Goal: Information Seeking & Learning: Learn about a topic

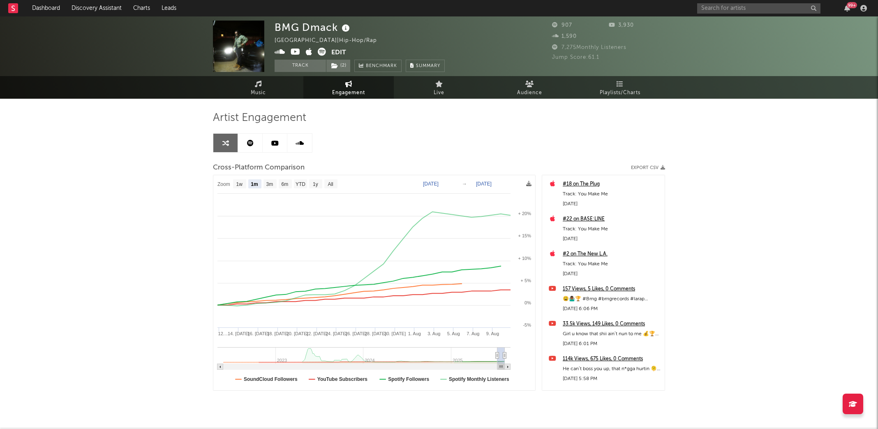
select select "1m"
click at [109, 2] on link "Discovery Assistant" at bounding box center [97, 8] width 62 height 16
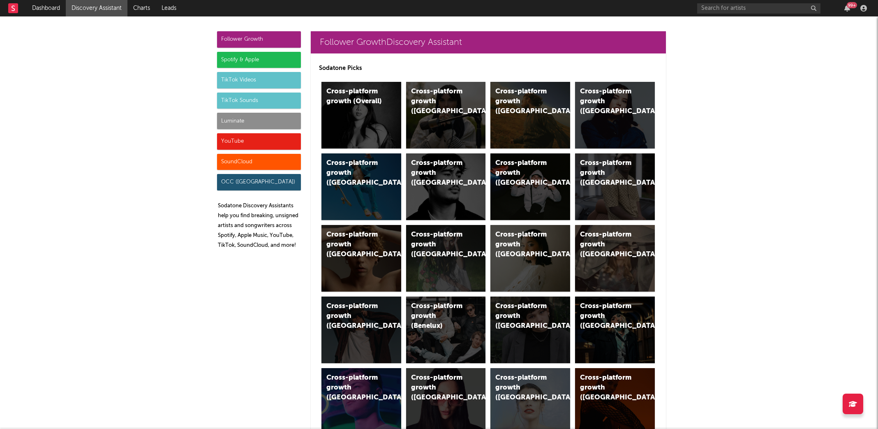
click at [261, 116] on div "Luminate" at bounding box center [259, 121] width 84 height 16
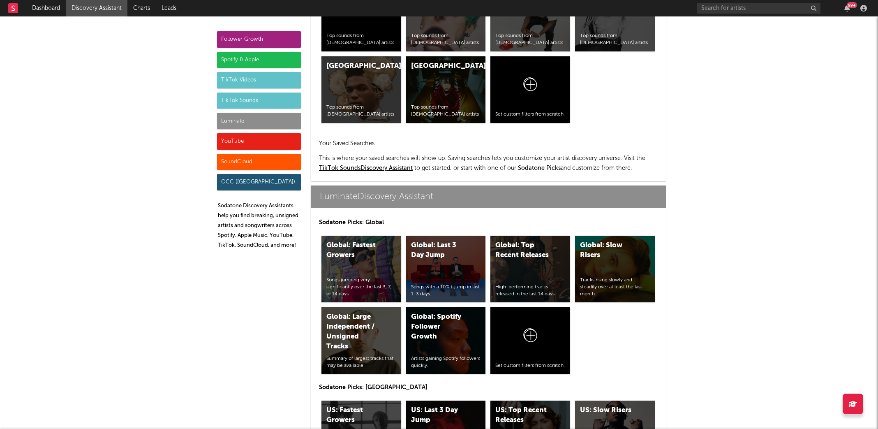
scroll to position [3648, 0]
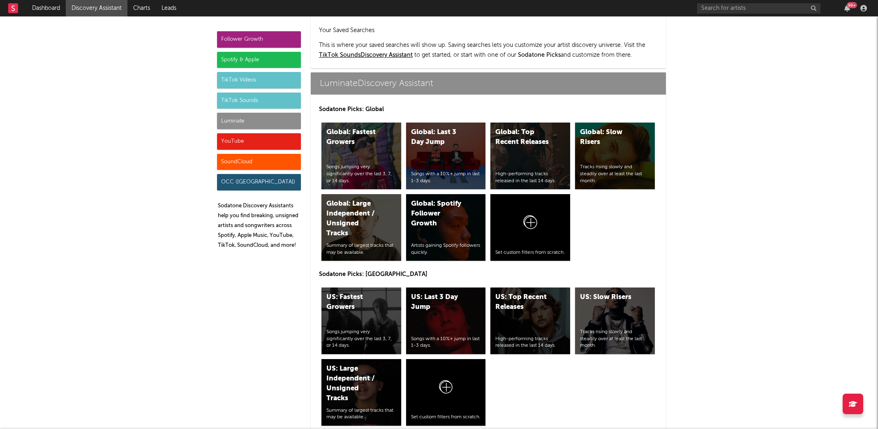
click at [249, 139] on div "YouTube" at bounding box center [259, 141] width 84 height 16
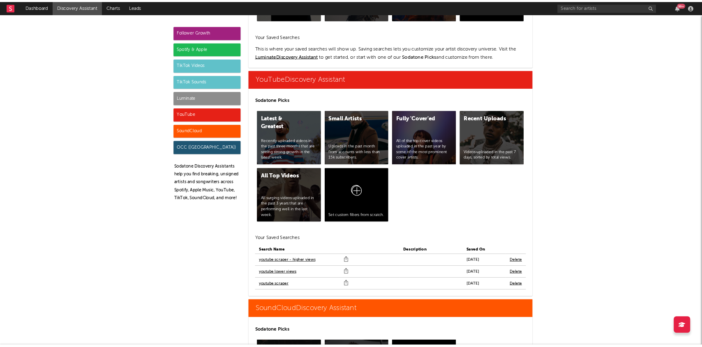
scroll to position [4679, 0]
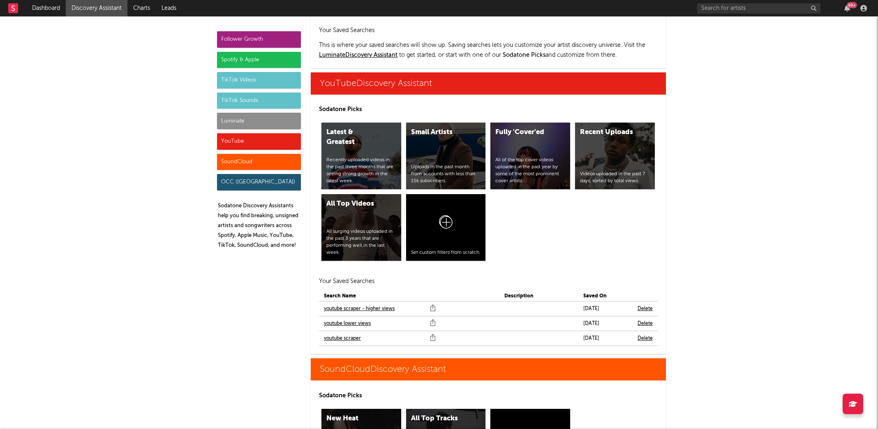
click at [351, 333] on link "youtube scraper" at bounding box center [342, 338] width 37 height 10
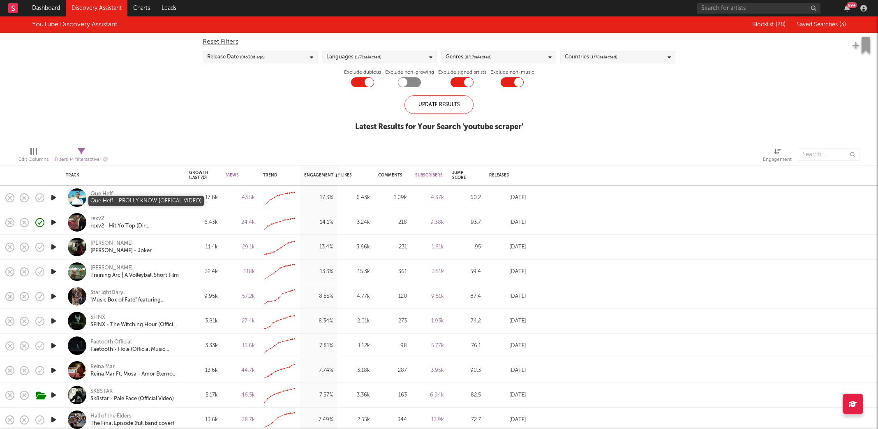
click at [112, 200] on div "Que Heff - PROLLY KNOW [OFFICAL VIDEO]" at bounding box center [134, 201] width 88 height 7
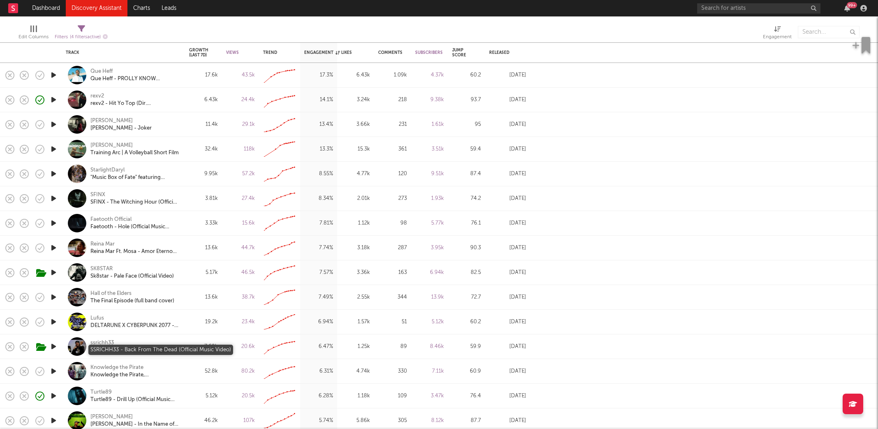
click at [111, 353] on div "SSRICHH33 - Back From The Dead (Official Music Video)" at bounding box center [134, 349] width 88 height 7
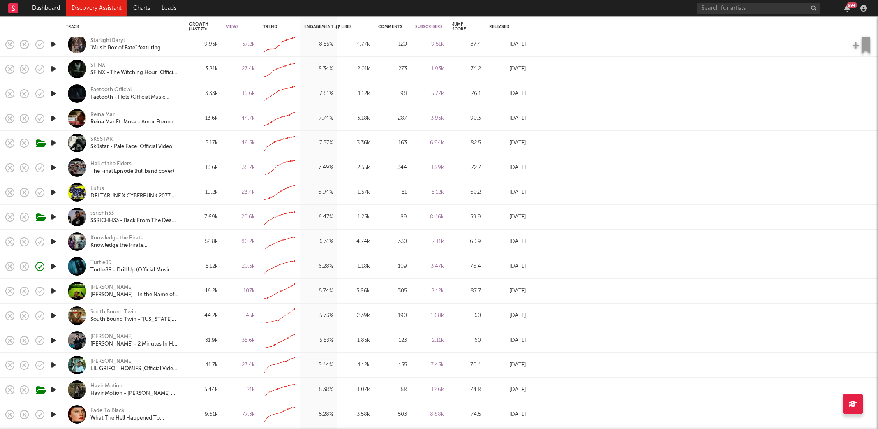
click at [52, 365] on icon "button" at bounding box center [53, 365] width 9 height 10
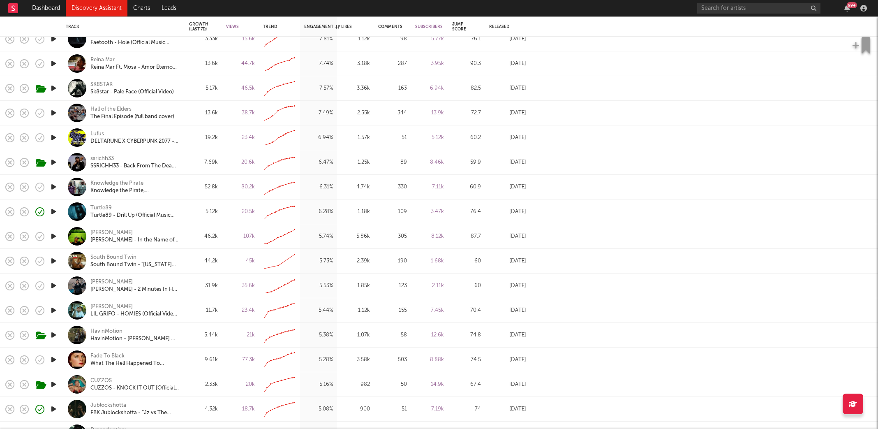
click at [55, 284] on icon "button" at bounding box center [53, 285] width 9 height 10
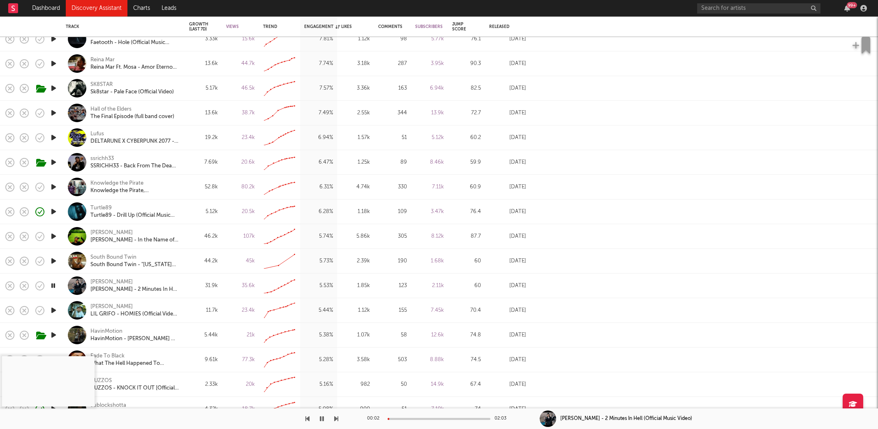
click at [423, 419] on div at bounding box center [439, 419] width 103 height 2
click at [116, 289] on div "[PERSON_NAME] - 2 Minutes In Hell (Official Music Video)" at bounding box center [134, 289] width 88 height 7
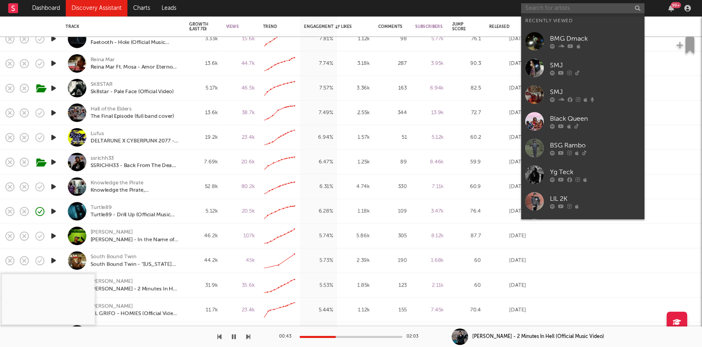
click at [539, 8] on input "text" at bounding box center [582, 8] width 123 height 10
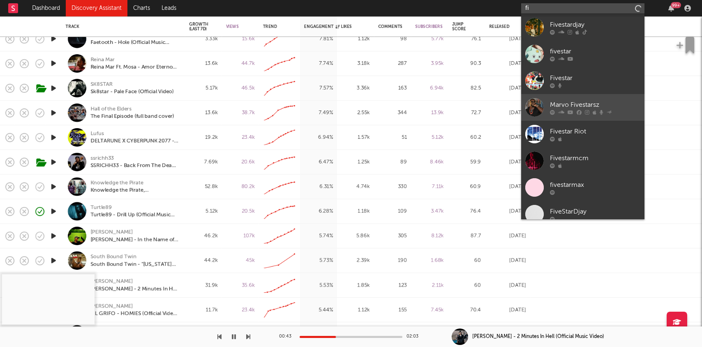
type input "f"
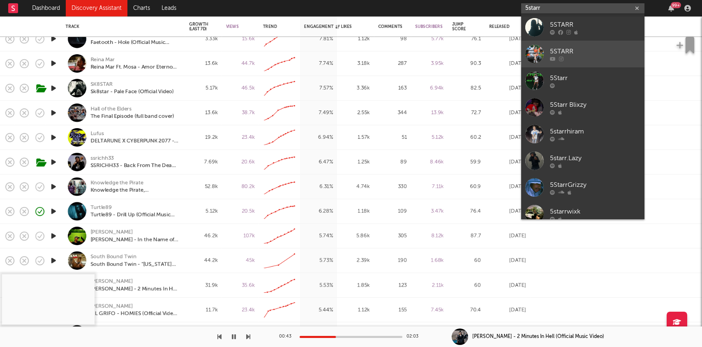
type input "5starr"
click at [577, 59] on div at bounding box center [595, 58] width 90 height 5
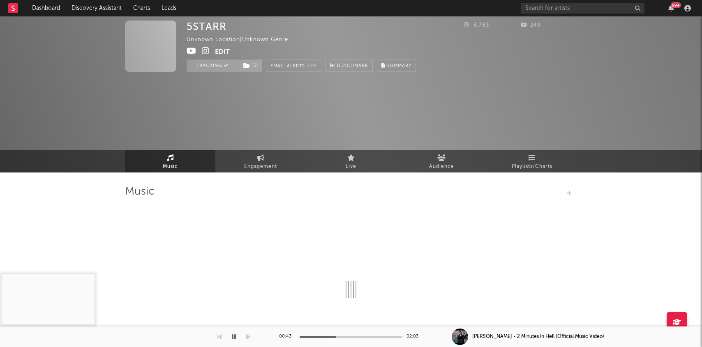
select select "1w"
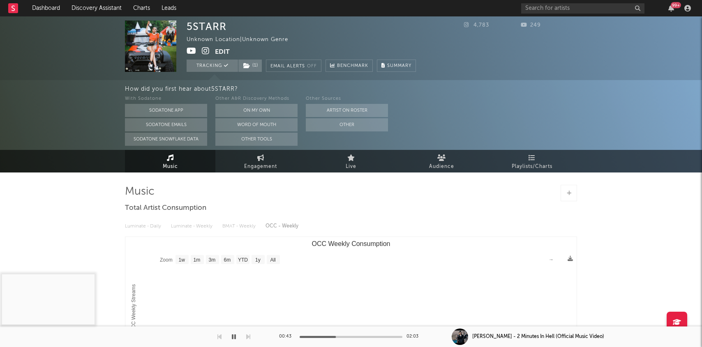
click at [203, 50] on icon at bounding box center [206, 51] width 8 height 8
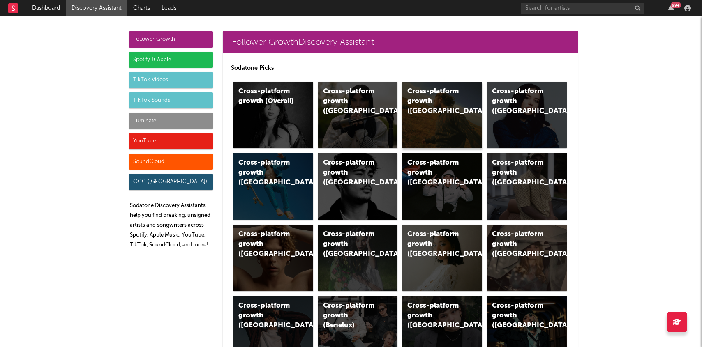
click at [471, 115] on div "Cross-platform growth (US)" at bounding box center [442, 115] width 80 height 67
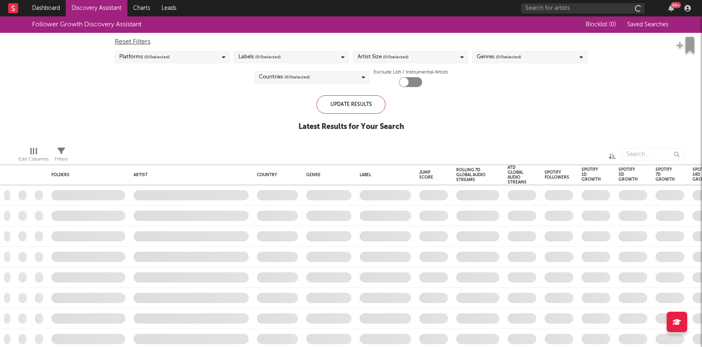
checkbox input "true"
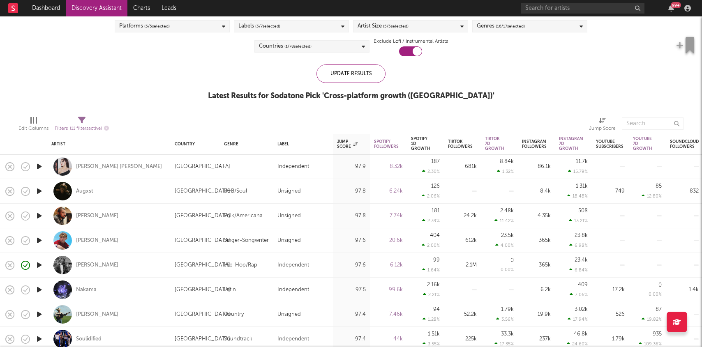
click at [38, 189] on icon "button" at bounding box center [39, 191] width 9 height 10
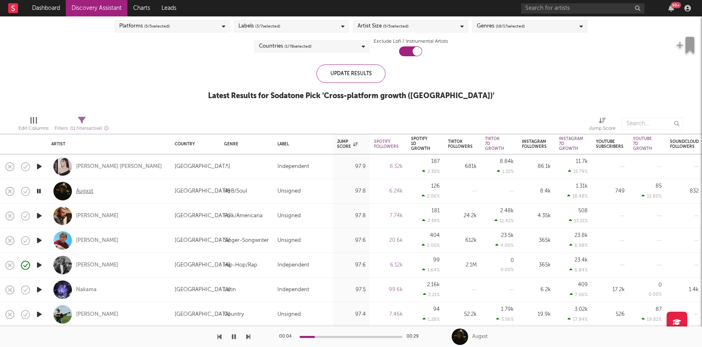
click at [88, 192] on div "Augxst" at bounding box center [84, 191] width 17 height 7
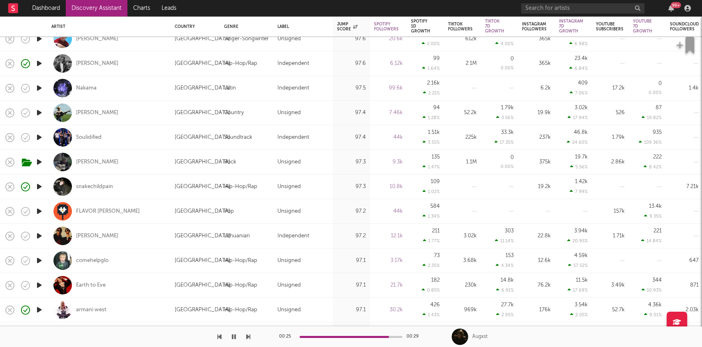
click at [38, 236] on icon "button" at bounding box center [39, 236] width 9 height 10
click at [40, 259] on icon "button" at bounding box center [39, 261] width 9 height 10
click at [129, 260] on div "comehelpglo" at bounding box center [108, 261] width 115 height 24
select select "1w"
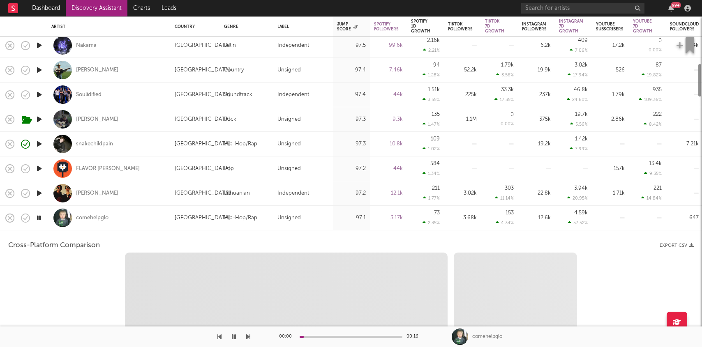
select select "1w"
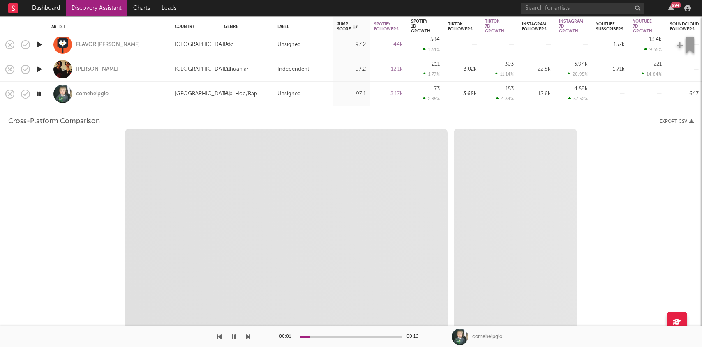
select select "1m"
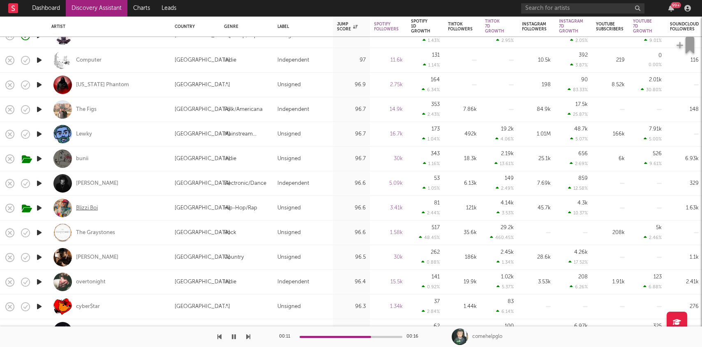
click at [95, 207] on div "Blizzi Boi" at bounding box center [87, 208] width 22 height 7
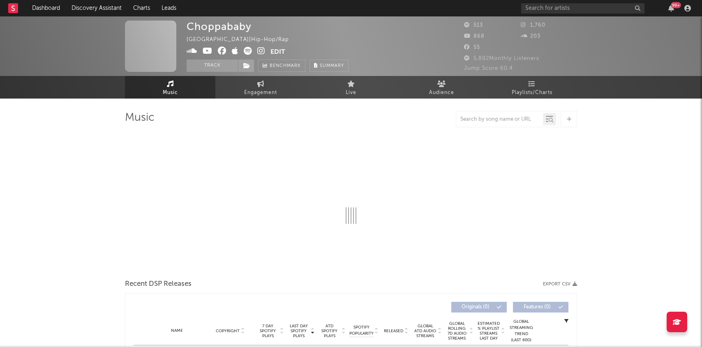
select select "1w"
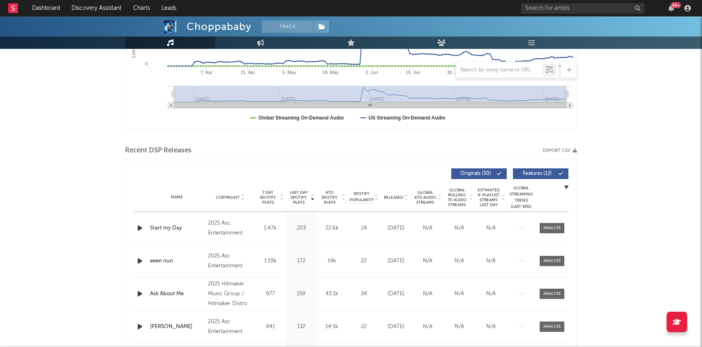
scroll to position [207, 0]
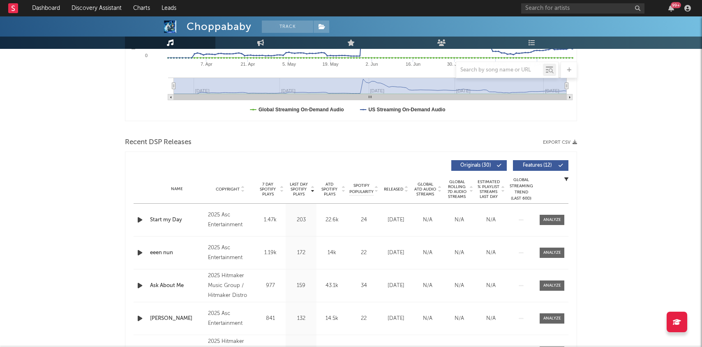
click at [393, 189] on span "Released" at bounding box center [393, 189] width 19 height 5
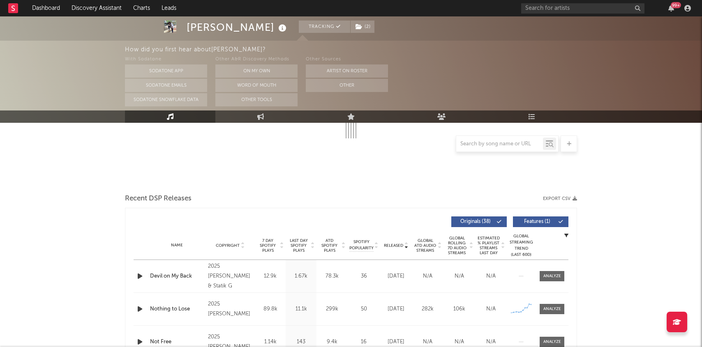
select select "6m"
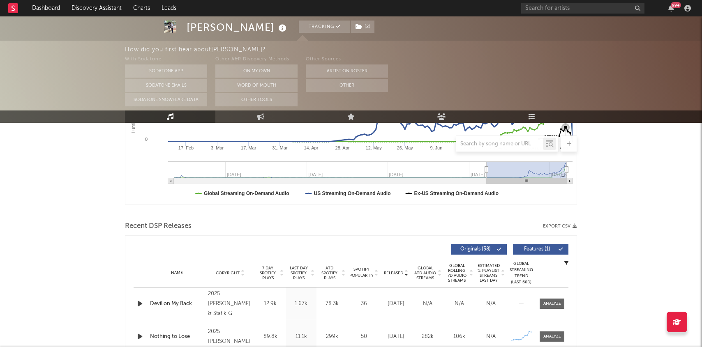
scroll to position [260, 0]
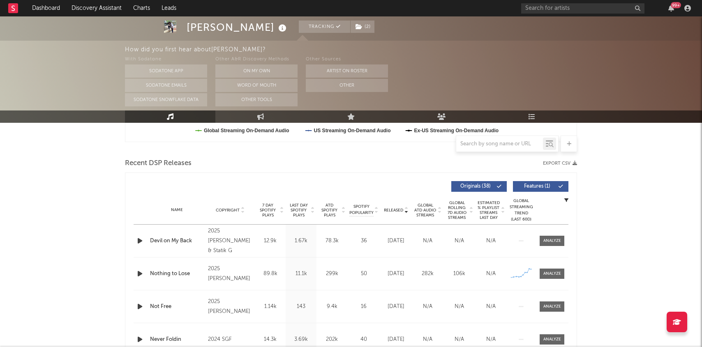
click at [141, 243] on icon "button" at bounding box center [140, 241] width 9 height 10
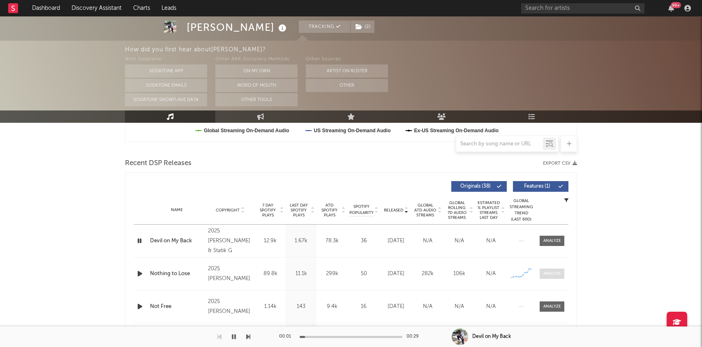
click at [552, 274] on div at bounding box center [552, 274] width 18 height 6
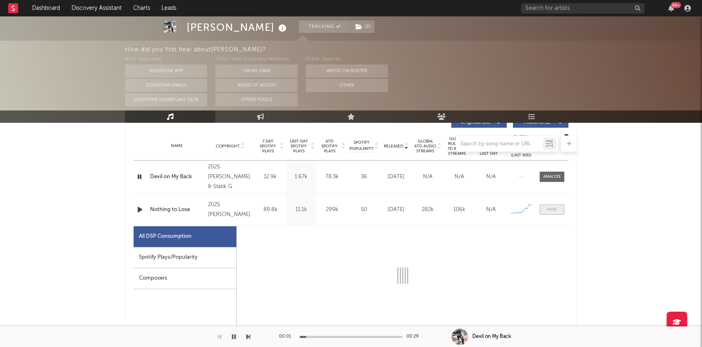
select select "1w"
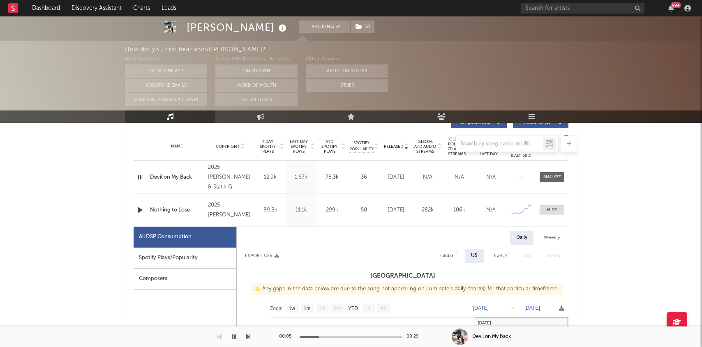
scroll to position [323, 0]
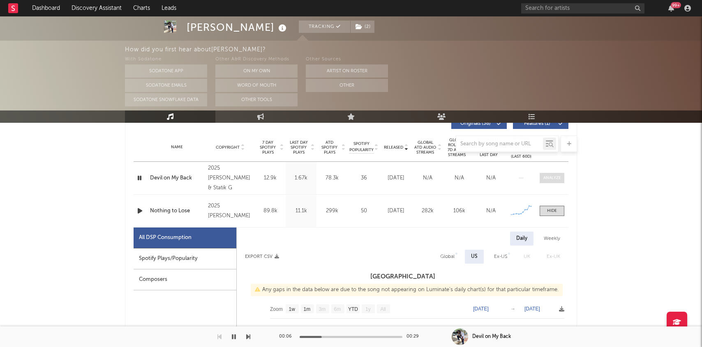
click at [557, 178] on div at bounding box center [552, 178] width 18 height 6
select select "1w"
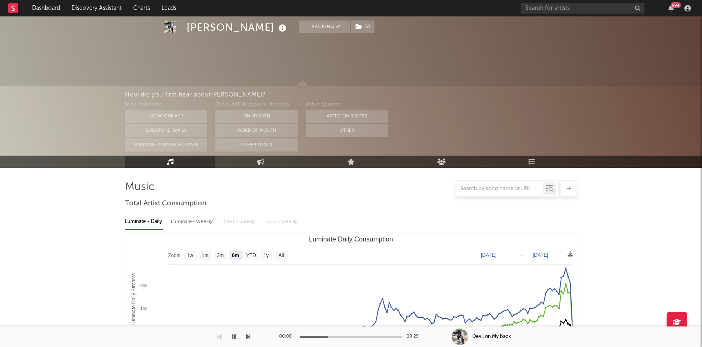
scroll to position [0, 0]
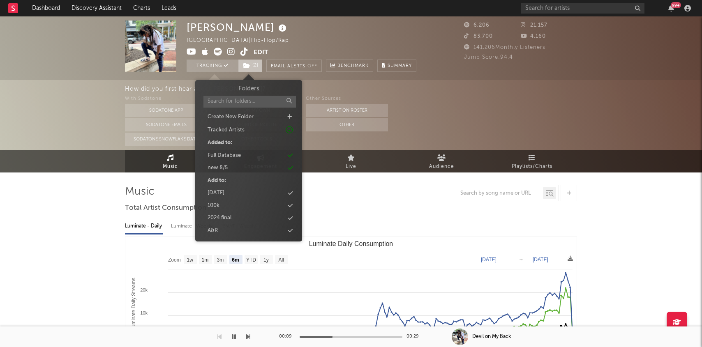
click at [251, 62] on span "( 2 )" at bounding box center [250, 66] width 25 height 12
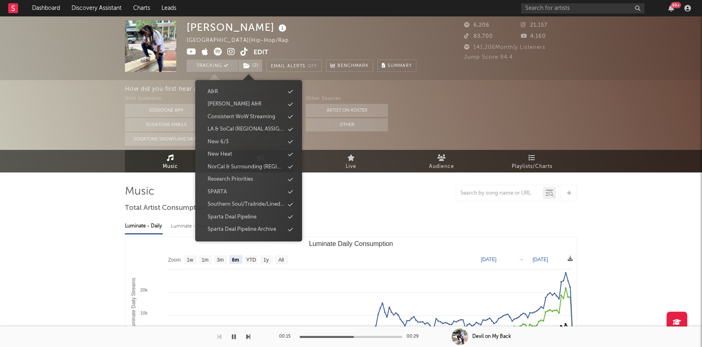
click at [238, 176] on div "Research Priorities" at bounding box center [231, 179] width 46 height 8
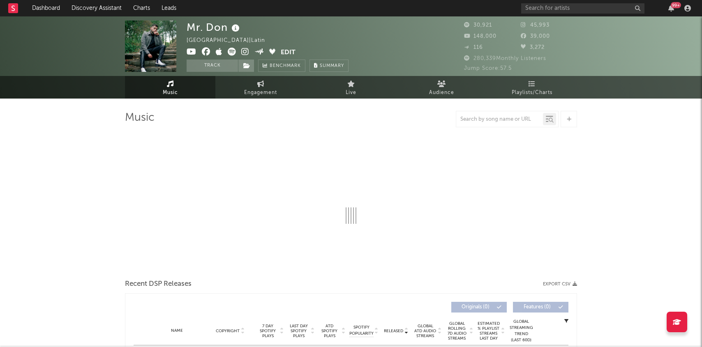
select select "6m"
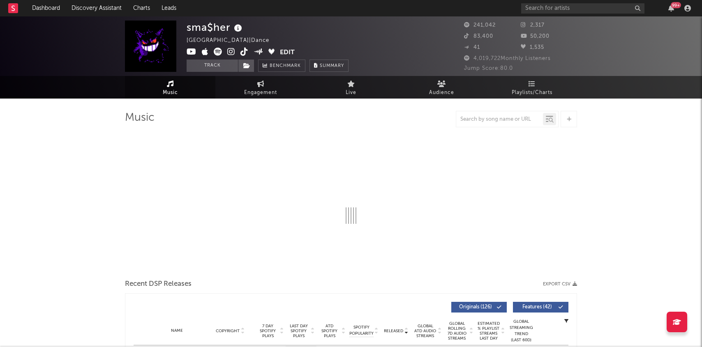
select select "6m"
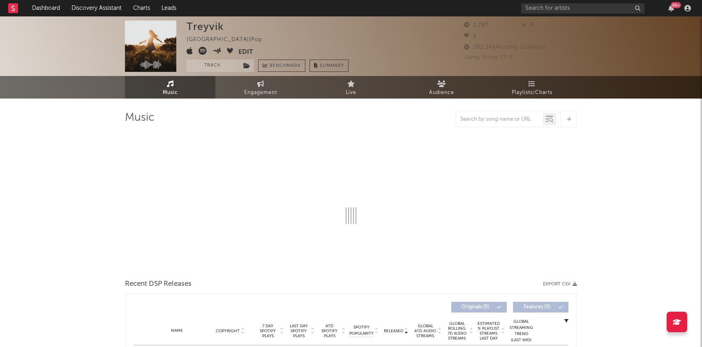
select select "6m"
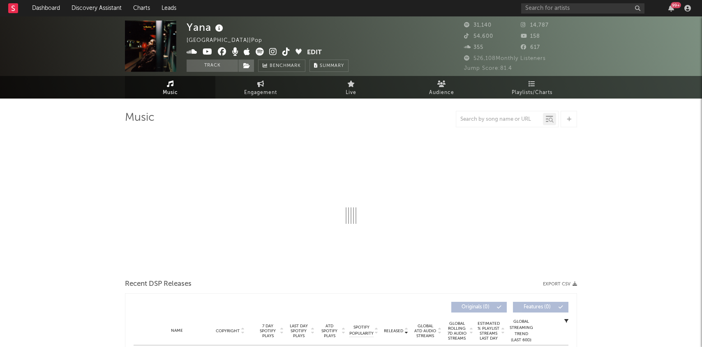
select select "6m"
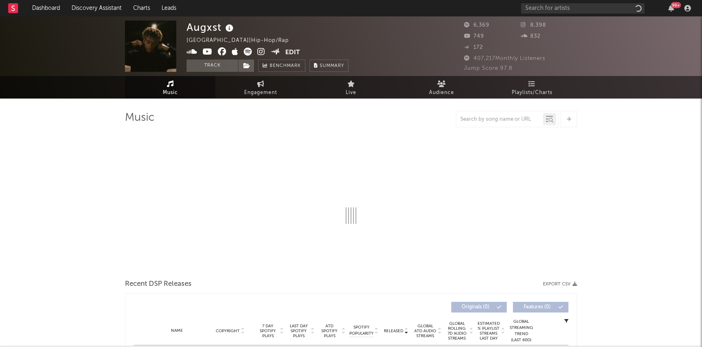
select select "6m"
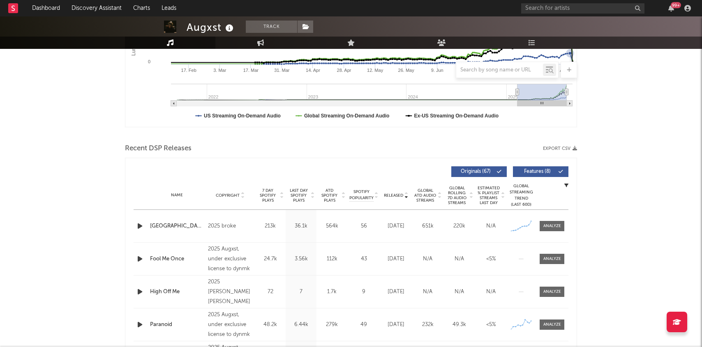
scroll to position [275, 0]
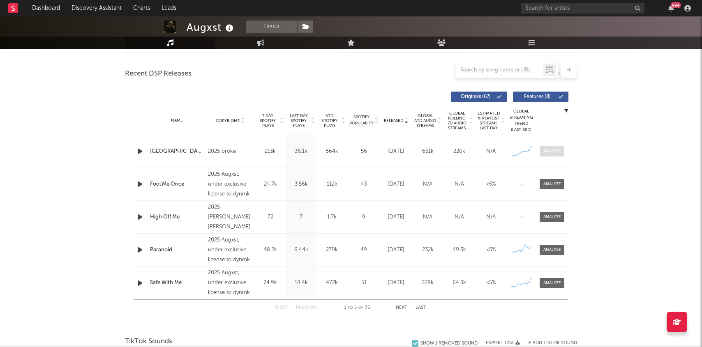
click at [553, 148] on span at bounding box center [552, 151] width 25 height 10
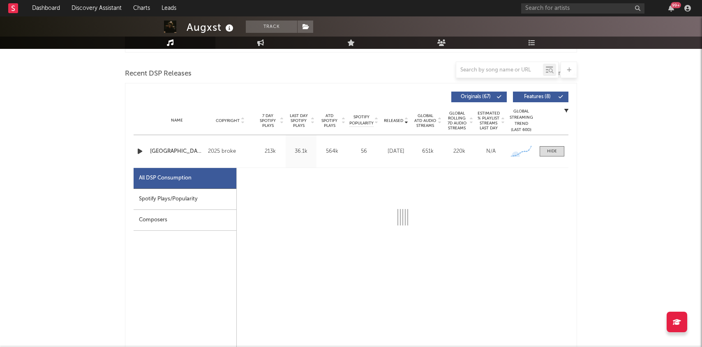
select select "1w"
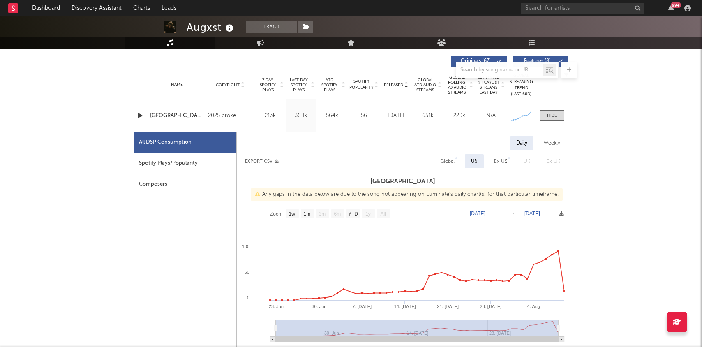
scroll to position [314, 0]
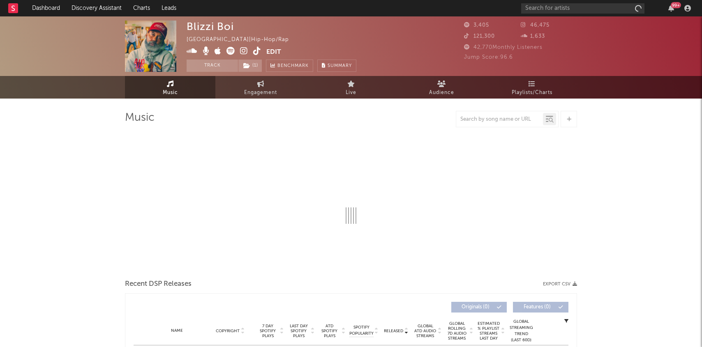
select select "1w"
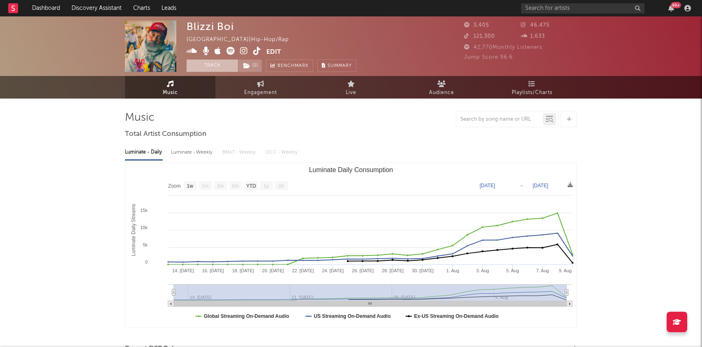
click at [222, 66] on button "Track" at bounding box center [212, 66] width 51 height 12
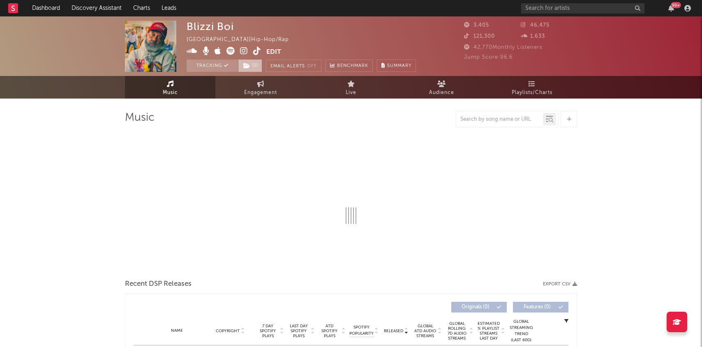
click at [254, 66] on span "( 1 )" at bounding box center [250, 66] width 24 height 12
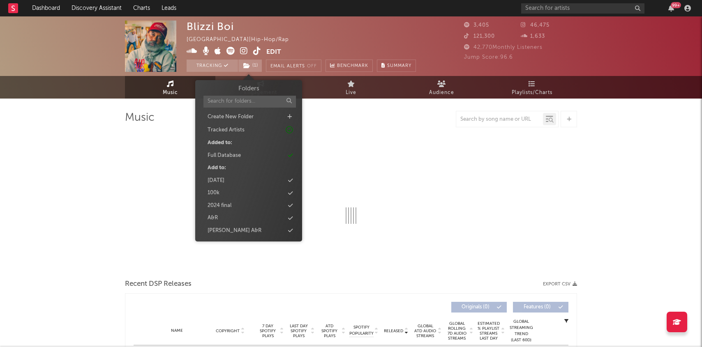
select select "1w"
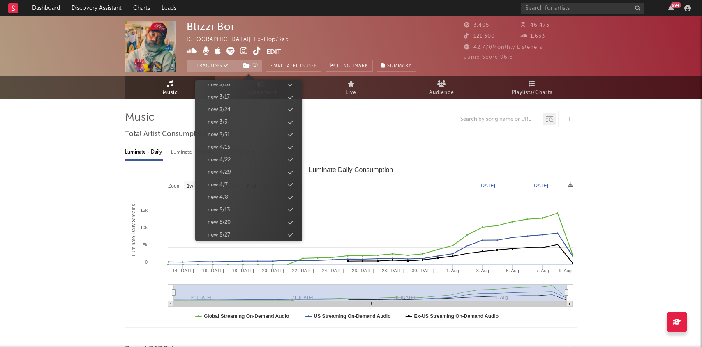
scroll to position [765, 0]
click at [235, 167] on div "new 8/12" at bounding box center [248, 167] width 95 height 11
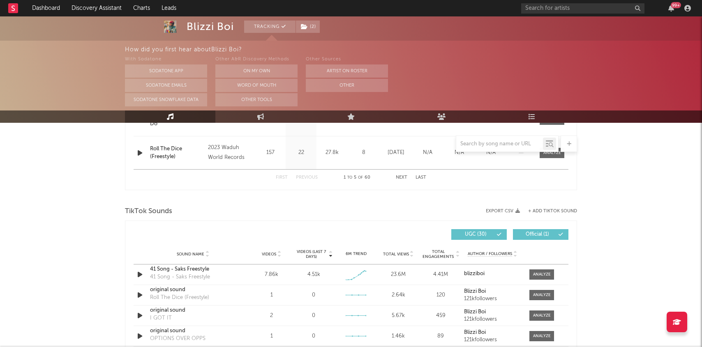
scroll to position [558, 0]
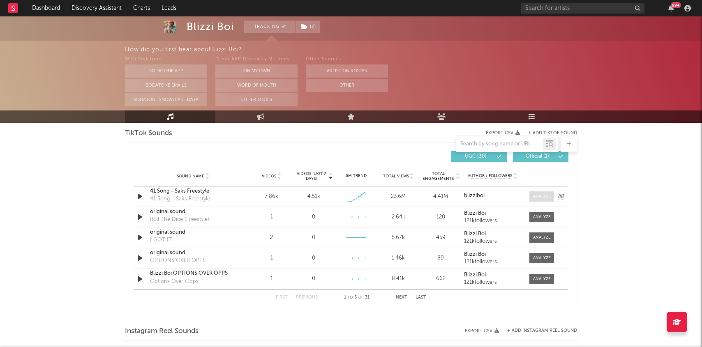
click at [544, 194] on div at bounding box center [542, 197] width 18 height 6
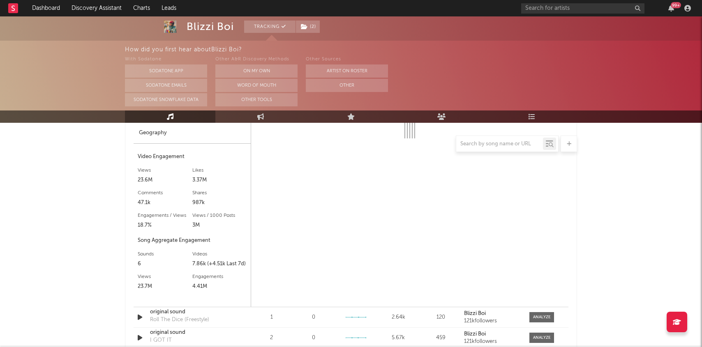
scroll to position [679, 0]
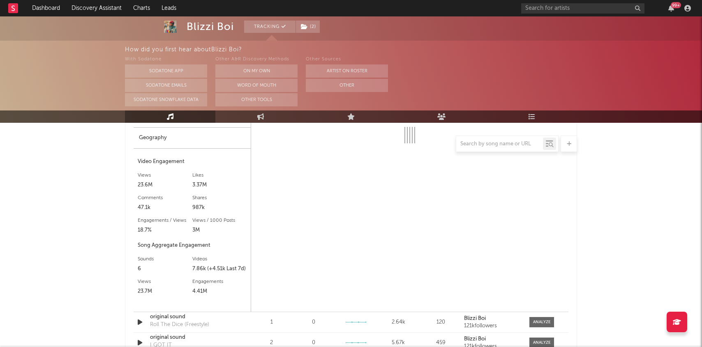
select select "6m"
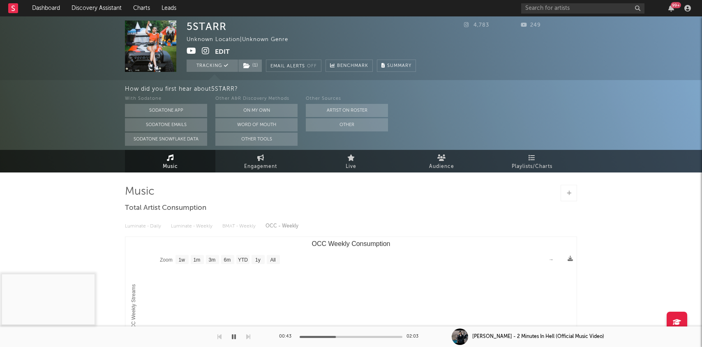
select select "1w"
click at [151, 6] on link "Charts" at bounding box center [141, 8] width 28 height 16
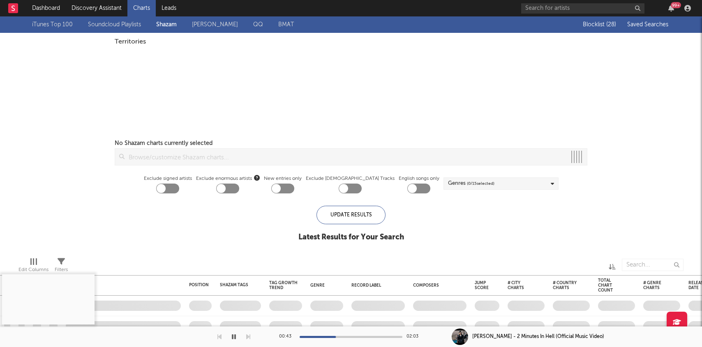
checkbox input "true"
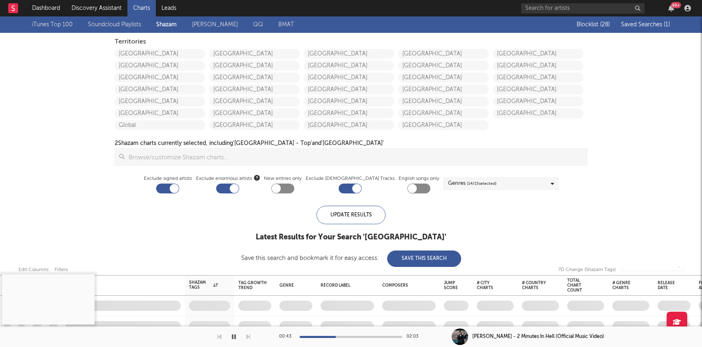
click at [647, 25] on span "Saved Searches ( 1 )" at bounding box center [645, 25] width 49 height 6
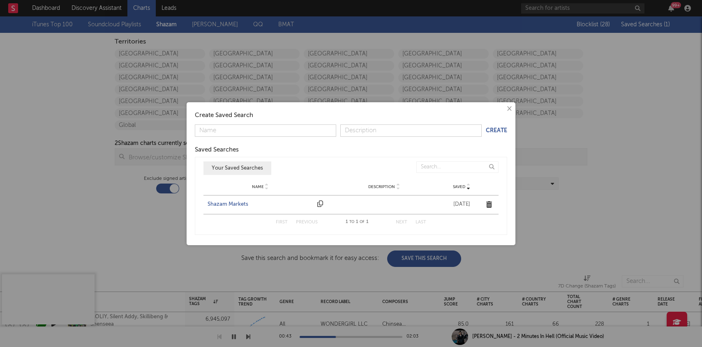
click at [220, 202] on div "Shazam Markets" at bounding box center [261, 205] width 106 height 8
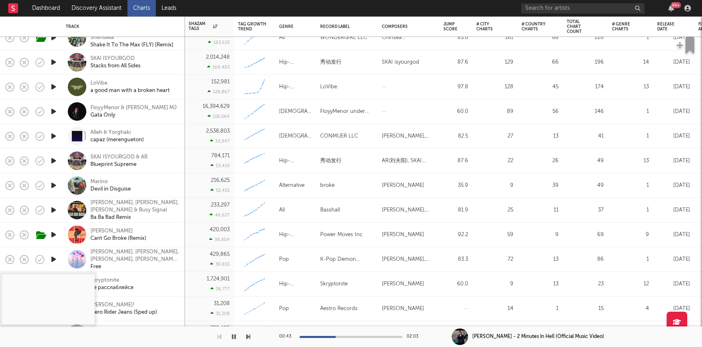
click at [53, 183] on icon "button" at bounding box center [53, 185] width 9 height 10
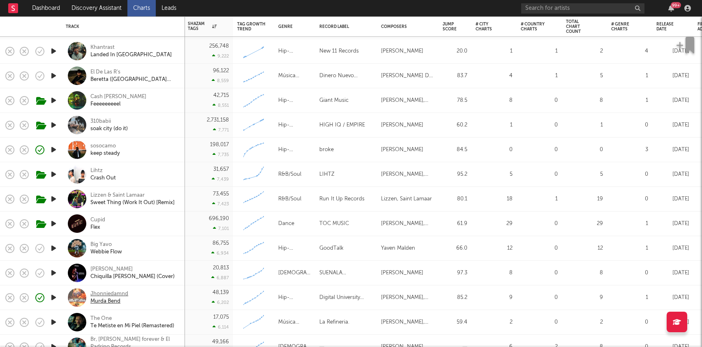
click at [115, 291] on div "Jhonniedamnd" at bounding box center [109, 294] width 38 height 7
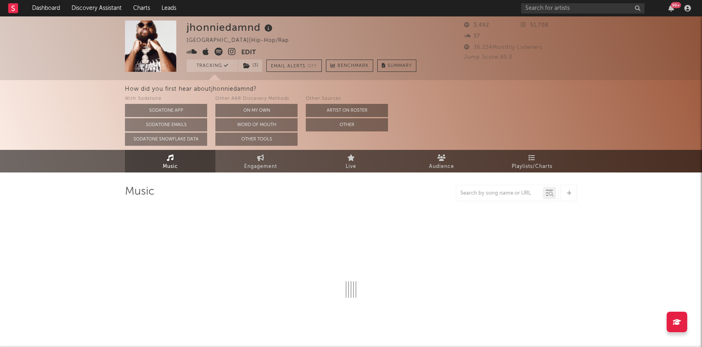
select select "6m"
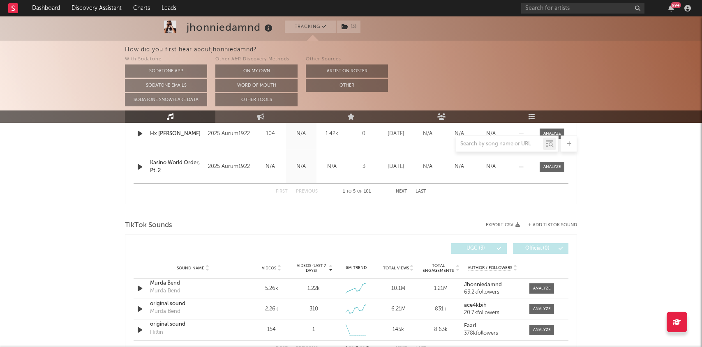
scroll to position [502, 0]
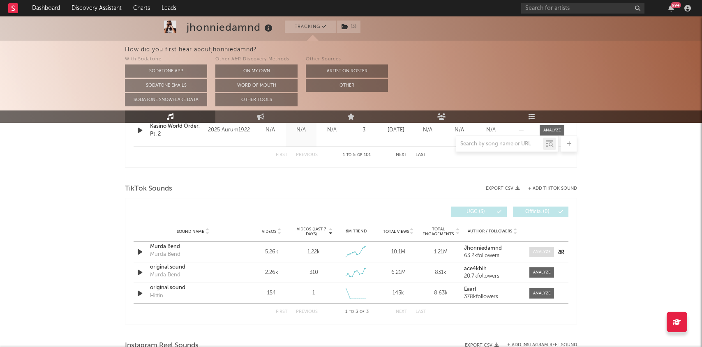
click at [542, 252] on div at bounding box center [542, 252] width 18 height 6
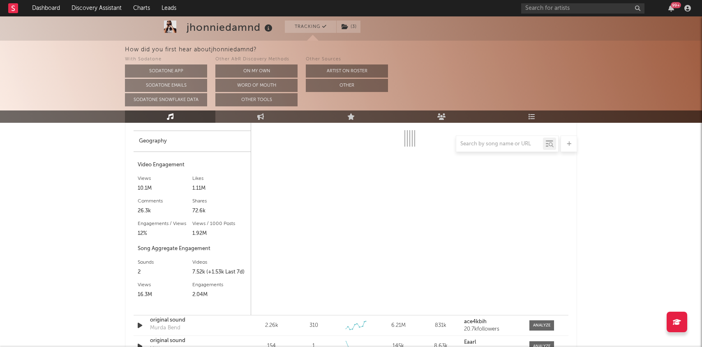
select select "6m"
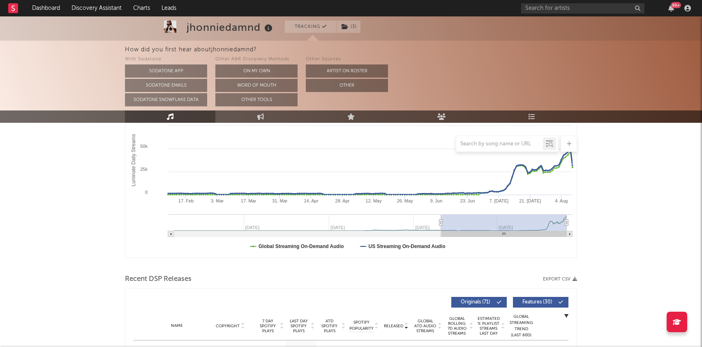
scroll to position [246, 0]
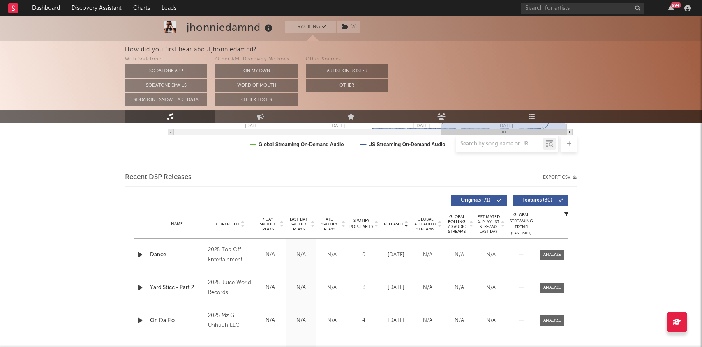
click at [399, 219] on div "Name Copyright Label Album Names Composer Names 7 Day Spotify Plays Last Day Sp…" at bounding box center [351, 224] width 435 height 29
click at [268, 221] on span "7 Day Spotify Plays" at bounding box center [268, 224] width 22 height 15
click at [547, 254] on div at bounding box center [552, 255] width 18 height 6
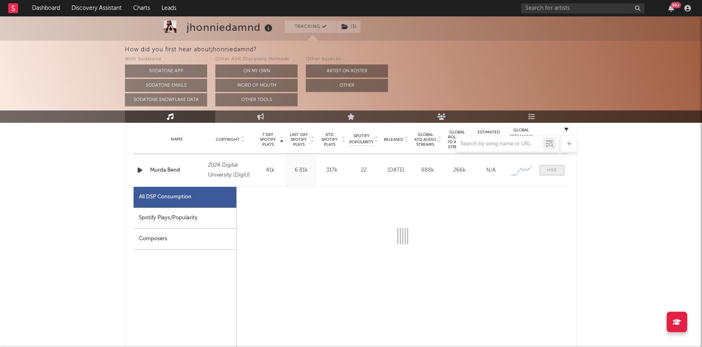
scroll to position [363, 0]
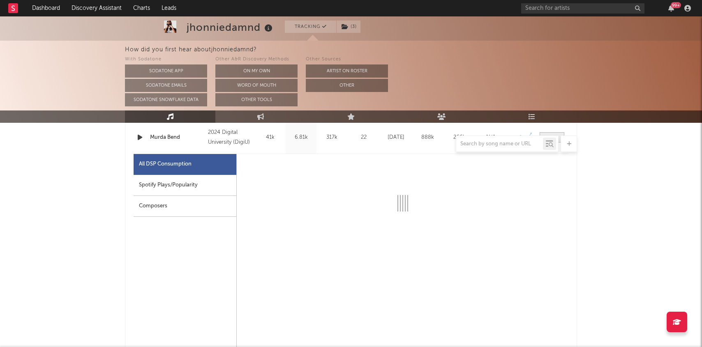
select select "6m"
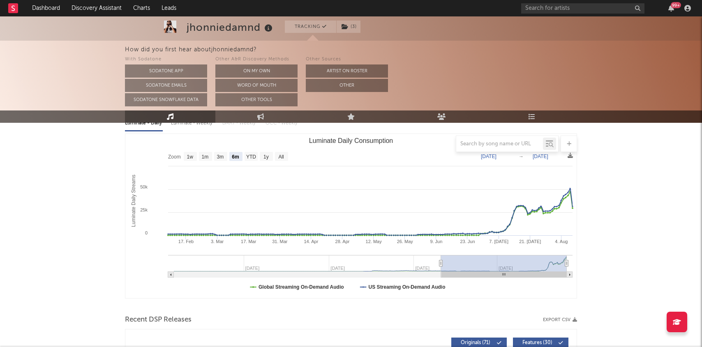
scroll to position [0, 0]
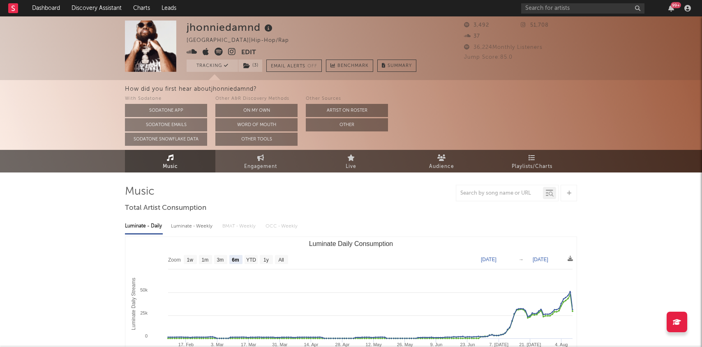
click at [231, 50] on icon at bounding box center [232, 52] width 8 height 8
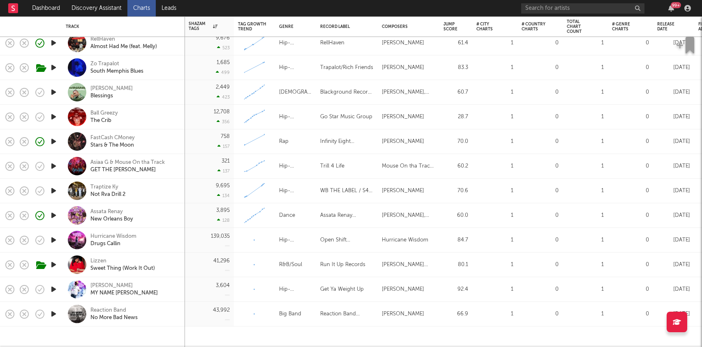
click at [54, 291] on icon "button" at bounding box center [53, 289] width 9 height 10
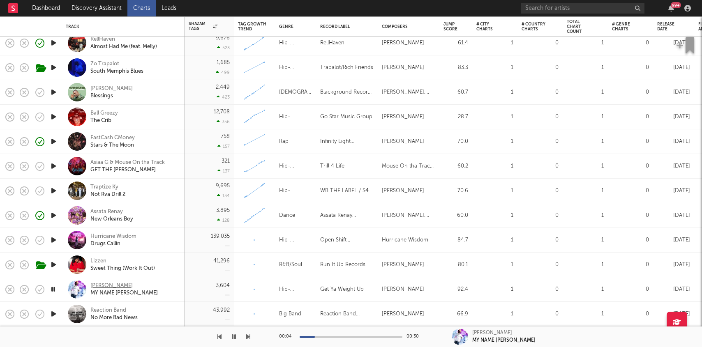
click at [106, 284] on div "[PERSON_NAME]" at bounding box center [123, 285] width 67 height 7
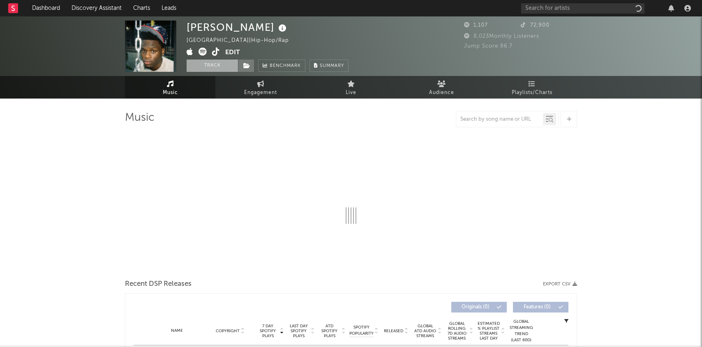
click at [200, 67] on button "Track" at bounding box center [212, 66] width 51 height 12
click at [251, 64] on span at bounding box center [246, 66] width 16 height 12
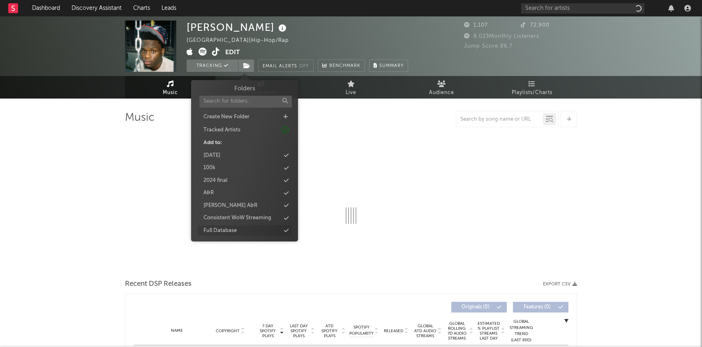
select select "1w"
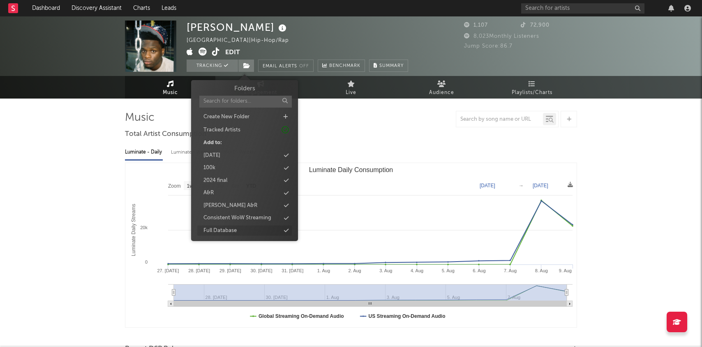
click at [248, 231] on div "Full Database" at bounding box center [244, 231] width 95 height 11
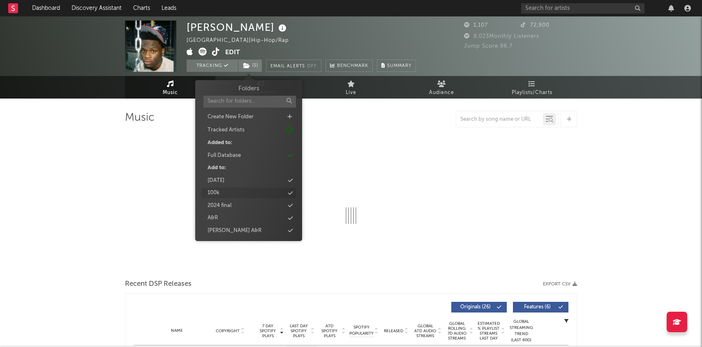
scroll to position [765, 0]
select select "1w"
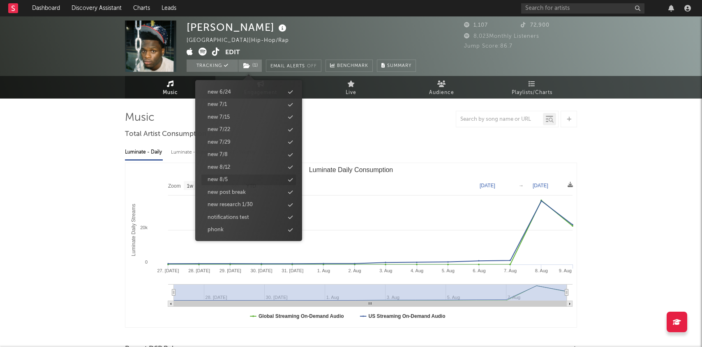
select select "1w"
click at [233, 164] on div "new 8/12" at bounding box center [248, 167] width 95 height 11
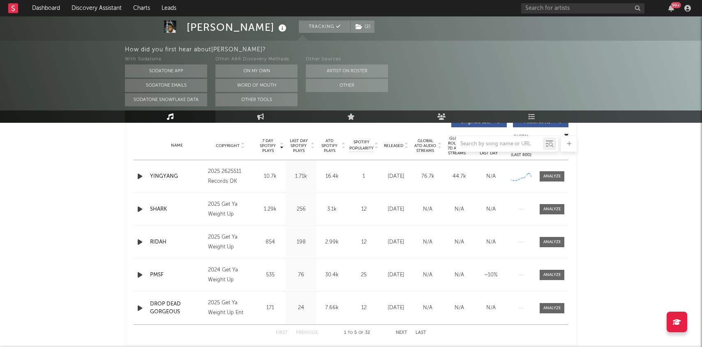
scroll to position [320, 0]
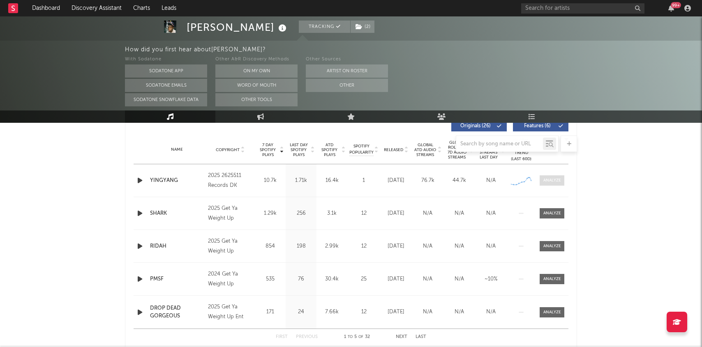
click at [564, 178] on span at bounding box center [552, 180] width 25 height 10
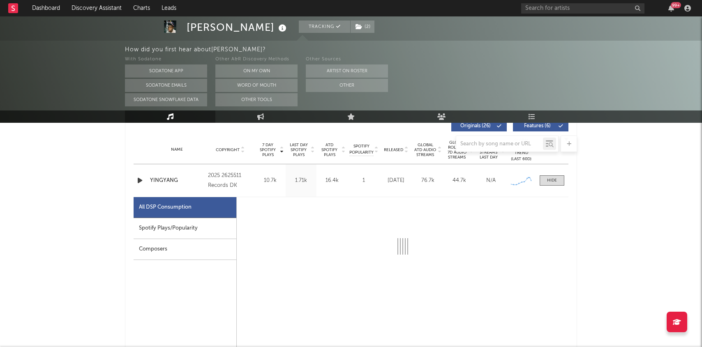
select select "1w"
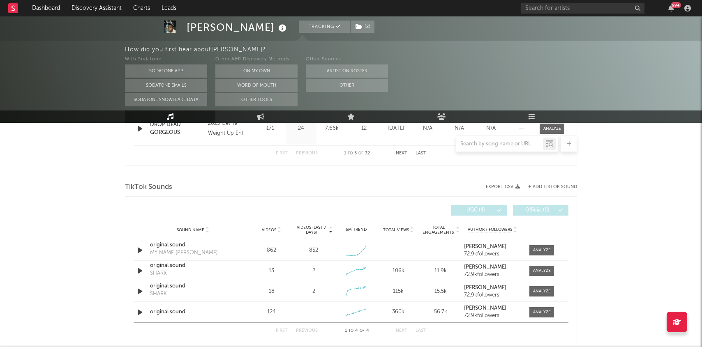
scroll to position [910, 0]
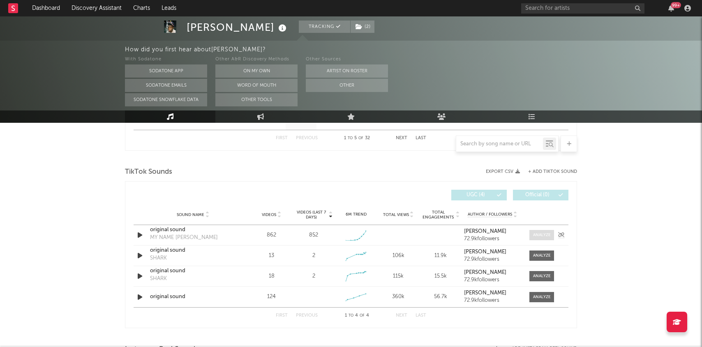
click at [538, 235] on div at bounding box center [542, 235] width 18 height 6
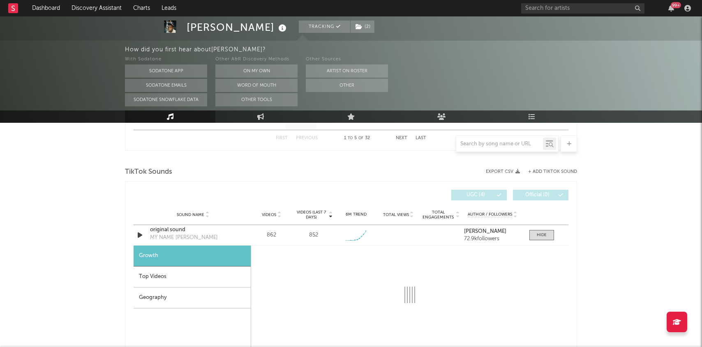
select select "1w"
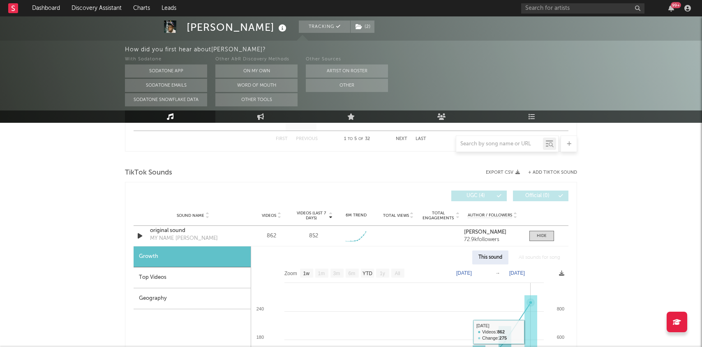
scroll to position [911, 0]
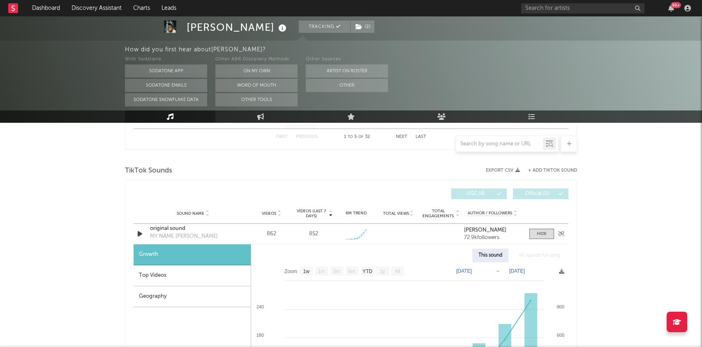
click at [160, 229] on div "original sound" at bounding box center [193, 229] width 86 height 8
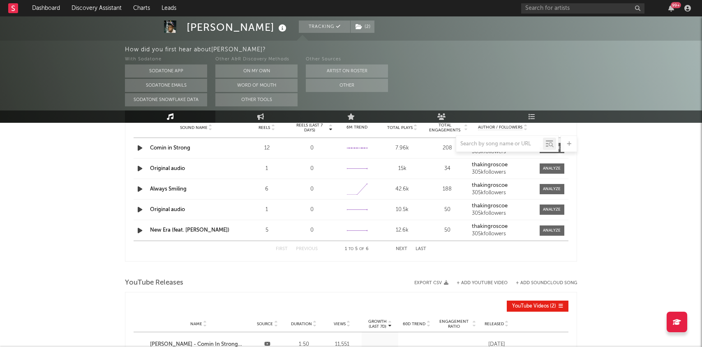
scroll to position [1507, 0]
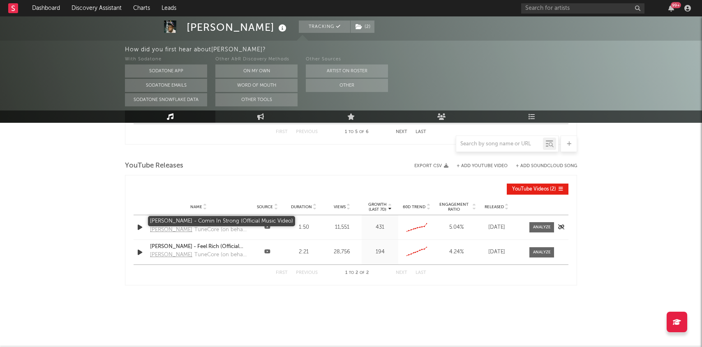
click at [194, 220] on div "Dreek Jones - Comin In Strong (Official Music Video)" at bounding box center [198, 222] width 97 height 8
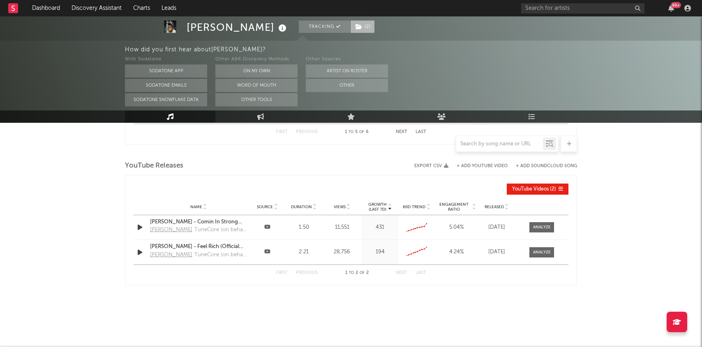
click at [350, 25] on span "( 2 )" at bounding box center [362, 27] width 25 height 12
click at [496, 63] on div "With Sodatone Sodatone App Sodatone Emails Sodatone Snowflake Data Other A&R Di…" at bounding box center [413, 81] width 577 height 52
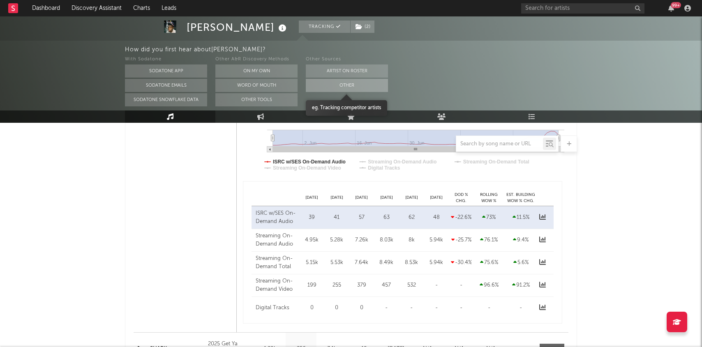
scroll to position [0, 0]
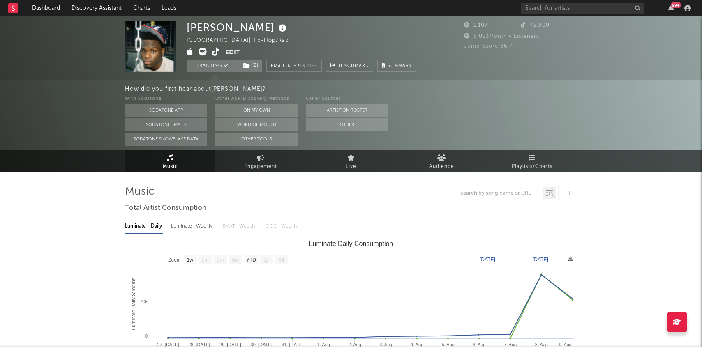
click at [216, 57] on span at bounding box center [206, 53] width 39 height 10
click at [216, 48] on icon at bounding box center [216, 52] width 8 height 8
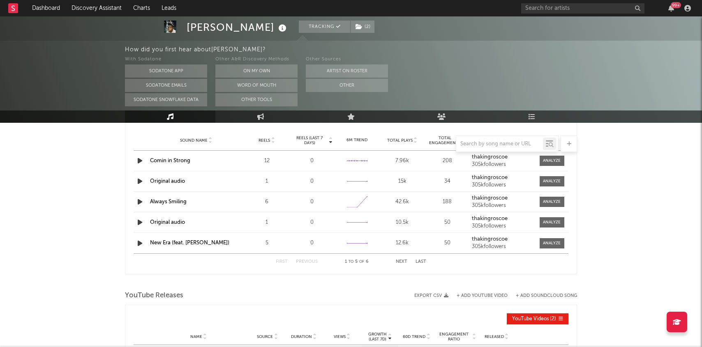
scroll to position [1507, 0]
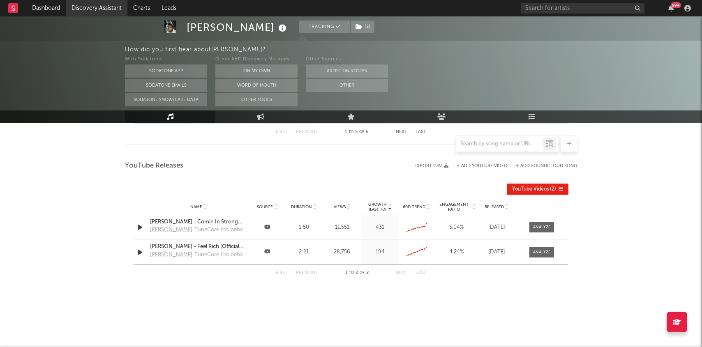
click at [111, 7] on link "Discovery Assistant" at bounding box center [97, 8] width 62 height 16
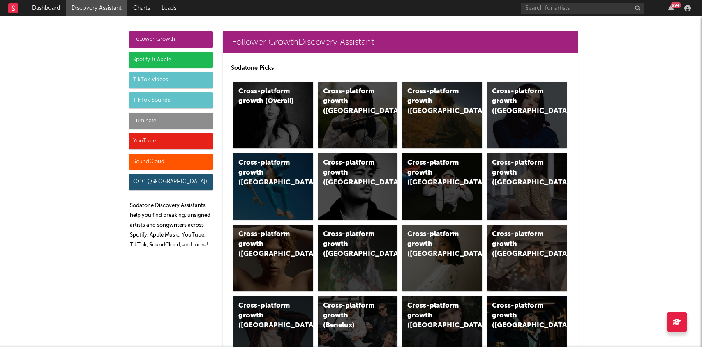
click at [142, 127] on div "Luminate" at bounding box center [171, 121] width 84 height 16
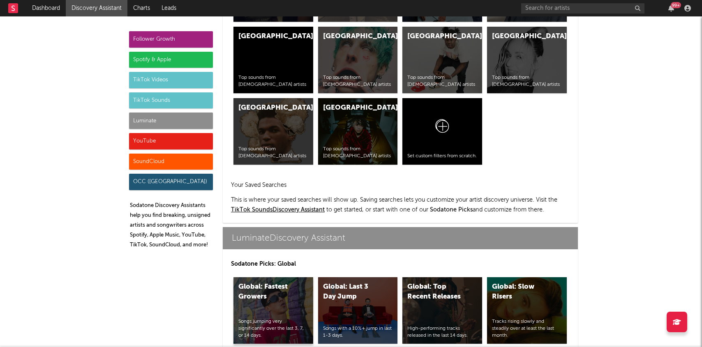
scroll to position [3648, 0]
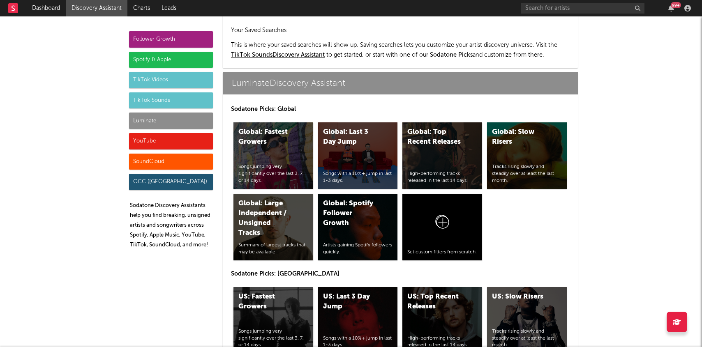
click at [265, 328] on div "Songs jumping very significantly over the last 3, 7, or 14 days." at bounding box center [273, 338] width 70 height 21
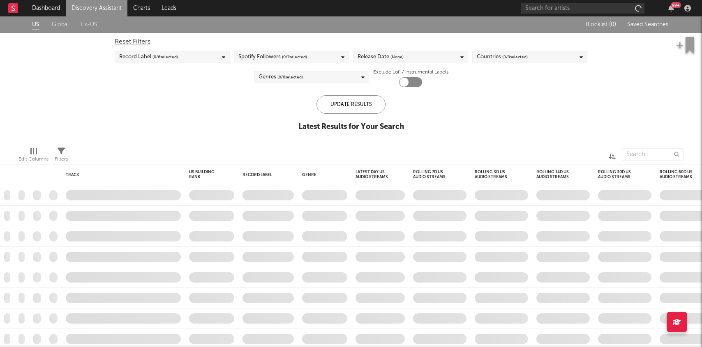
checkbox input "true"
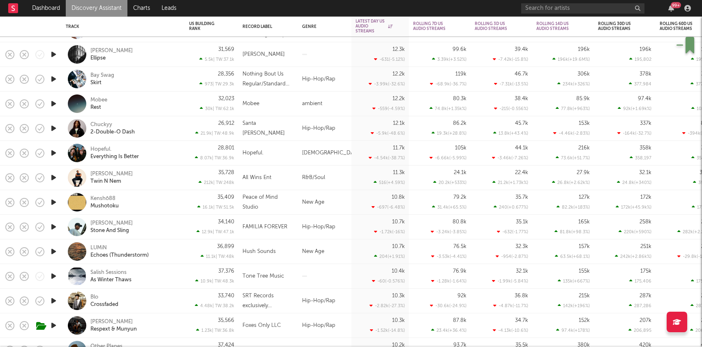
click at [177, 223] on div "Arik Nelson Stone And Sling" at bounding box center [134, 227] width 88 height 15
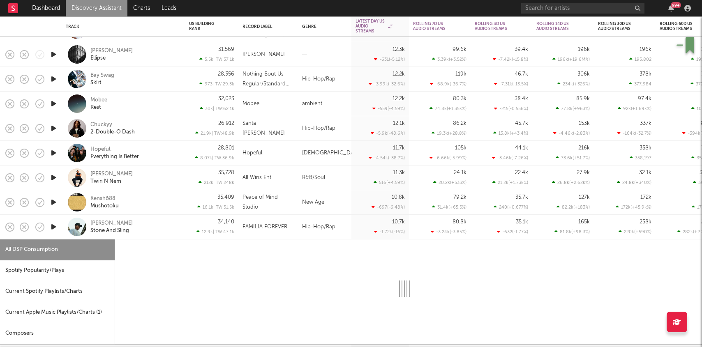
select select "1w"
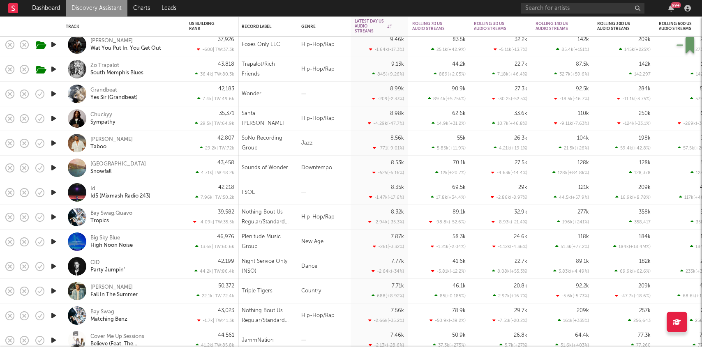
click at [178, 66] on div "Zo Trapalot South Memphis Blues" at bounding box center [134, 69] width 88 height 15
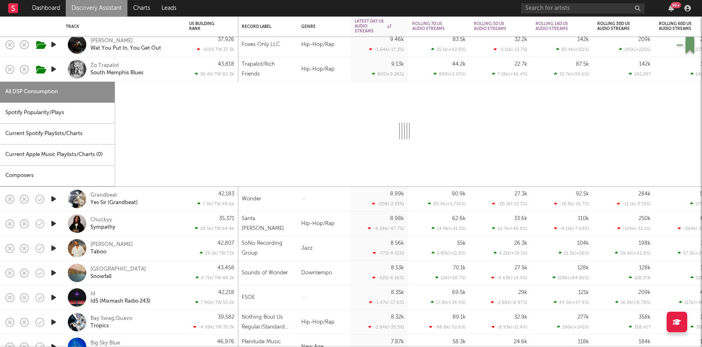
select select "1w"
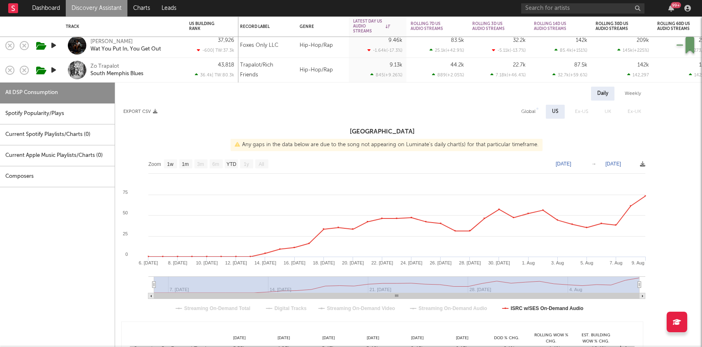
click at [99, 61] on div "Zo Trapalot South Memphis Blues" at bounding box center [123, 70] width 115 height 24
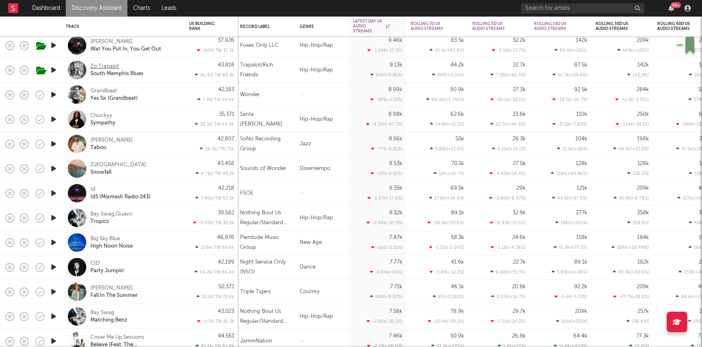
click at [101, 67] on div "Zo Trapalot" at bounding box center [104, 66] width 29 height 7
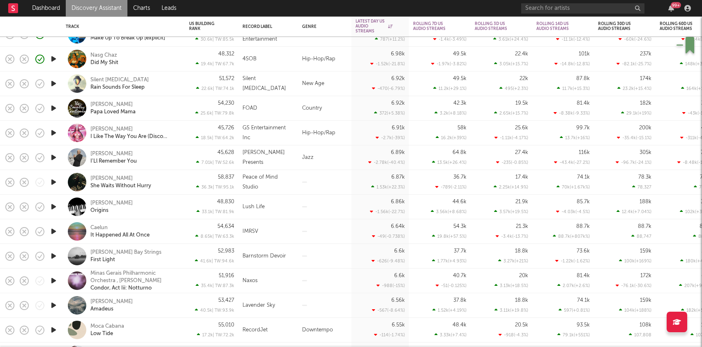
click at [149, 56] on div "Nasg Chaz Did My Shit" at bounding box center [134, 59] width 88 height 15
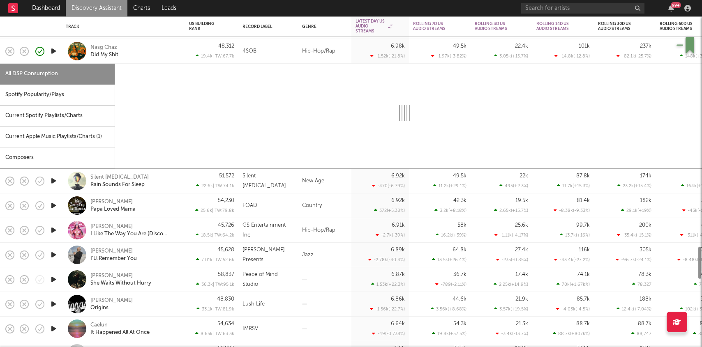
select select "1w"
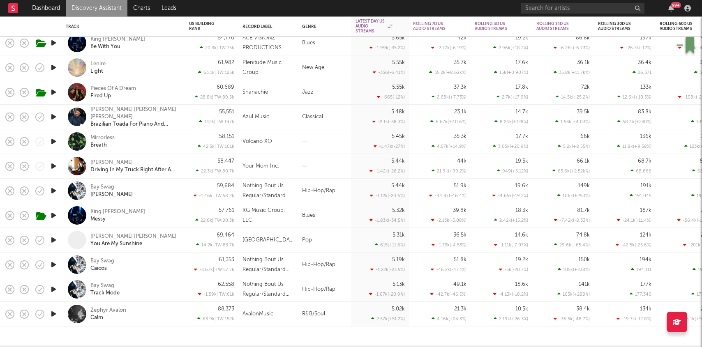
click at [136, 219] on div "King George Messy" at bounding box center [134, 215] width 88 height 15
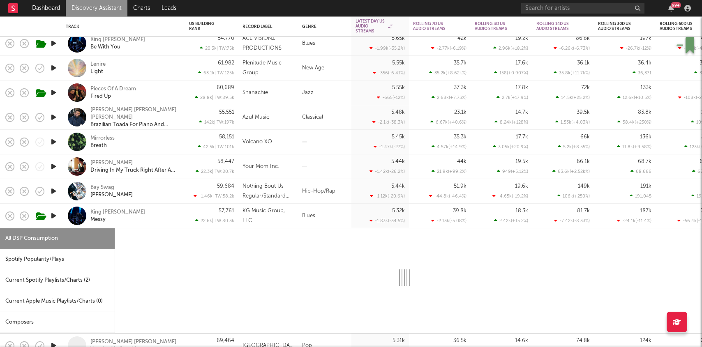
select select "6m"
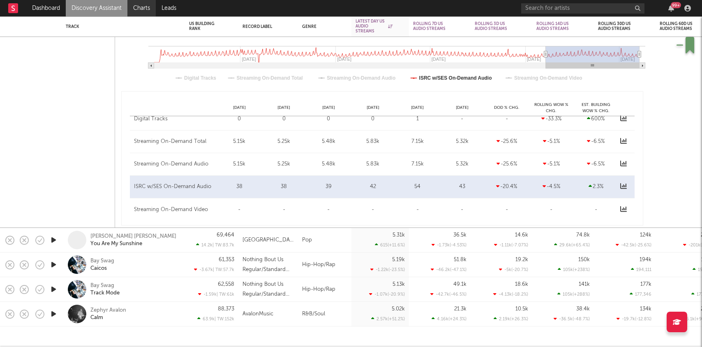
click at [149, 12] on link "Charts" at bounding box center [141, 8] width 28 height 16
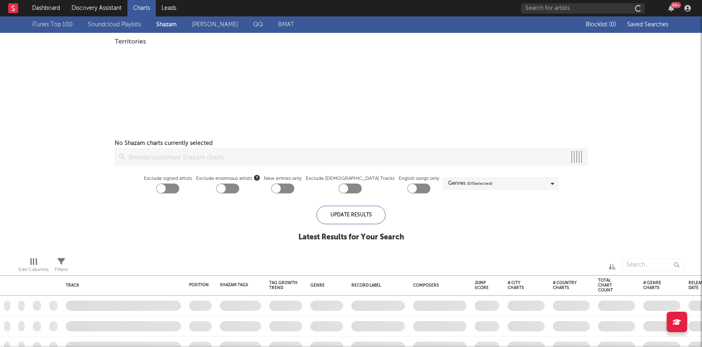
checkbox input "true"
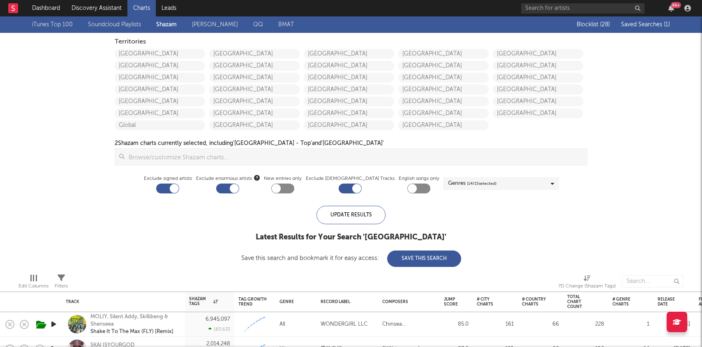
click at [646, 25] on span "Saved Searches ( 1 )" at bounding box center [645, 25] width 49 height 6
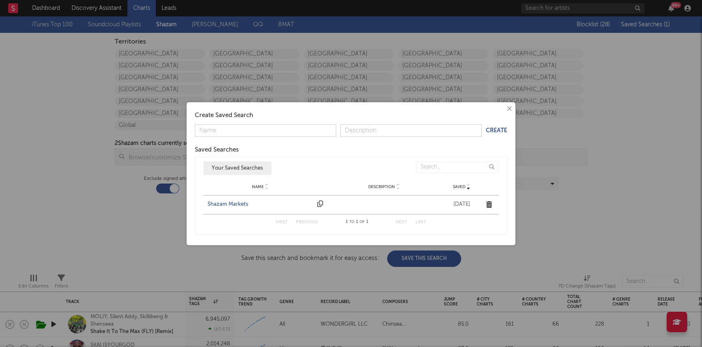
click at [219, 208] on div "Shazam Markets" at bounding box center [261, 205] width 106 height 8
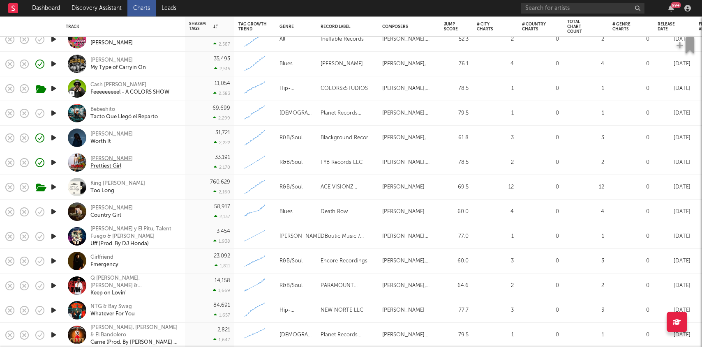
click at [105, 160] on div "Tyler Watts" at bounding box center [111, 158] width 42 height 7
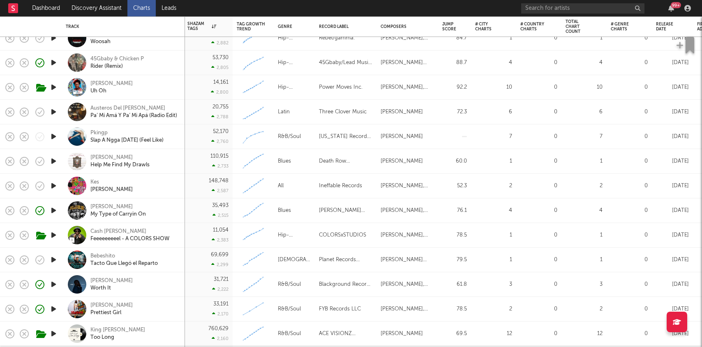
click at [52, 136] on icon "button" at bounding box center [53, 137] width 9 height 10
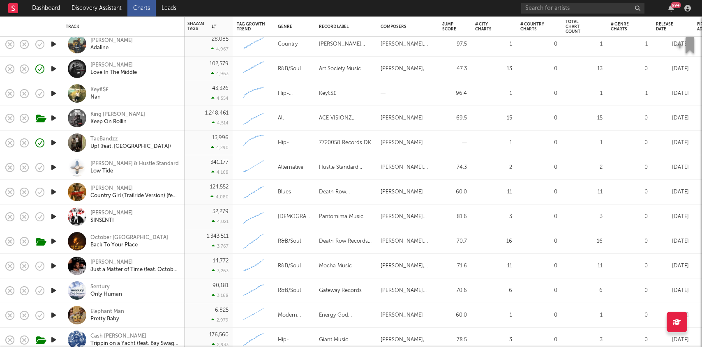
click at [56, 141] on icon "button" at bounding box center [53, 143] width 9 height 10
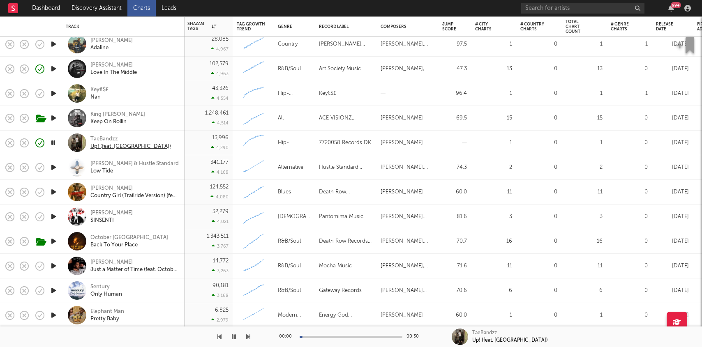
click at [110, 138] on div "TaeBandzz" at bounding box center [130, 139] width 81 height 7
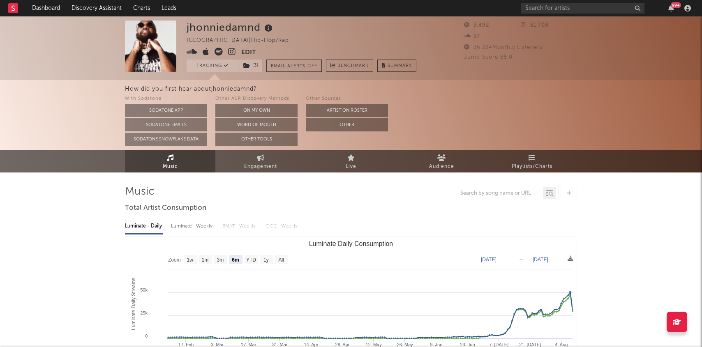
select select "6m"
click at [142, 6] on link "Charts" at bounding box center [141, 8] width 28 height 16
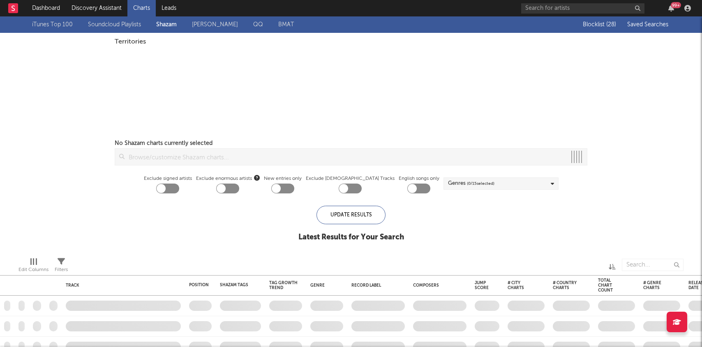
checkbox input "true"
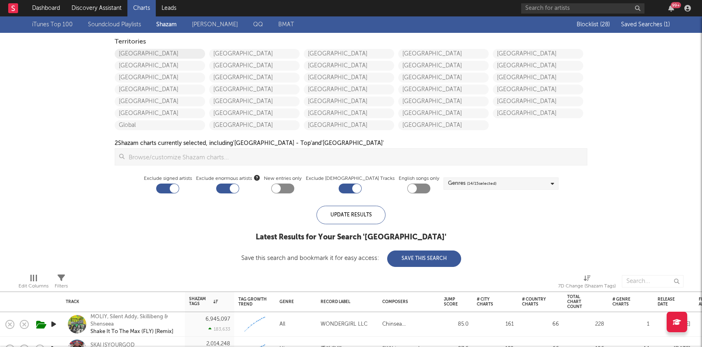
click at [125, 49] on link "[GEOGRAPHIC_DATA]" at bounding box center [160, 54] width 90 height 10
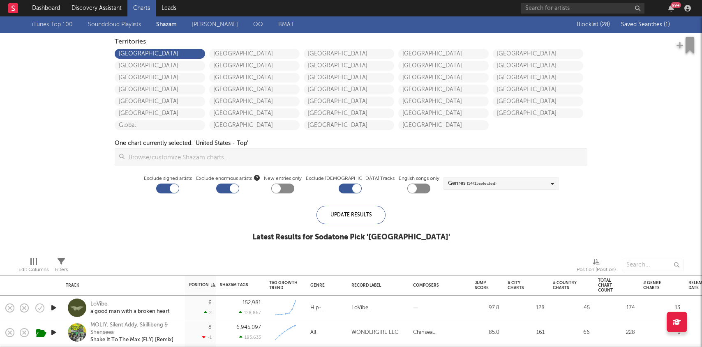
click at [667, 26] on span "( 1 )" at bounding box center [667, 25] width 6 height 6
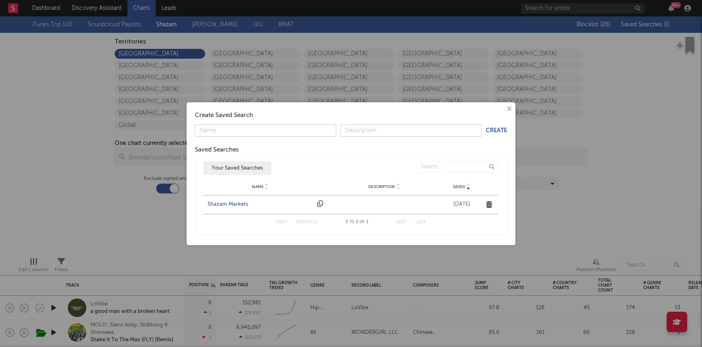
click at [226, 203] on div "Shazam Markets" at bounding box center [261, 205] width 106 height 8
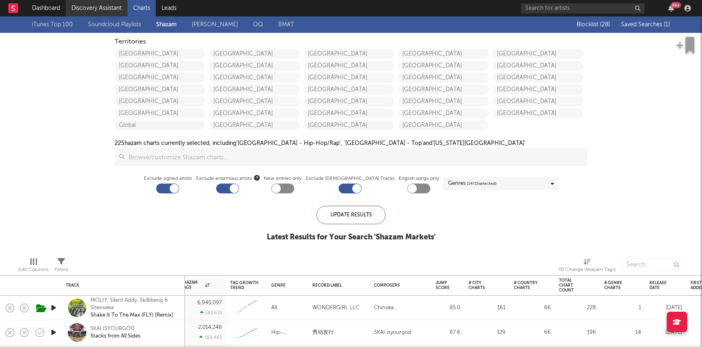
click at [96, 12] on link "Discovery Assistant" at bounding box center [97, 8] width 62 height 16
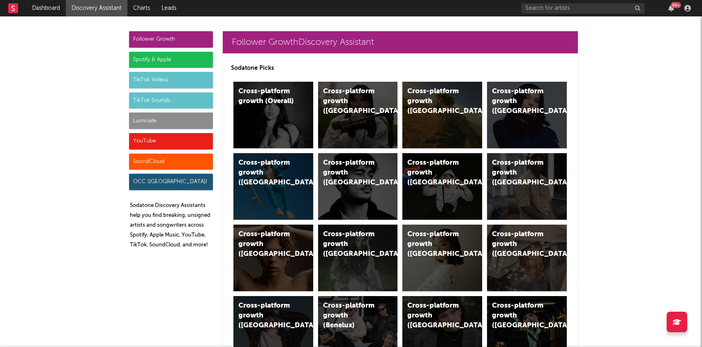
click at [157, 119] on div "Luminate" at bounding box center [171, 121] width 84 height 16
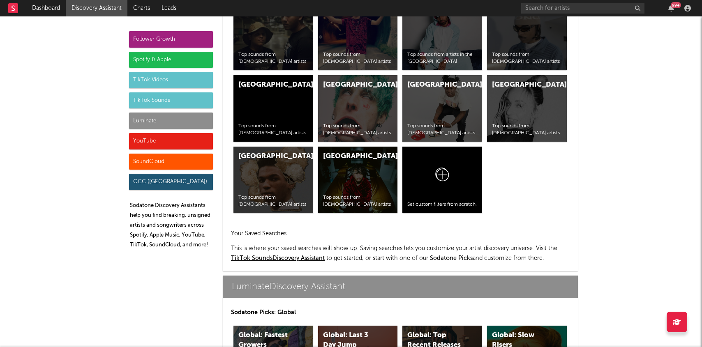
scroll to position [3648, 0]
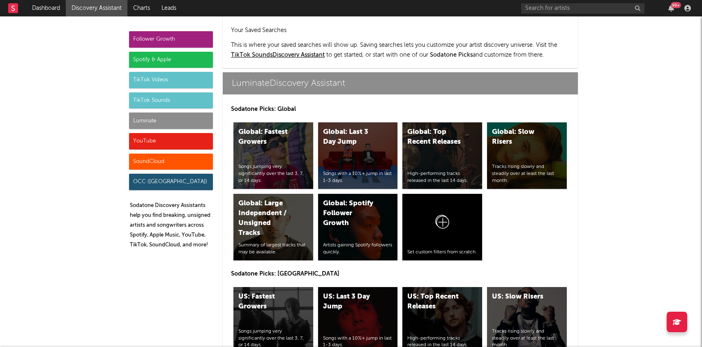
click at [339, 292] on div "US: Last 3 Day Jump" at bounding box center [351, 302] width 56 height 20
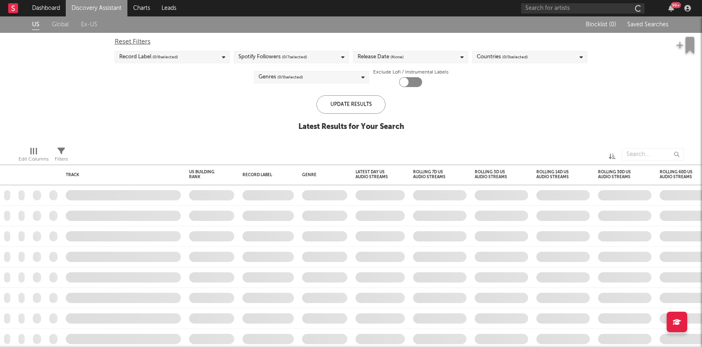
checkbox input "true"
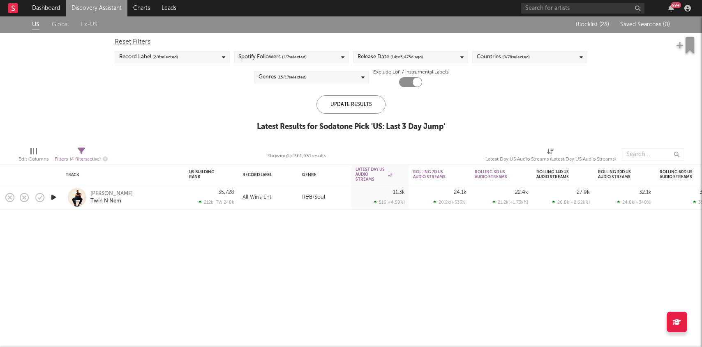
click at [115, 25] on div "US Global Ex-US" at bounding box center [299, 24] width 535 height 16
click at [98, 7] on link "Discovery Assistant" at bounding box center [97, 8] width 62 height 16
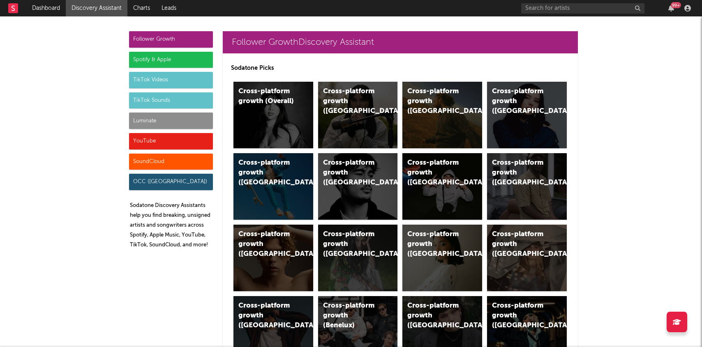
click at [197, 140] on div "YouTube" at bounding box center [171, 141] width 84 height 16
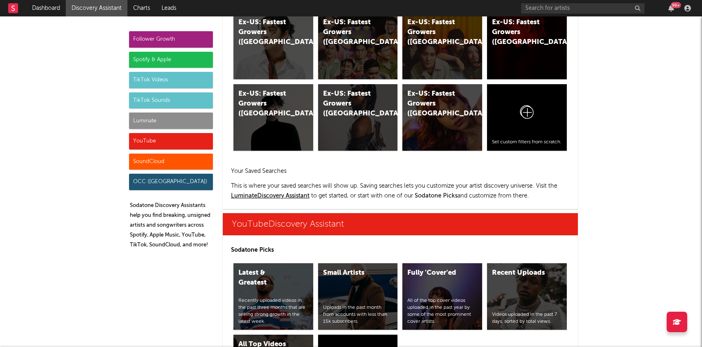
scroll to position [4679, 0]
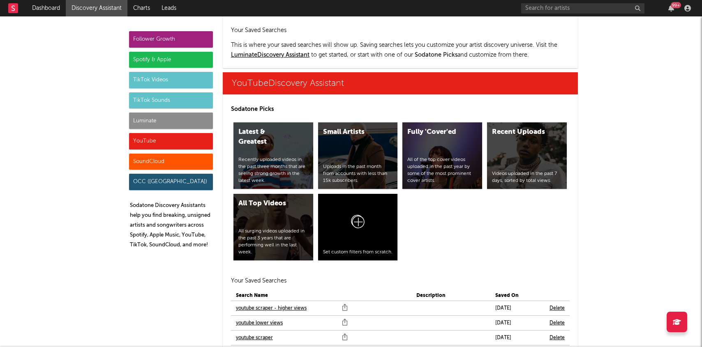
click at [265, 333] on link "youtube scraper" at bounding box center [254, 338] width 37 height 10
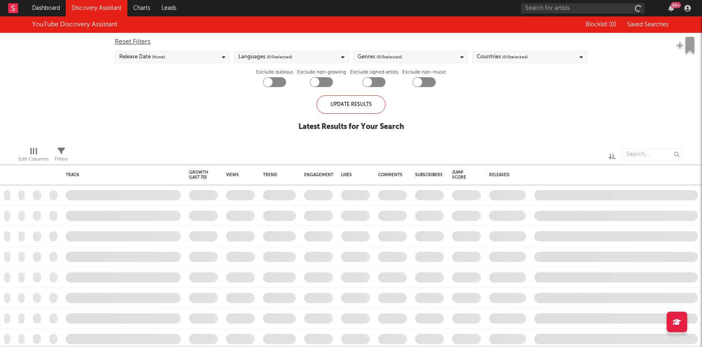
checkbox input "true"
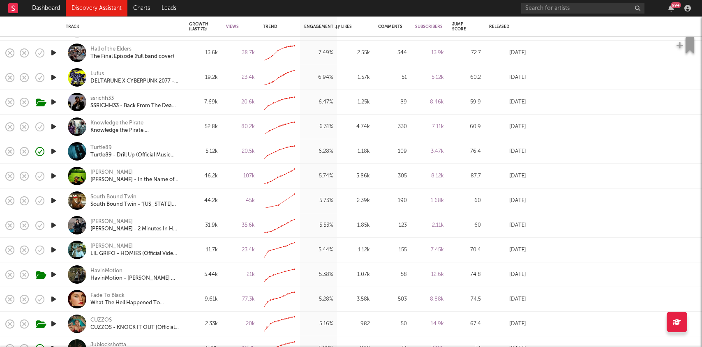
click at [53, 222] on icon "button" at bounding box center [53, 225] width 9 height 10
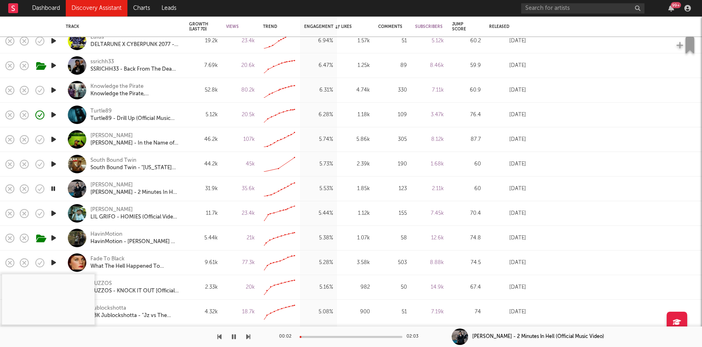
click at [54, 211] on icon "button" at bounding box center [53, 213] width 9 height 10
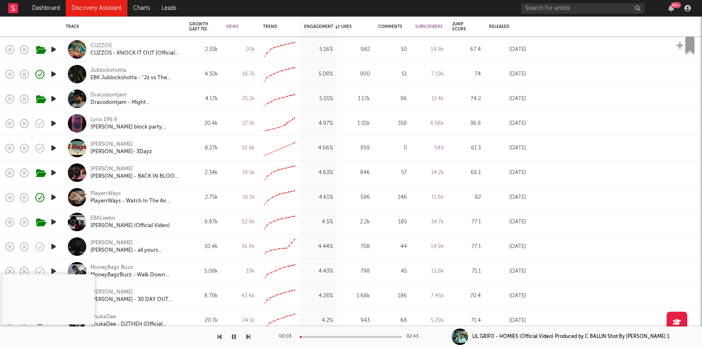
click at [55, 197] on icon "button" at bounding box center [53, 197] width 9 height 10
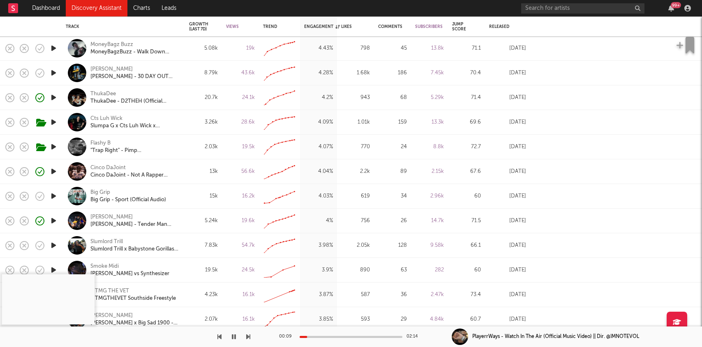
click at [53, 145] on icon "button" at bounding box center [53, 147] width 9 height 10
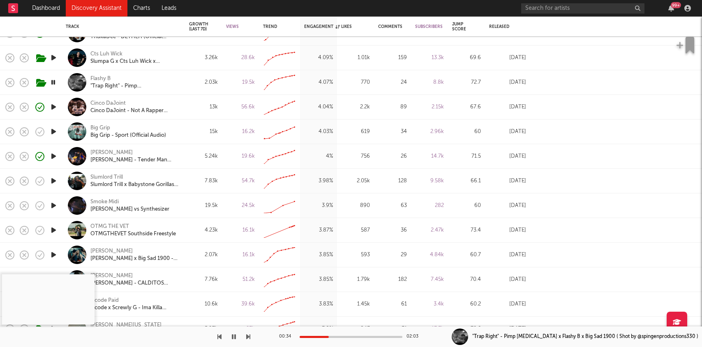
click at [54, 133] on icon "button" at bounding box center [53, 132] width 9 height 10
click at [113, 134] on div "Big Grip - Sport (Official Audio)" at bounding box center [128, 135] width 76 height 7
click at [98, 128] on div "Big Grip" at bounding box center [100, 128] width 20 height 7
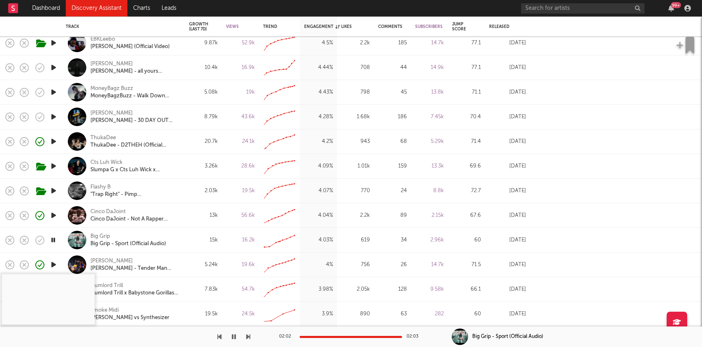
click at [57, 142] on icon "button" at bounding box center [53, 141] width 9 height 10
click at [333, 337] on div at bounding box center [351, 337] width 103 height 2
click at [55, 144] on icon "button" at bounding box center [59, 142] width 10 height 9
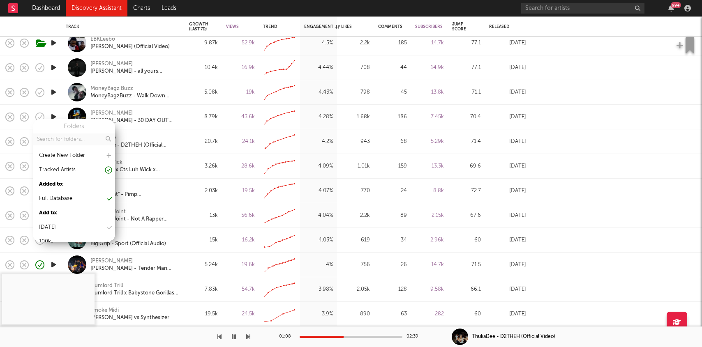
scroll to position [93, 0]
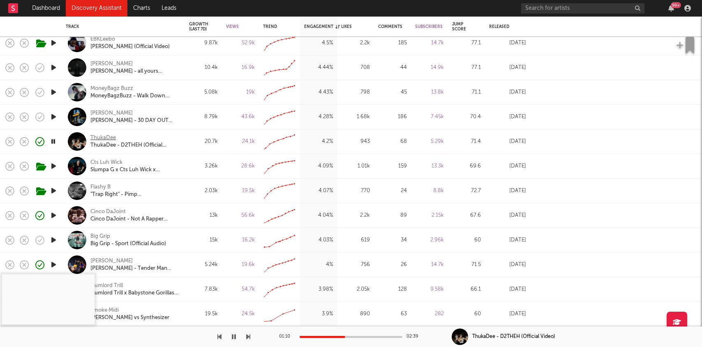
click at [105, 138] on div "ThukaDee" at bounding box center [102, 137] width 25 height 7
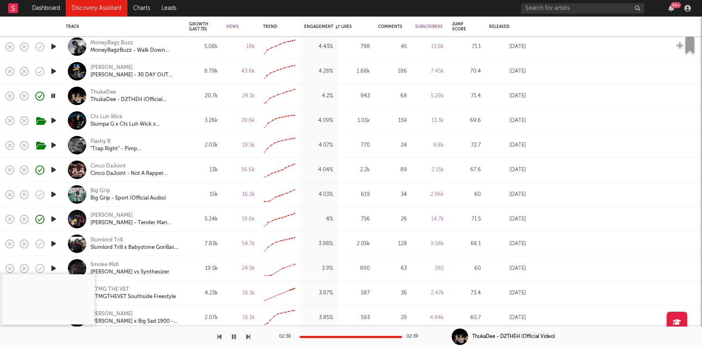
click at [55, 72] on icon "button" at bounding box center [53, 71] width 9 height 10
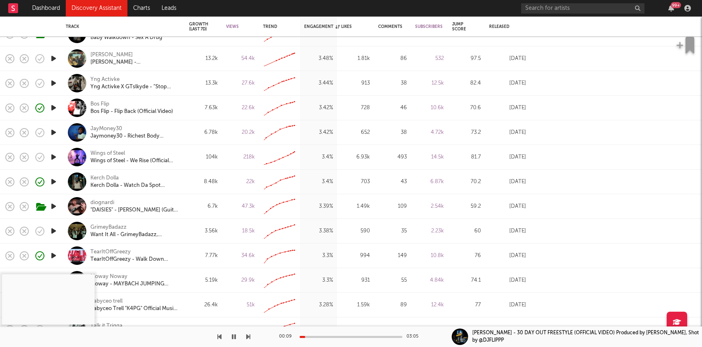
click at [54, 234] on icon "button" at bounding box center [53, 231] width 9 height 10
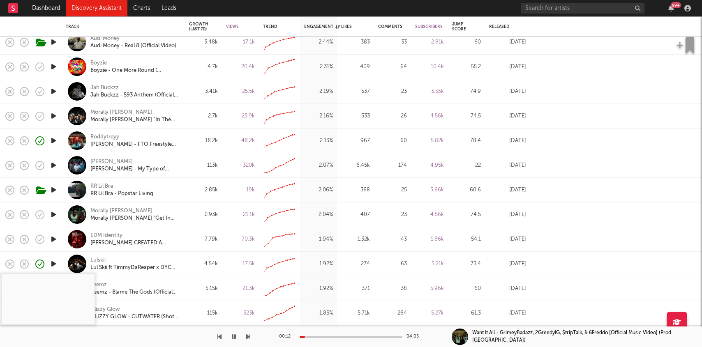
click at [53, 91] on icon "button" at bounding box center [53, 91] width 9 height 10
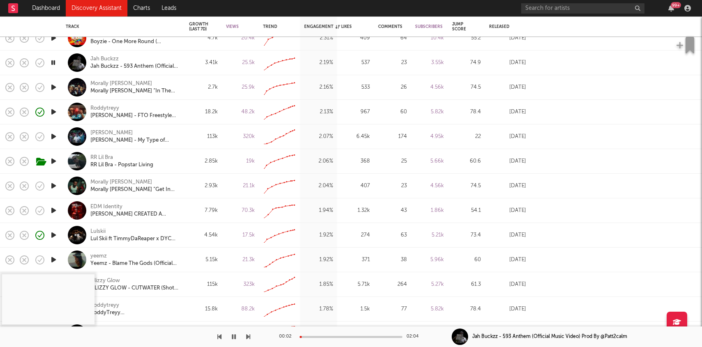
click at [320, 337] on div at bounding box center [351, 337] width 103 height 2
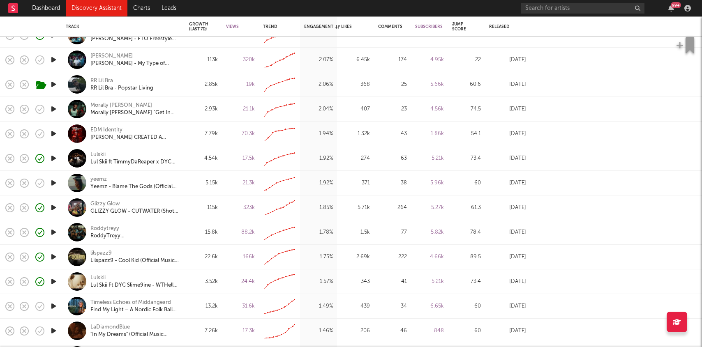
click at [55, 183] on icon "button" at bounding box center [53, 183] width 9 height 10
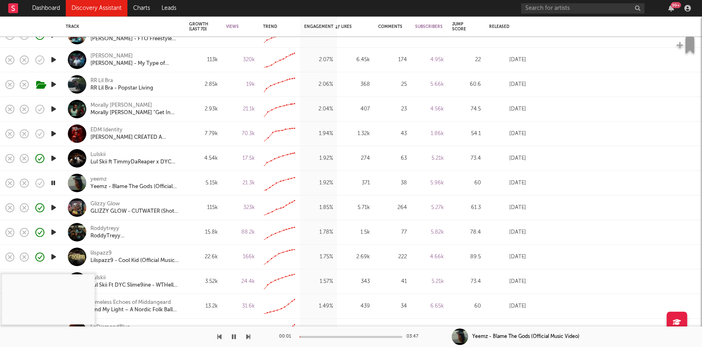
click at [319, 337] on div at bounding box center [351, 337] width 103 height 2
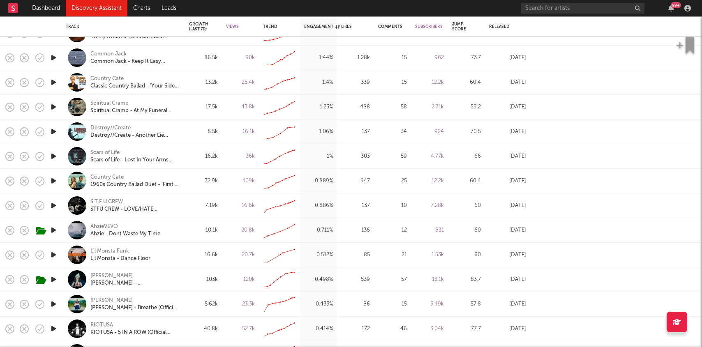
click at [55, 256] on icon "button" at bounding box center [53, 255] width 9 height 10
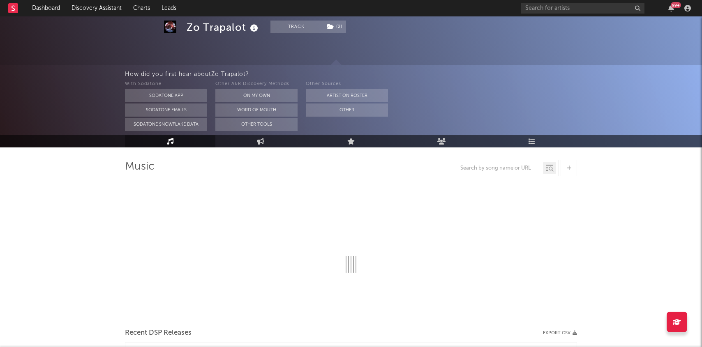
scroll to position [32, 0]
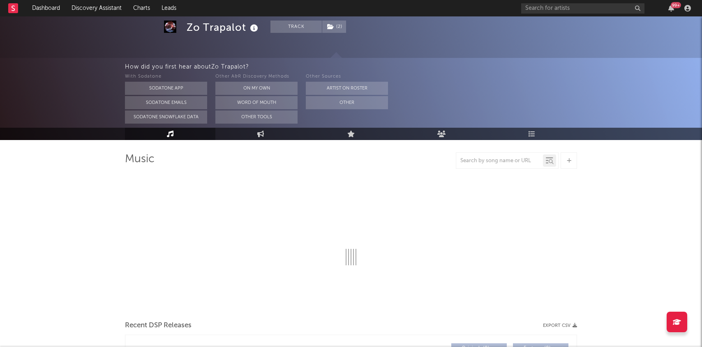
select select "6m"
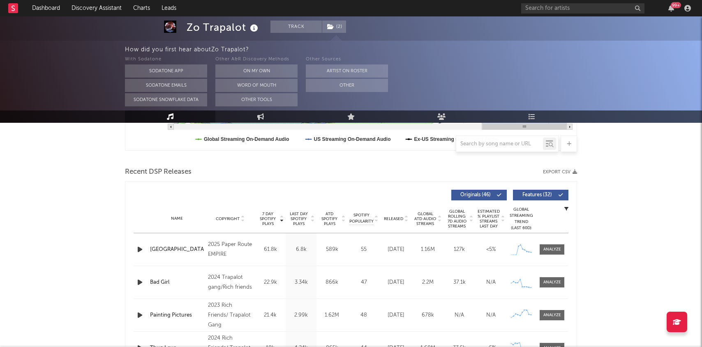
scroll to position [253, 0]
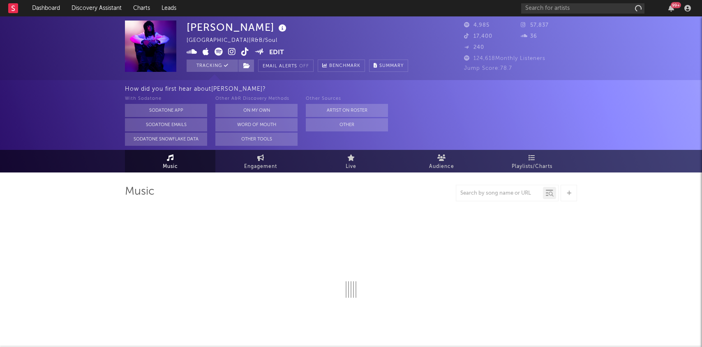
select select "6m"
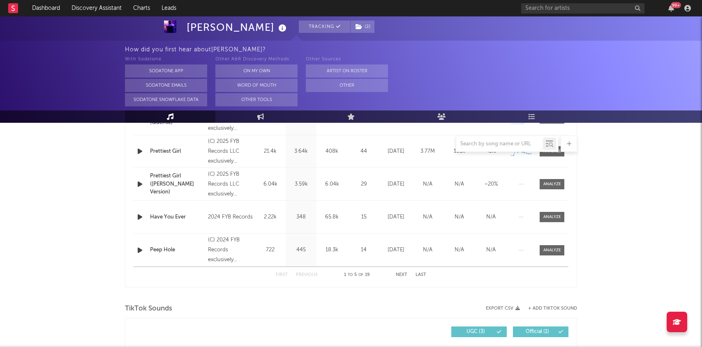
scroll to position [383, 0]
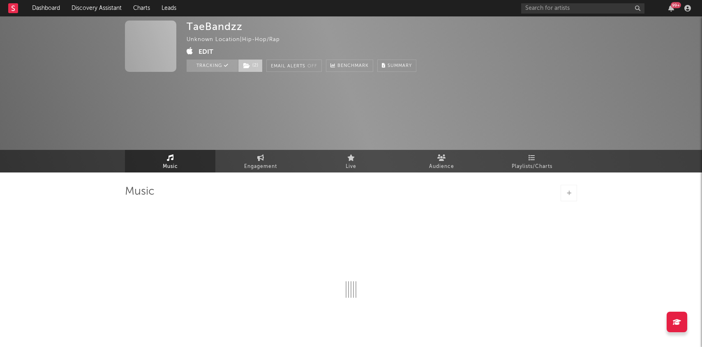
click at [248, 65] on icon at bounding box center [246, 66] width 7 height 6
click at [79, 113] on div "TaeBandzz Unknown Location | Hip-Hop/Rap Edit Tracking ( 2 ) Email Alerts Off B…" at bounding box center [351, 94] width 702 height 156
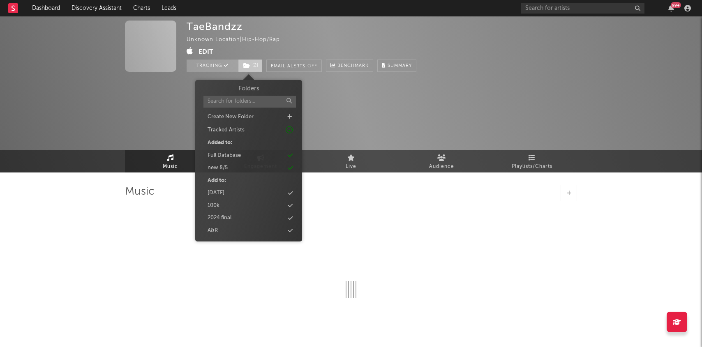
click at [254, 62] on span "( 2 )" at bounding box center [250, 66] width 25 height 12
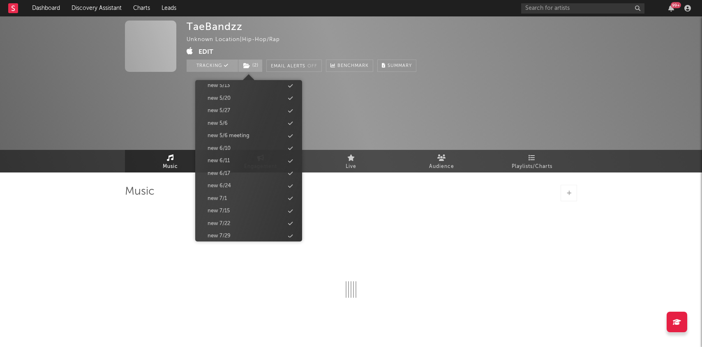
scroll to position [765, 0]
click at [235, 178] on div "new 8/12" at bounding box center [248, 180] width 95 height 11
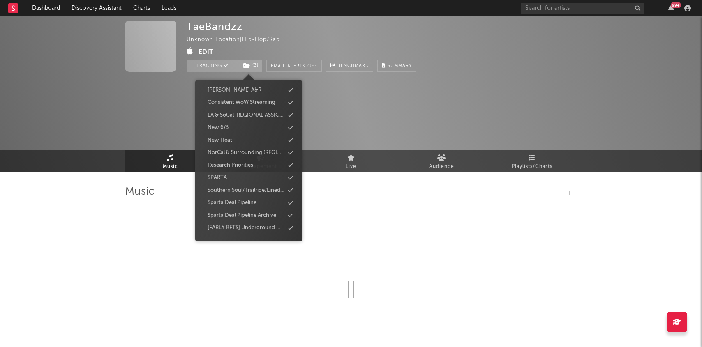
scroll to position [0, 0]
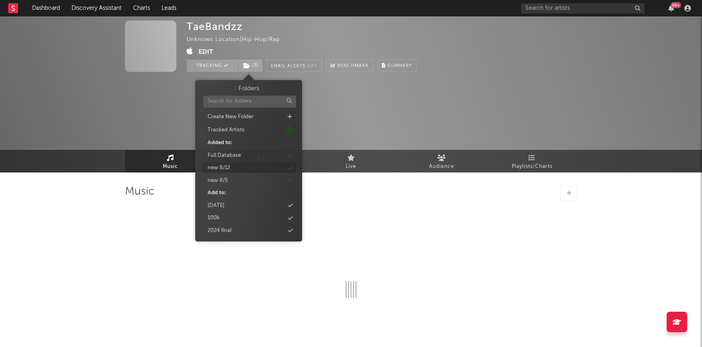
click at [231, 164] on div "new 8/12" at bounding box center [248, 168] width 95 height 11
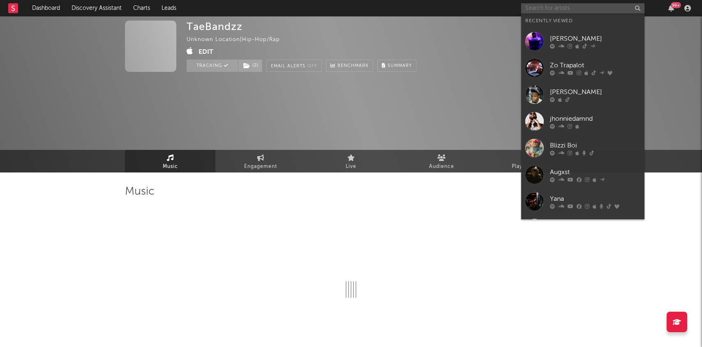
click at [539, 9] on input "text" at bounding box center [582, 8] width 123 height 10
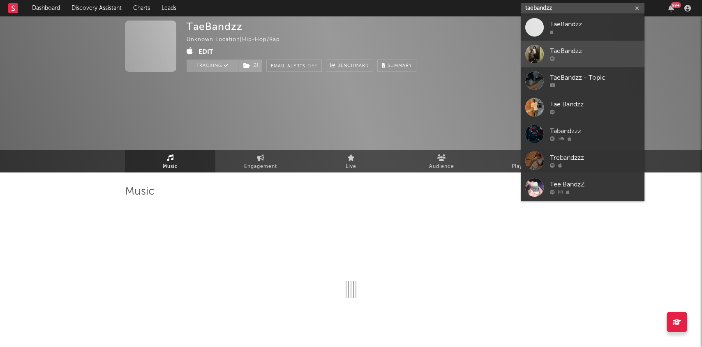
type input "taebandzz"
click at [569, 47] on div "TaeBandzz" at bounding box center [595, 51] width 90 height 10
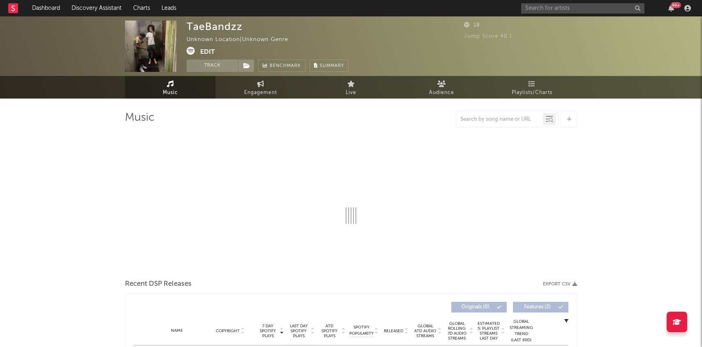
select select "1w"
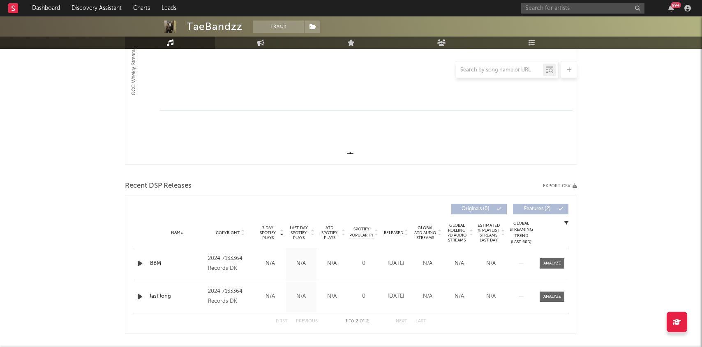
scroll to position [189, 0]
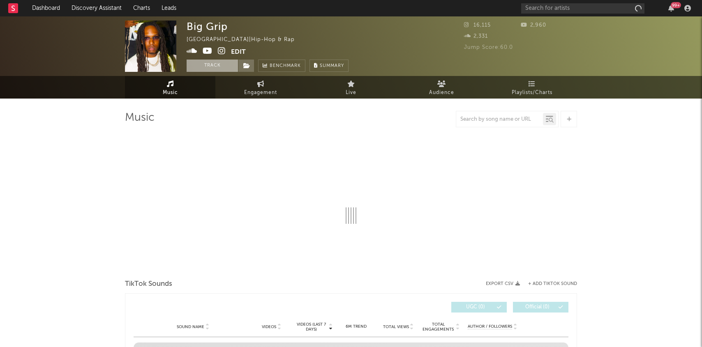
select select "1w"
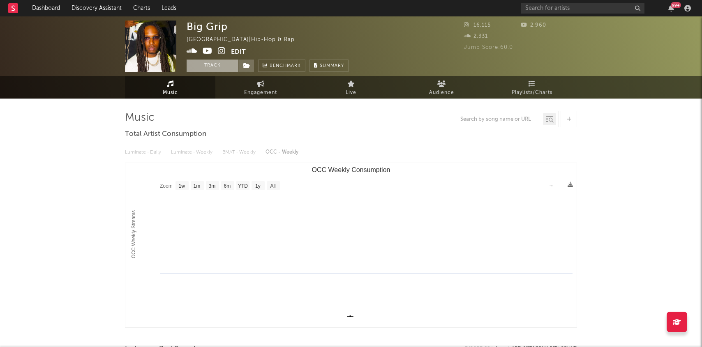
click at [215, 72] on button "Track" at bounding box center [212, 66] width 51 height 12
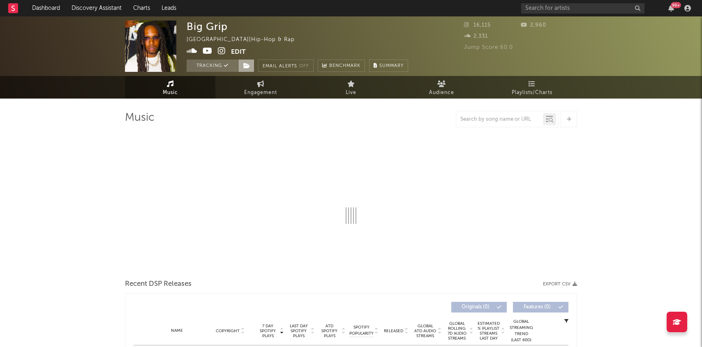
click at [244, 70] on span at bounding box center [246, 66] width 16 height 12
select select "1w"
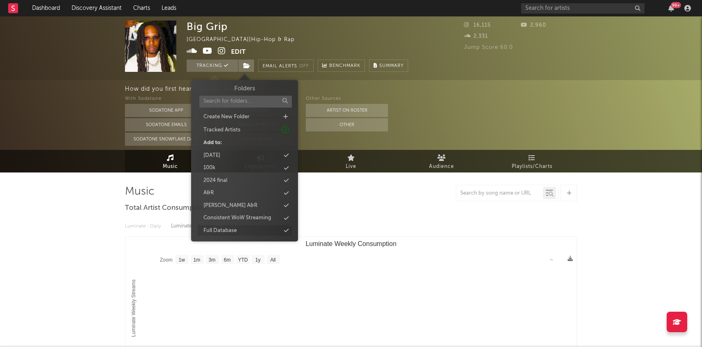
click at [225, 233] on div "Full Database" at bounding box center [219, 231] width 33 height 8
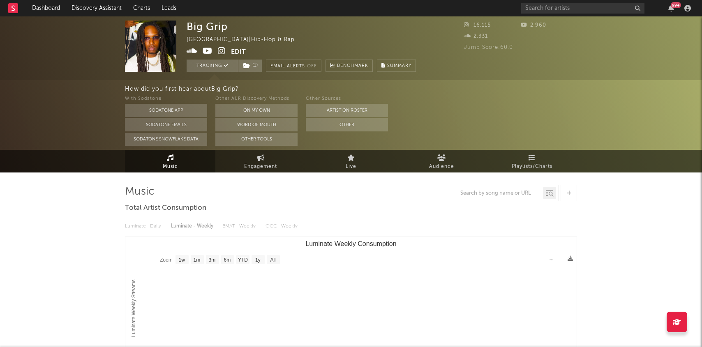
click at [222, 53] on icon at bounding box center [222, 51] width 8 height 8
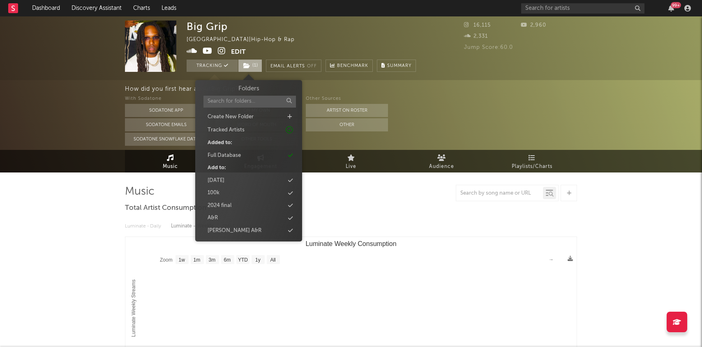
click at [252, 66] on span "( 1 )" at bounding box center [250, 66] width 24 height 12
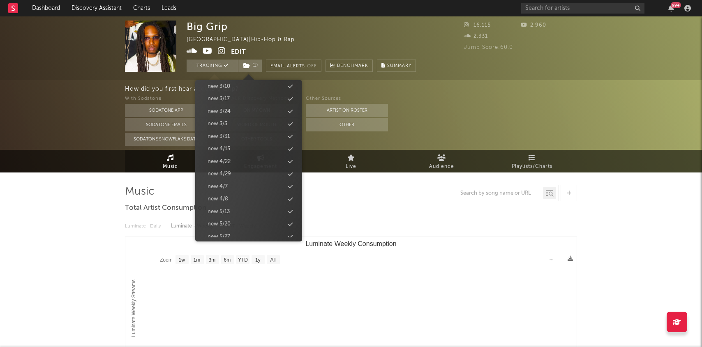
scroll to position [765, 0]
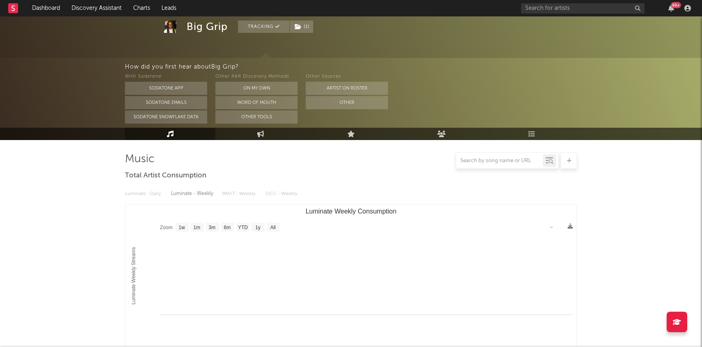
scroll to position [0, 0]
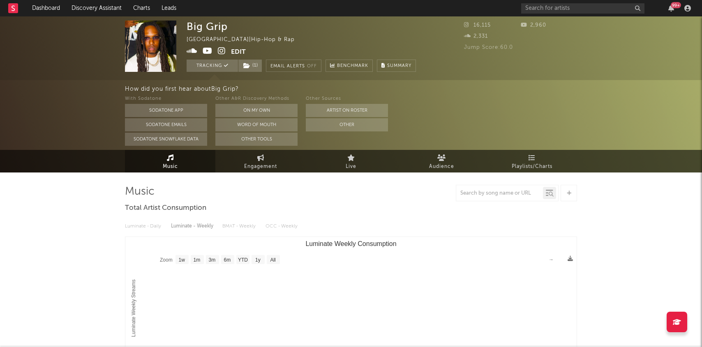
click at [222, 53] on icon at bounding box center [222, 51] width 8 height 8
click at [87, 12] on link "Discovery Assistant" at bounding box center [97, 8] width 62 height 16
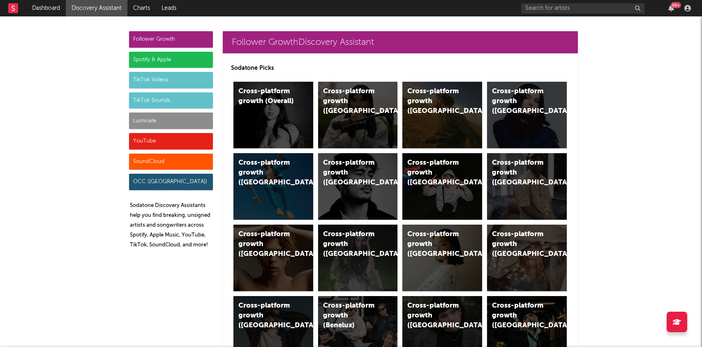
click at [174, 159] on div "SoundCloud" at bounding box center [171, 162] width 84 height 16
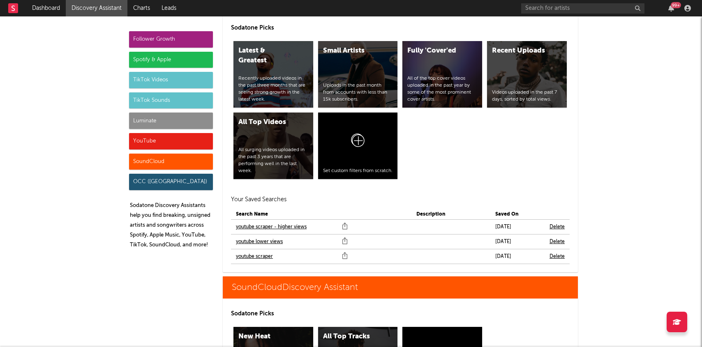
scroll to position [4965, 0]
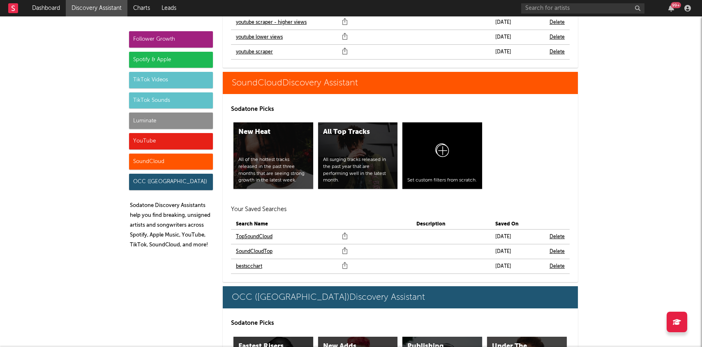
click at [240, 262] on link "bestscchart" at bounding box center [249, 267] width 26 height 10
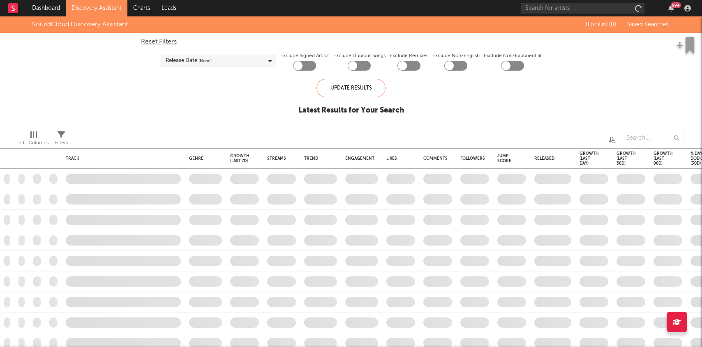
checkbox input "true"
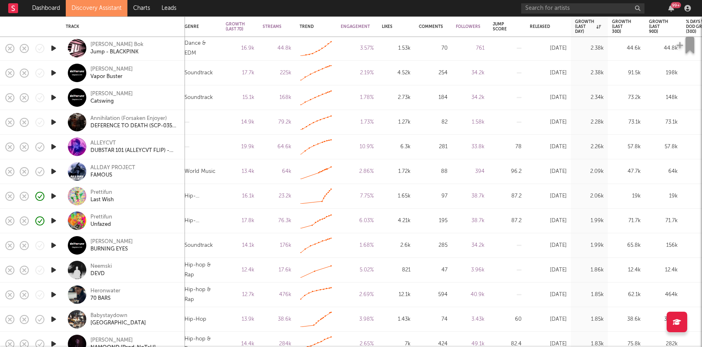
click at [56, 268] on icon "button" at bounding box center [53, 270] width 9 height 10
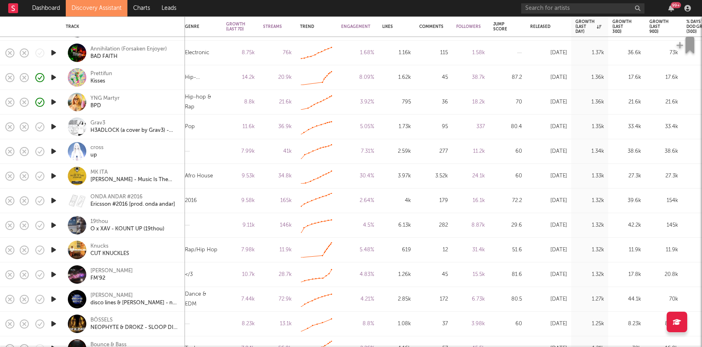
click at [52, 248] on icon "button" at bounding box center [53, 250] width 9 height 10
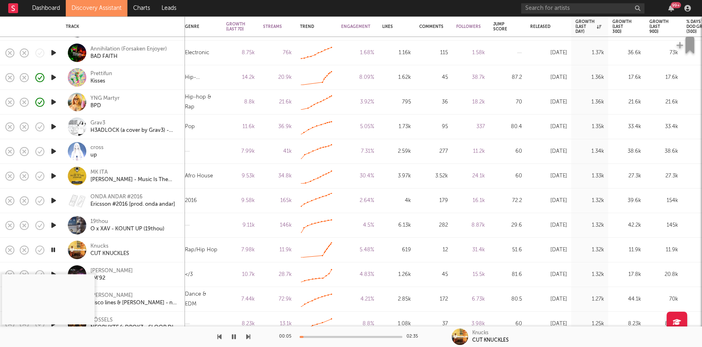
click at [54, 249] on icon "button" at bounding box center [53, 250] width 8 height 10
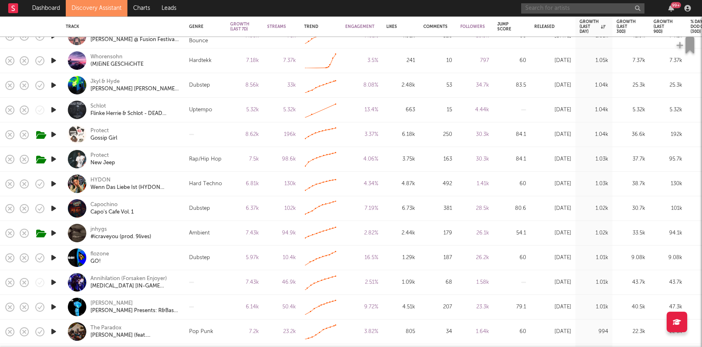
click at [571, 5] on input "text" at bounding box center [582, 8] width 123 height 10
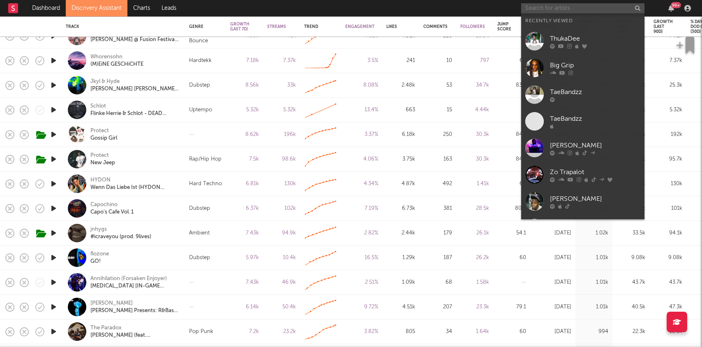
paste input "https://www.tiktok.com/music/Gone-fishin-7488286216417658896?enter_from=h5_t"
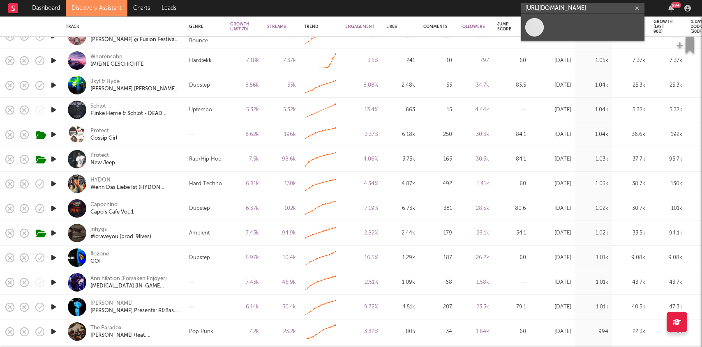
type input "https://www.tiktok.com/music/Gone-fishin-7488286216417658896?enter_from=h5_t"
click at [570, 28] on link at bounding box center [582, 27] width 123 height 27
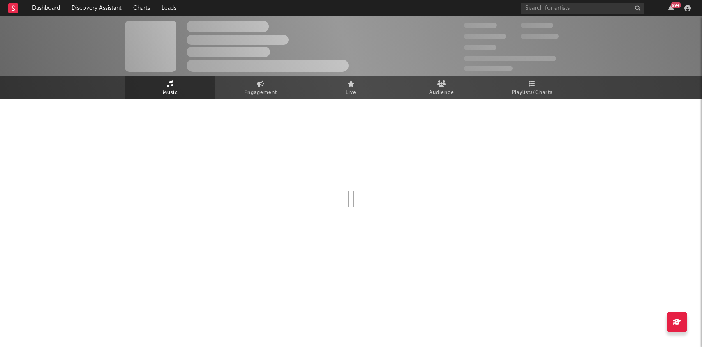
select select "1w"
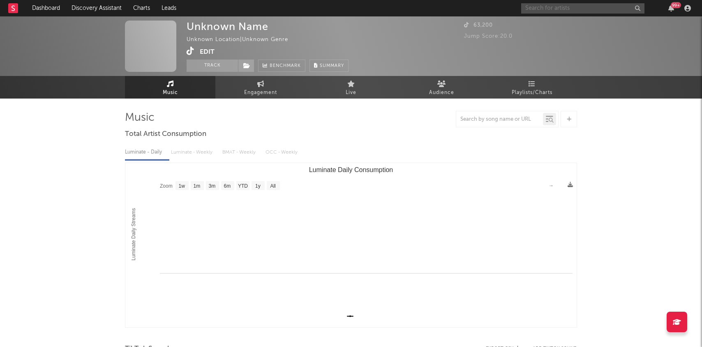
click at [533, 4] on input "text" at bounding box center [582, 8] width 123 height 10
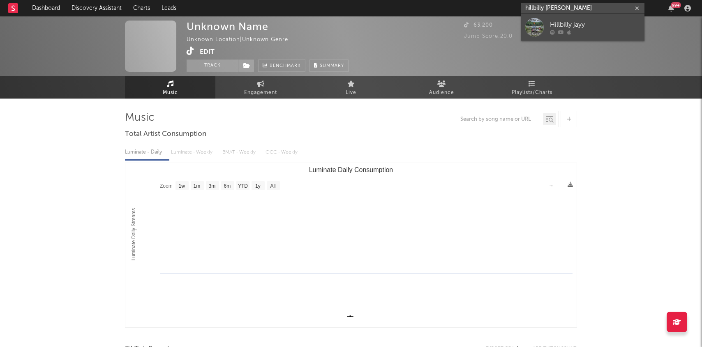
type input "hillbilly jay"
click at [543, 23] on div at bounding box center [534, 27] width 18 height 18
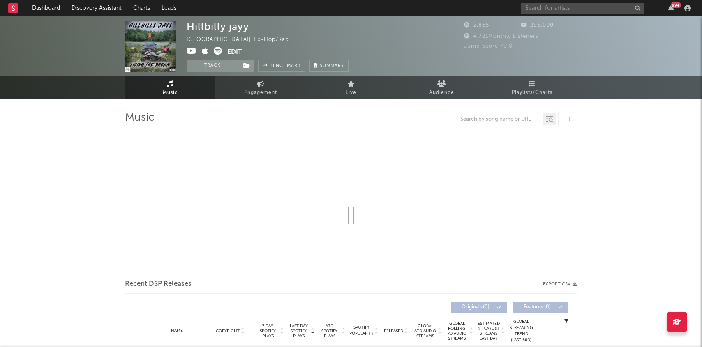
select select "1w"
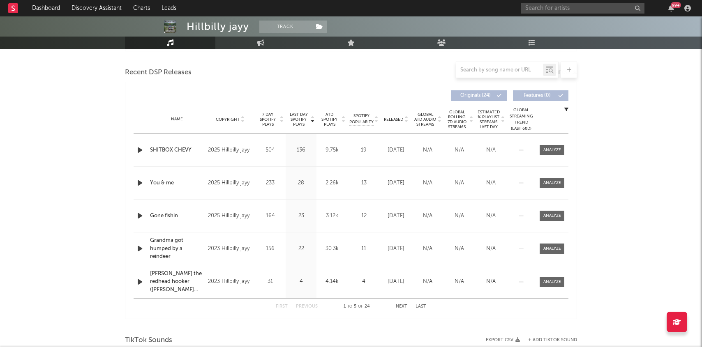
scroll to position [296, 0]
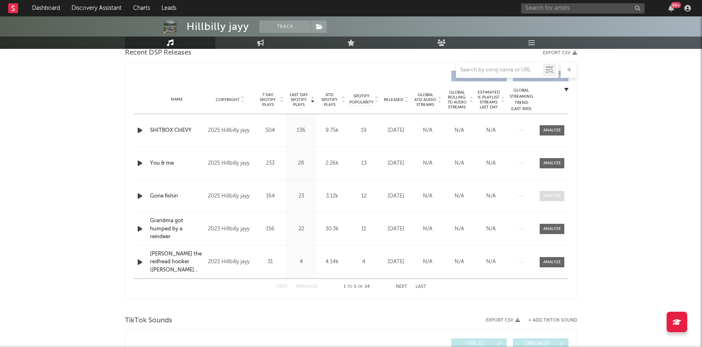
click at [543, 195] on div at bounding box center [552, 196] width 18 height 6
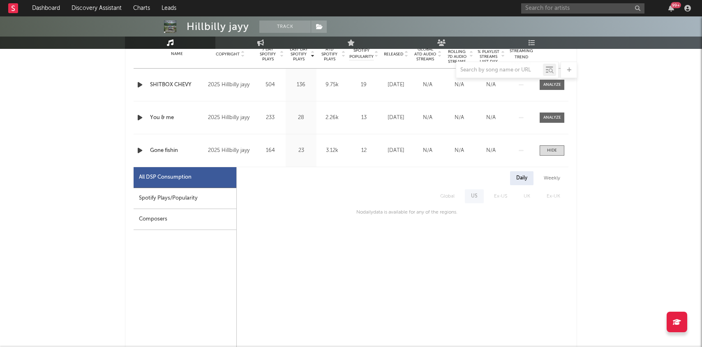
scroll to position [345, 0]
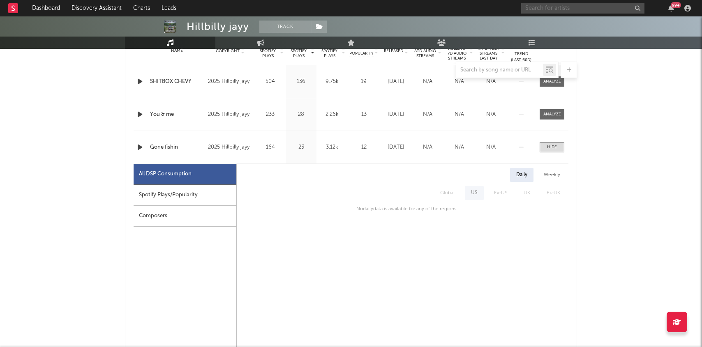
click at [542, 4] on input "text" at bounding box center [582, 8] width 123 height 10
paste input "https://www.tiktok.com/music/wavy-dreams-7396541254186354705?enter_from=h5_t"
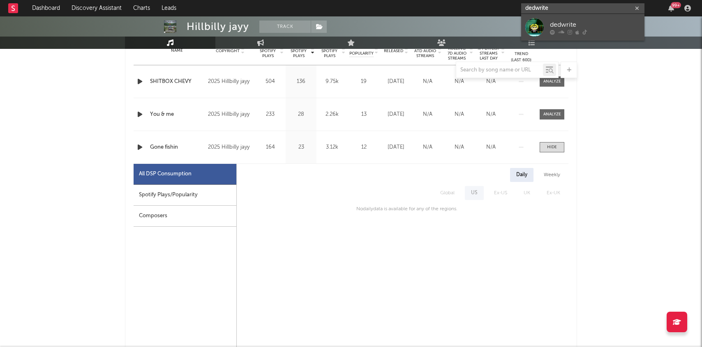
type input "dedwrite"
click at [573, 24] on div "dedwrite" at bounding box center [595, 25] width 90 height 10
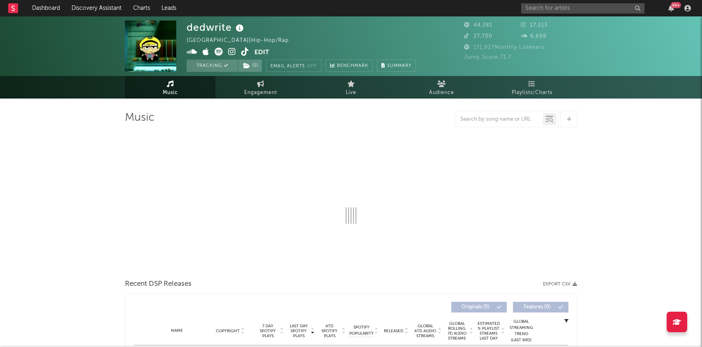
select select "6m"
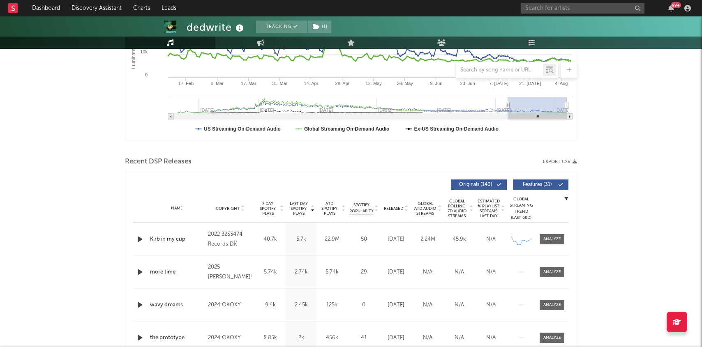
scroll to position [185, 0]
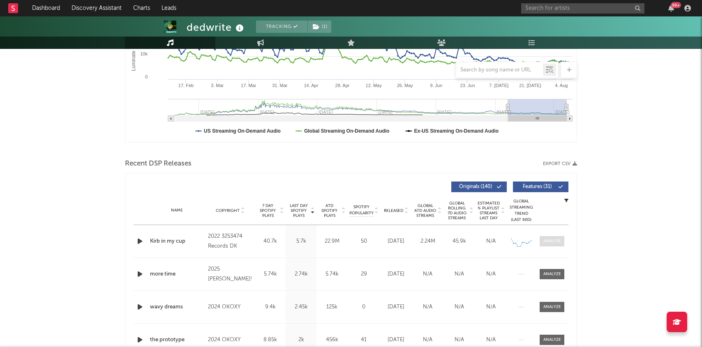
click at [559, 236] on span at bounding box center [552, 241] width 25 height 10
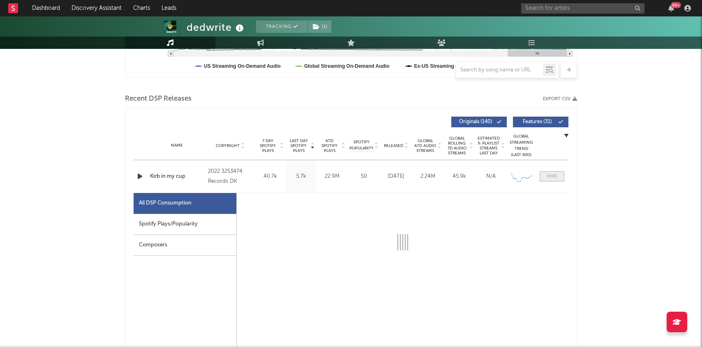
select select "6m"
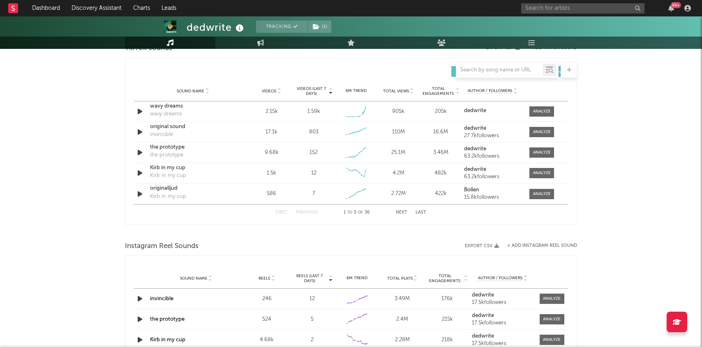
scroll to position [963, 0]
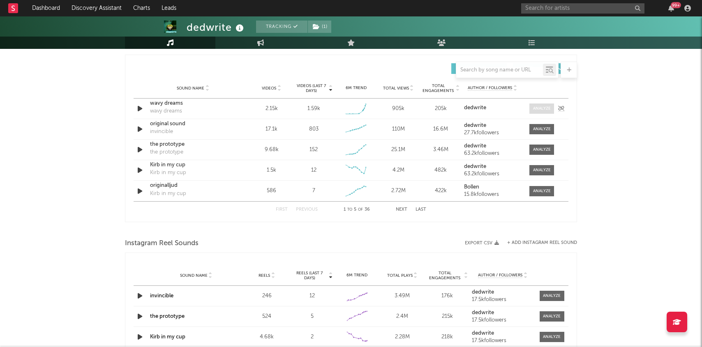
click at [538, 109] on div at bounding box center [542, 109] width 18 height 6
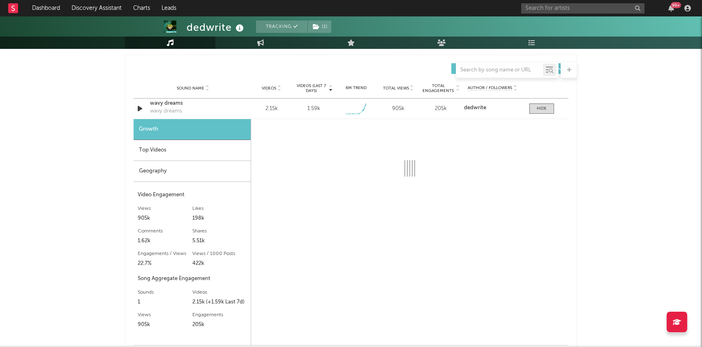
select select "1w"
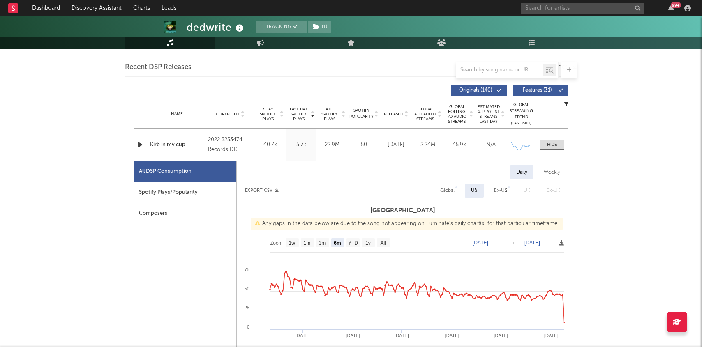
scroll to position [0, 0]
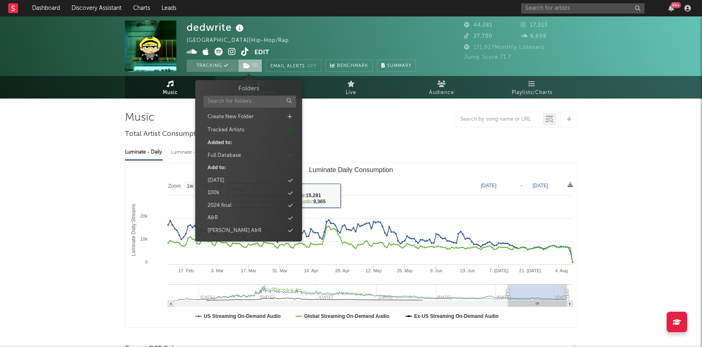
click at [247, 67] on icon at bounding box center [246, 66] width 7 height 6
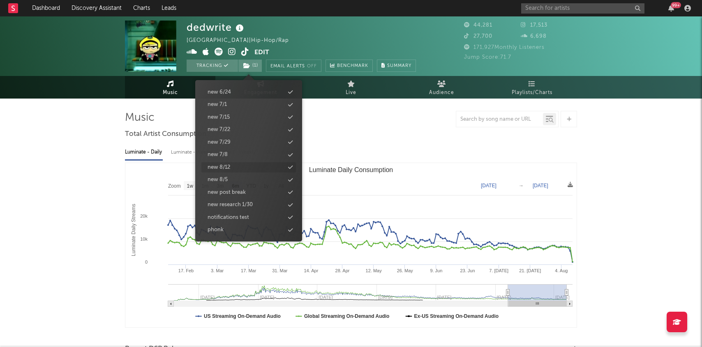
click at [231, 169] on div "new 8/12" at bounding box center [248, 167] width 95 height 11
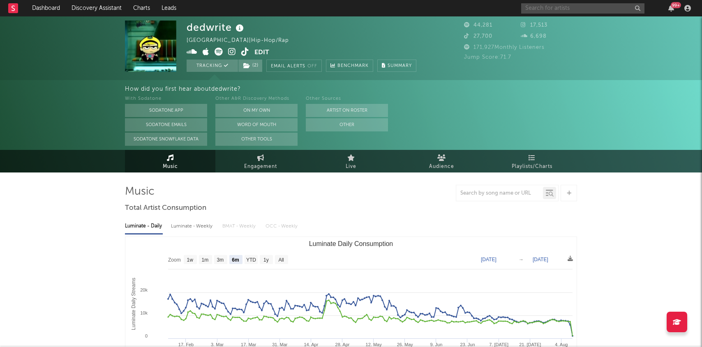
click at [560, 9] on input "text" at bounding box center [582, 8] width 123 height 10
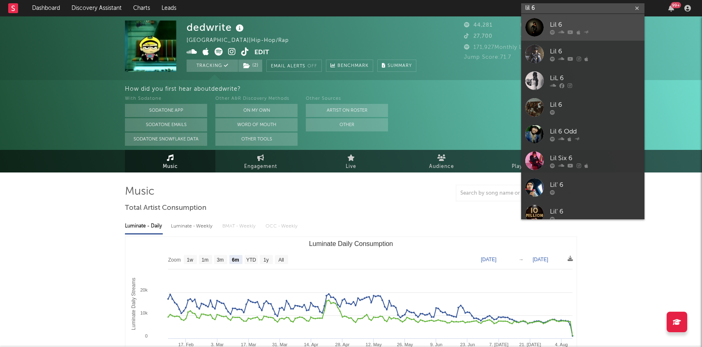
type input "lil 6"
click at [559, 28] on div "Lil 6" at bounding box center [595, 25] width 90 height 10
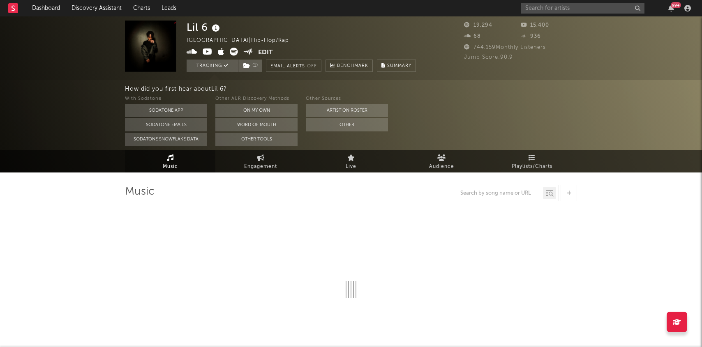
select select "6m"
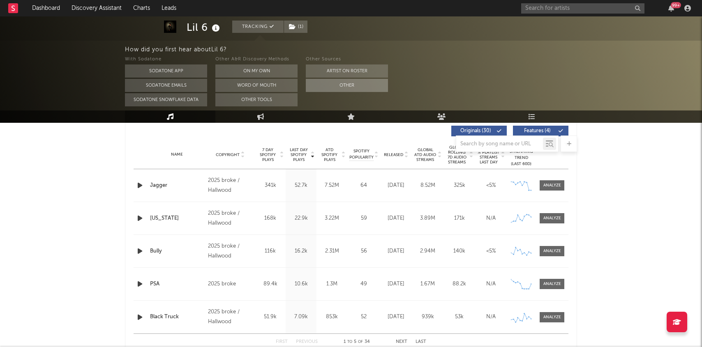
scroll to position [288, 0]
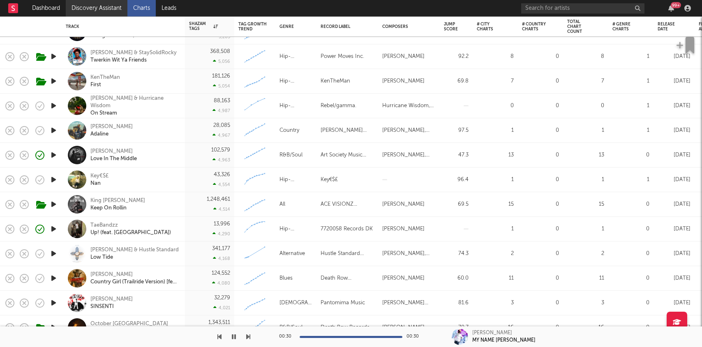
click at [98, 8] on link "Discovery Assistant" at bounding box center [97, 8] width 62 height 16
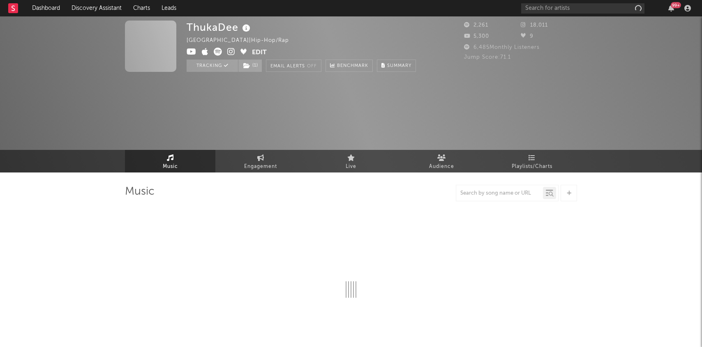
select select "6m"
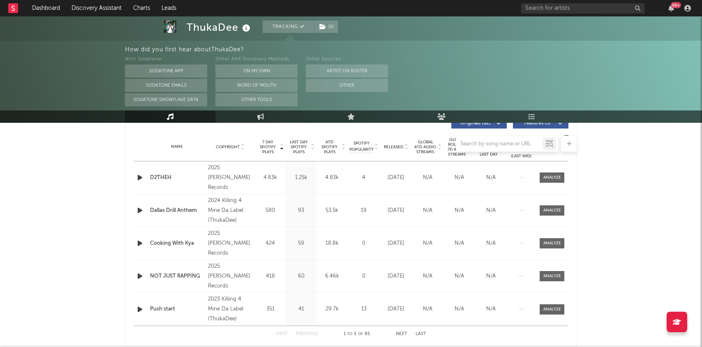
scroll to position [323, 0]
click at [552, 176] on div at bounding box center [552, 177] width 18 height 6
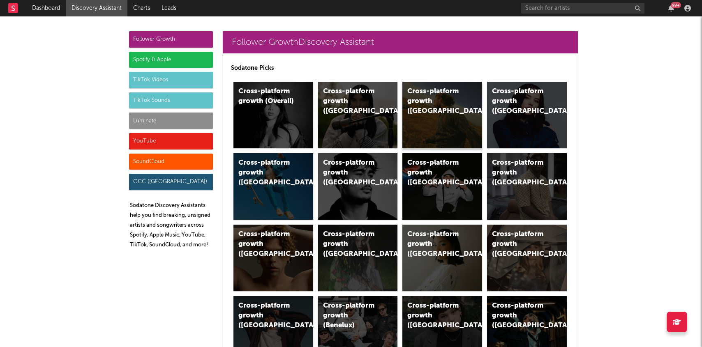
click at [449, 104] on div "Cross-platform growth ([GEOGRAPHIC_DATA])" at bounding box center [435, 102] width 56 height 30
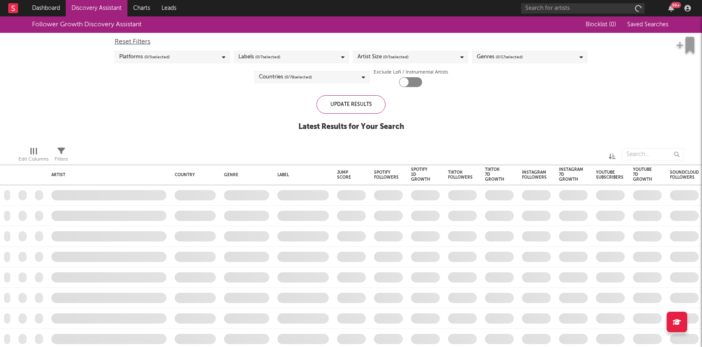
checkbox input "true"
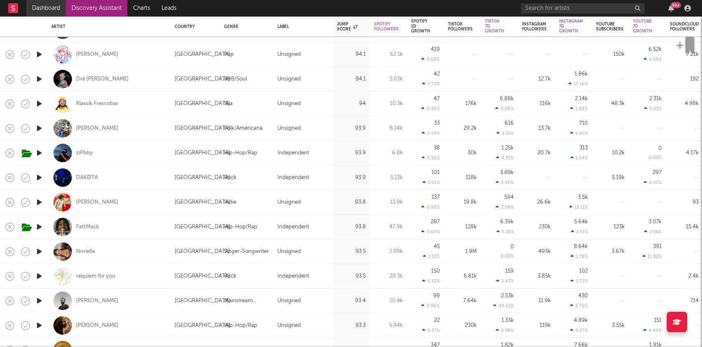
click at [41, 9] on link "Dashboard" at bounding box center [45, 8] width 39 height 16
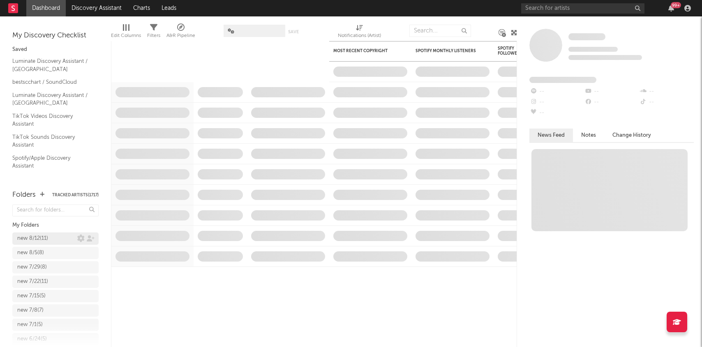
click at [43, 241] on div "new 8/12 ( 11 )" at bounding box center [32, 239] width 31 height 10
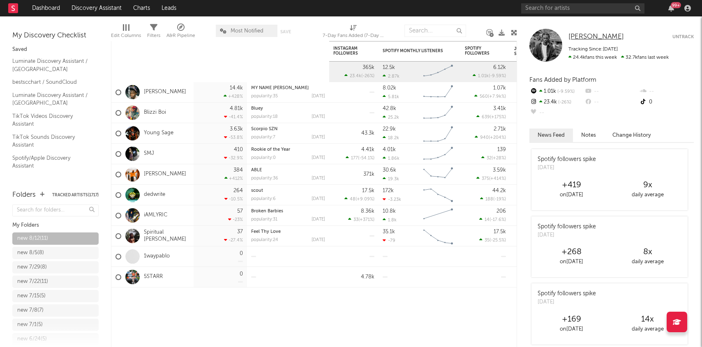
click at [601, 35] on span "[PERSON_NAME]" at bounding box center [595, 36] width 55 height 7
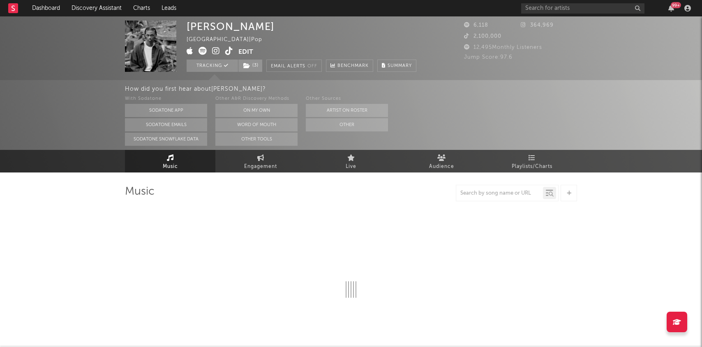
select select "6m"
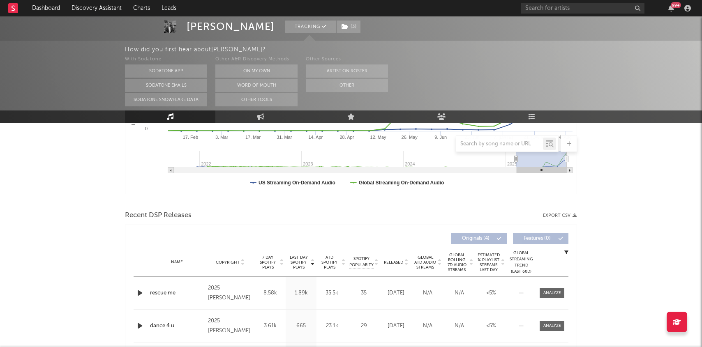
scroll to position [214, 0]
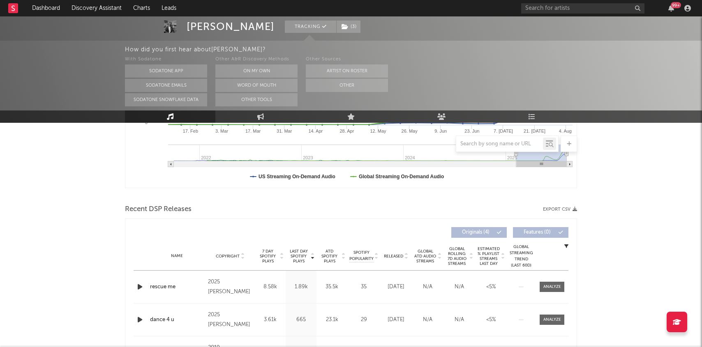
click at [139, 288] on icon "button" at bounding box center [140, 287] width 9 height 10
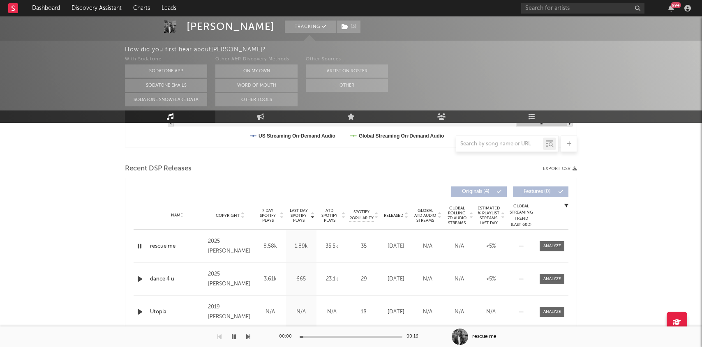
scroll to position [282, 0]
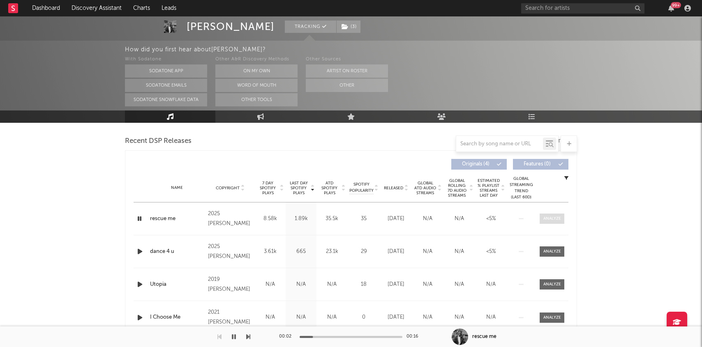
click at [552, 222] on span at bounding box center [552, 219] width 25 height 10
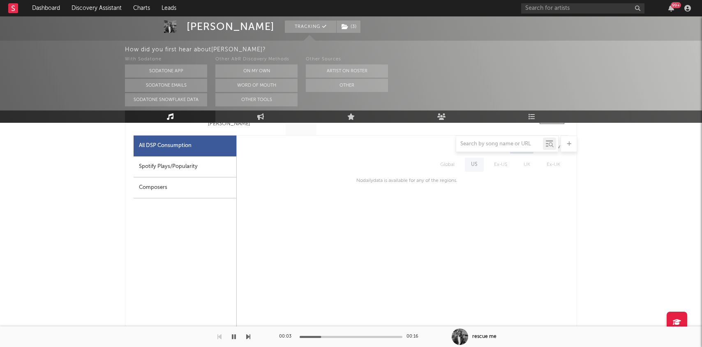
scroll to position [0, 0]
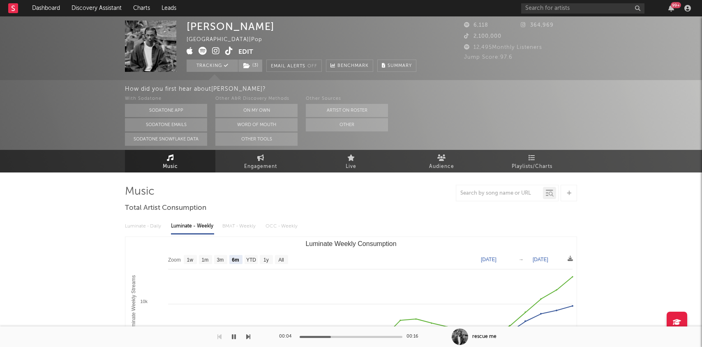
click at [220, 52] on span at bounding box center [213, 52] width 52 height 10
click at [217, 50] on icon at bounding box center [216, 51] width 8 height 8
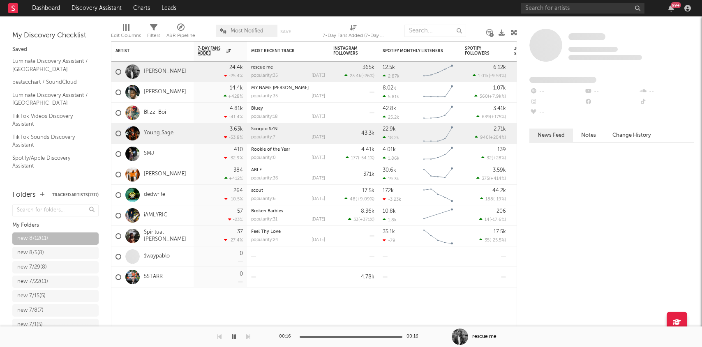
click at [157, 132] on link "Young Sage" at bounding box center [159, 133] width 30 height 7
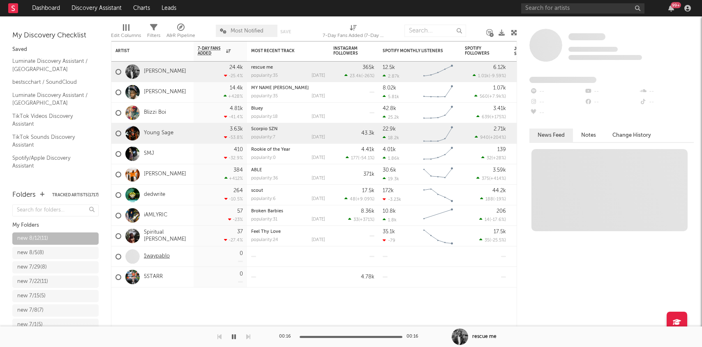
click at [163, 256] on link "1waypablo" at bounding box center [157, 256] width 26 height 7
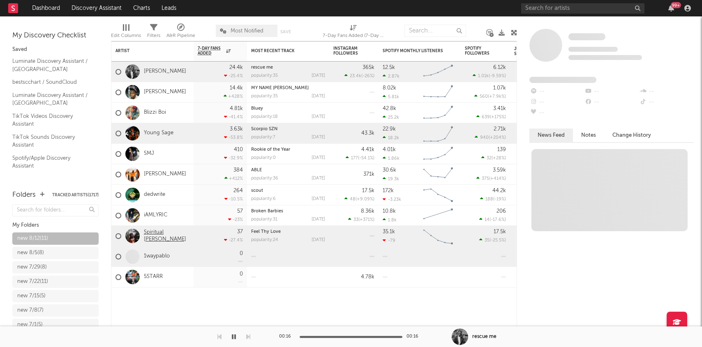
click at [152, 234] on link "Spiritual [PERSON_NAME]" at bounding box center [167, 236] width 46 height 14
click at [157, 175] on link "[PERSON_NAME]" at bounding box center [165, 174] width 42 height 7
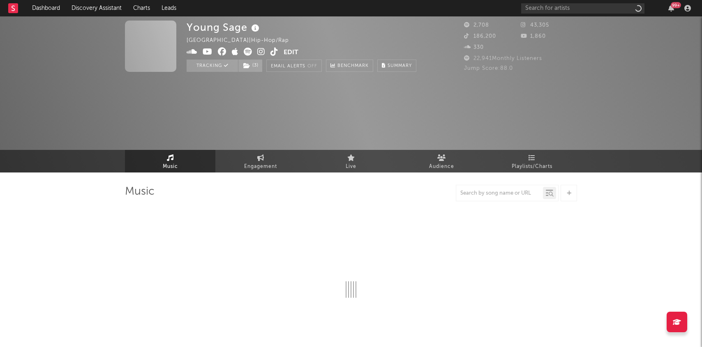
select select "1w"
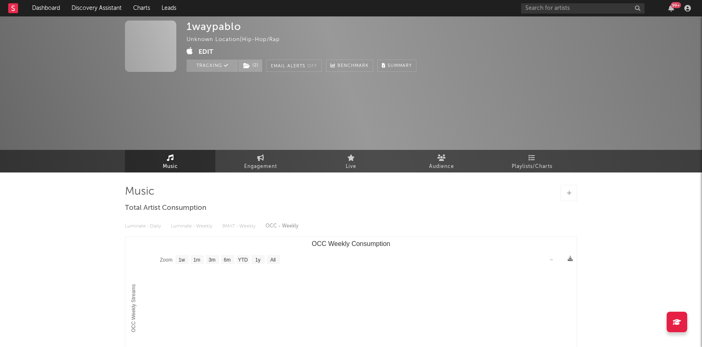
select select "1w"
click at [526, 163] on span "Playlists/Charts" at bounding box center [532, 167] width 41 height 10
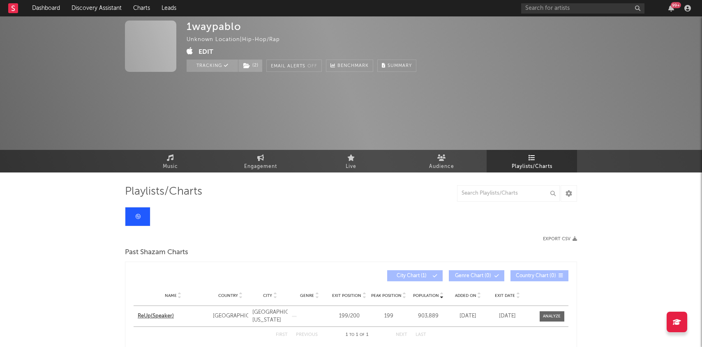
click at [162, 318] on div "ReUp(Speaker)" at bounding box center [173, 316] width 71 height 8
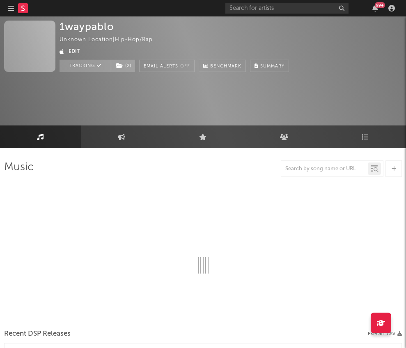
select select "1w"
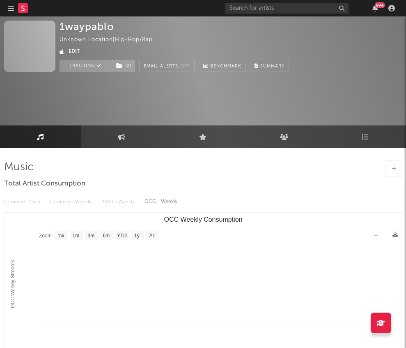
click at [12, 9] on icon "button" at bounding box center [11, 8] width 6 height 7
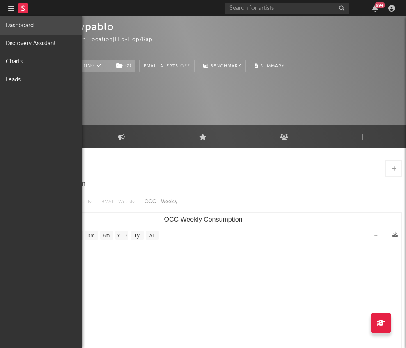
click at [23, 29] on link "Dashboard" at bounding box center [41, 25] width 82 height 18
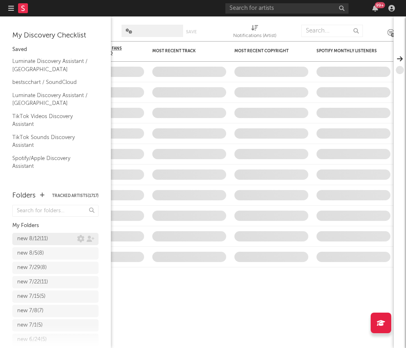
click at [32, 238] on div "new 8/12 ( 11 )" at bounding box center [32, 239] width 31 height 10
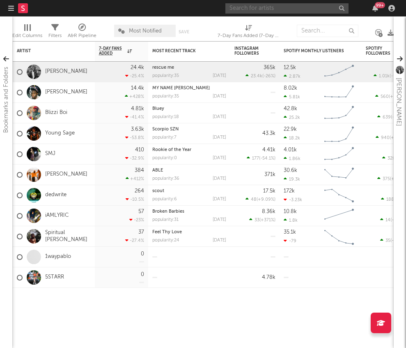
click at [292, 9] on input "text" at bounding box center [287, 8] width 123 height 10
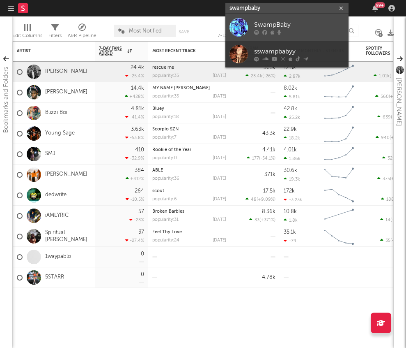
type input "swampbaby"
click at [268, 31] on div at bounding box center [299, 32] width 90 height 5
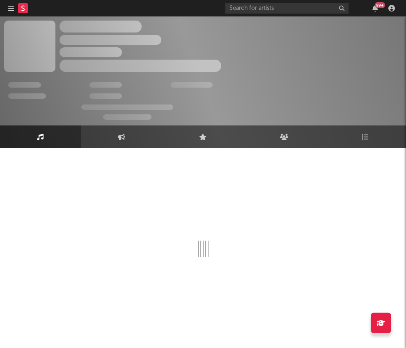
select select "1w"
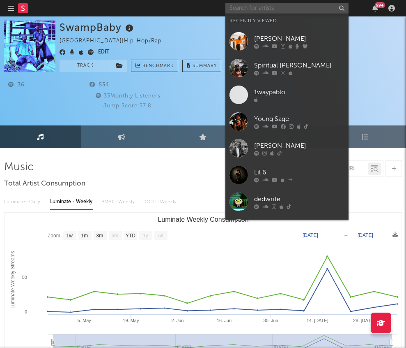
click at [304, 7] on input "text" at bounding box center [287, 8] width 123 height 10
paste input "https://www.youtube.com/channel/UCQEWZyVhshyrAu8RoGTrncA"
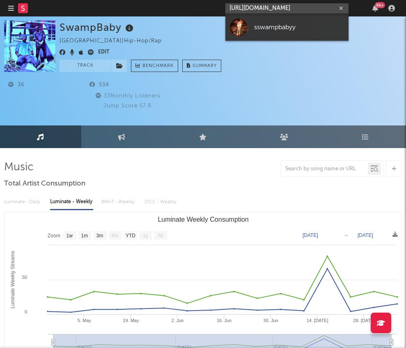
type input "https://www.youtube.com/channel/UCQEWZyVhshyrAu8RoGTrncA"
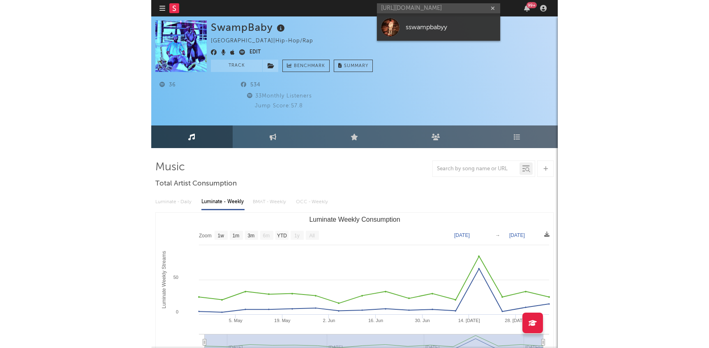
scroll to position [0, 0]
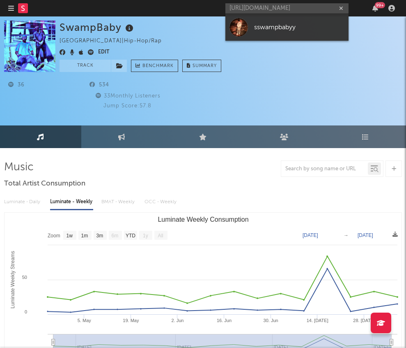
click at [299, 28] on div "sswampbabyy" at bounding box center [299, 27] width 90 height 10
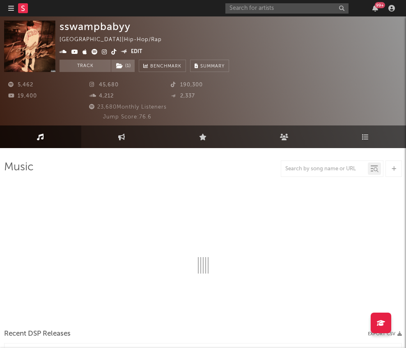
select select "6m"
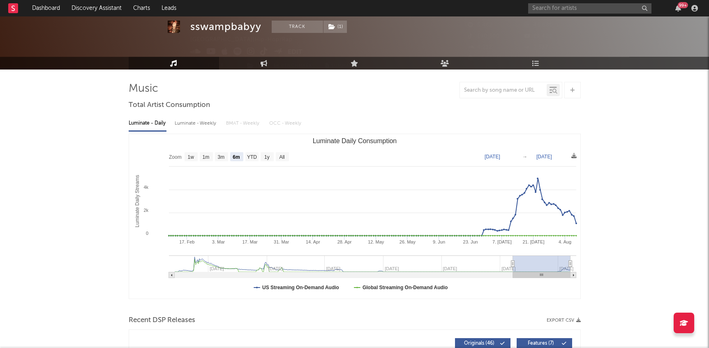
scroll to position [24, 0]
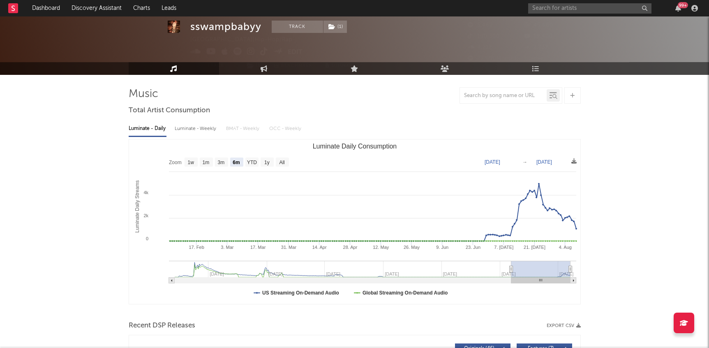
click at [511, 270] on icon "Luminate Daily Consumption" at bounding box center [510, 269] width 3 height 6
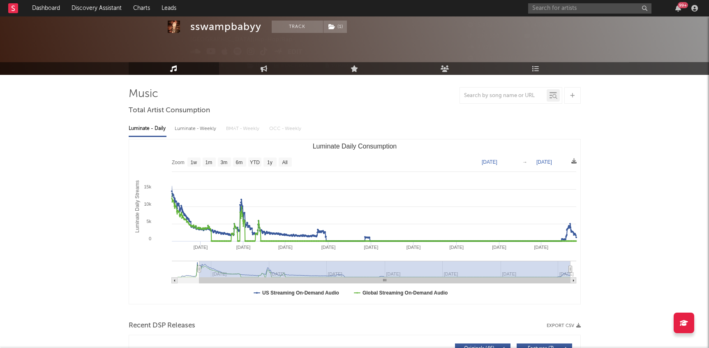
type input "2022-05-09"
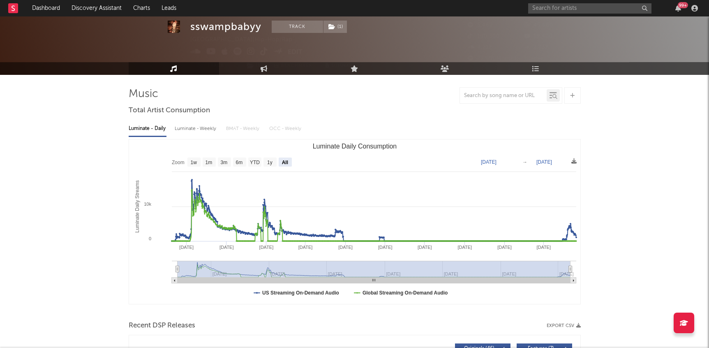
select select "All"
type input "2022-03-17"
drag, startPoint x: 511, startPoint y: 270, endPoint x: 153, endPoint y: 249, distance: 358.6
click at [153, 249] on icon "Created with Highcharts 10.3.3 Luminate Daily Streams Luminate Daily Consumptio…" at bounding box center [354, 221] width 451 height 164
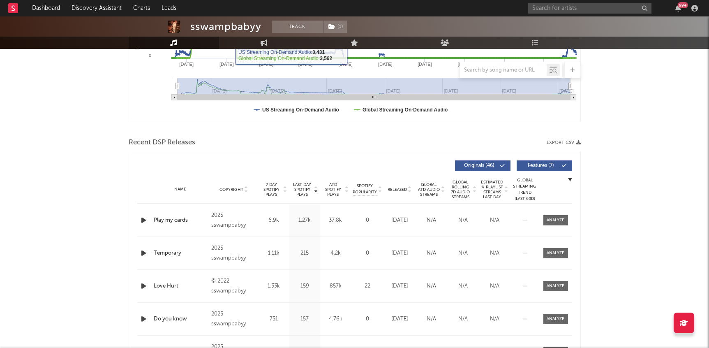
scroll to position [274, 0]
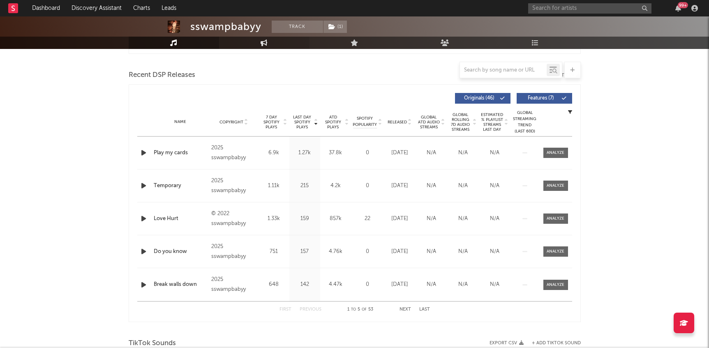
click at [260, 44] on link "Engagement" at bounding box center [264, 43] width 90 height 12
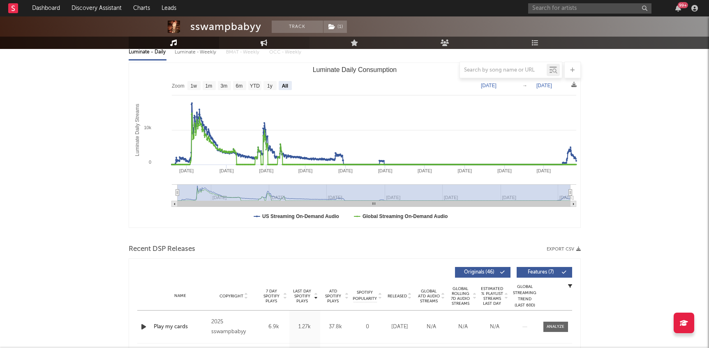
select select "1w"
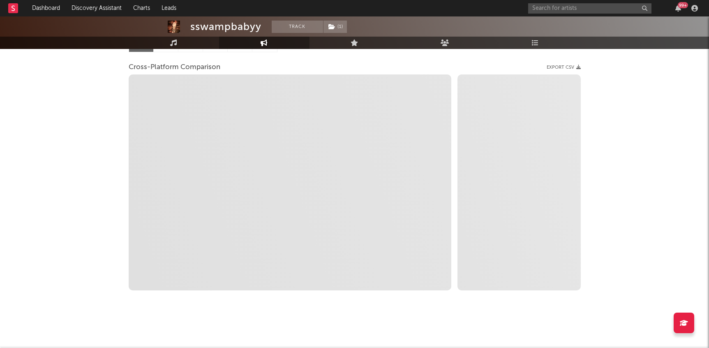
select select "1m"
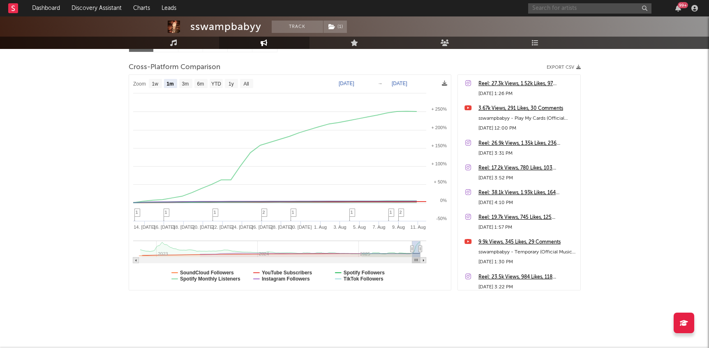
click at [542, 9] on input "text" at bounding box center [589, 8] width 123 height 10
click at [555, 8] on input "mundo choi" at bounding box center [589, 8] width 123 height 10
type input "mundo shoi"
click at [581, 24] on div "Mundo Shoy" at bounding box center [602, 25] width 90 height 10
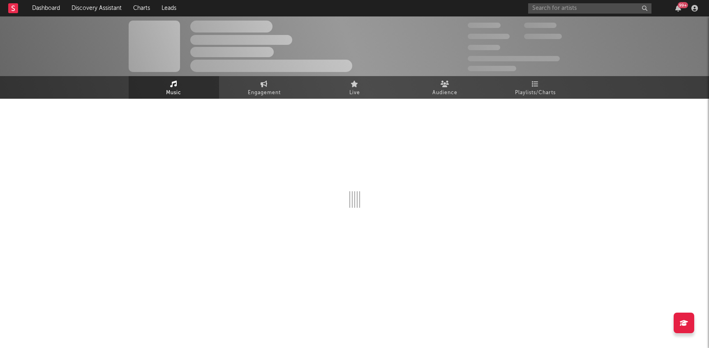
select select "6m"
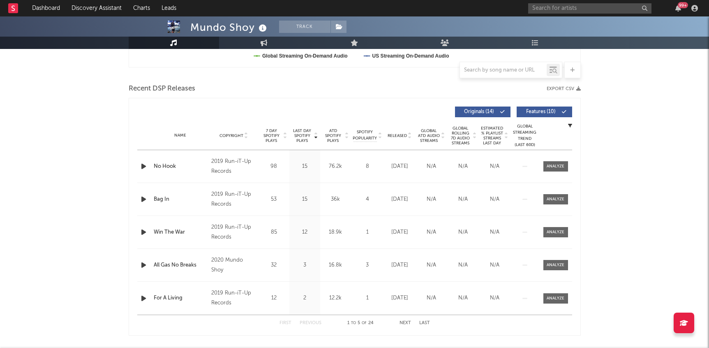
scroll to position [260, 0]
click at [337, 137] on span "ATD Spotify Plays" at bounding box center [333, 136] width 22 height 15
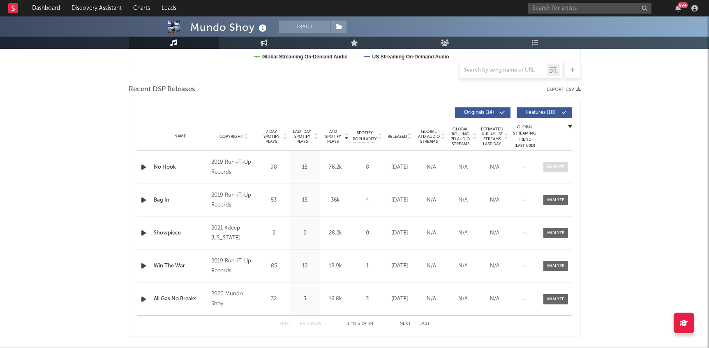
click at [552, 166] on div at bounding box center [556, 167] width 18 height 6
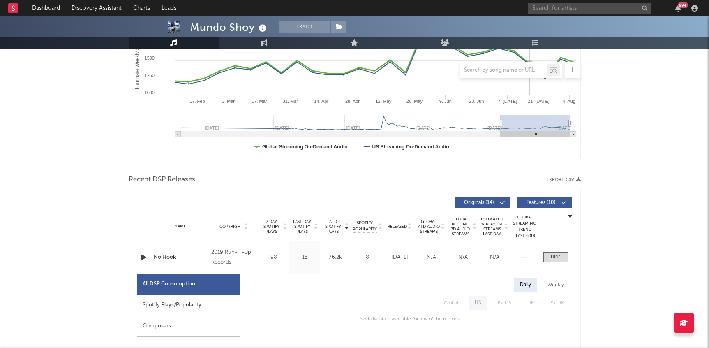
scroll to position [173, 0]
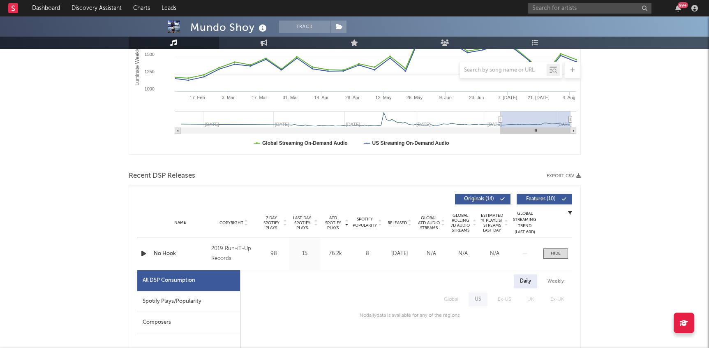
click at [406, 222] on span "Released" at bounding box center [397, 222] width 19 height 5
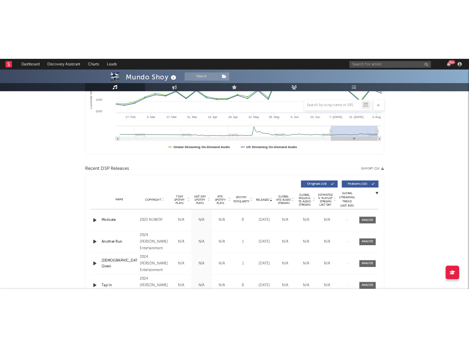
scroll to position [0, 0]
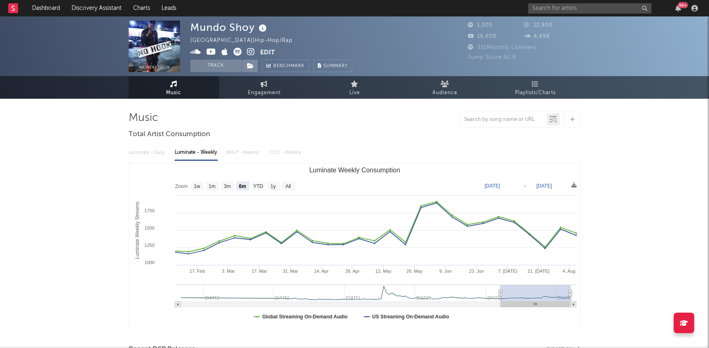
click at [251, 51] on icon at bounding box center [251, 52] width 8 height 8
click at [212, 54] on icon at bounding box center [211, 52] width 10 height 8
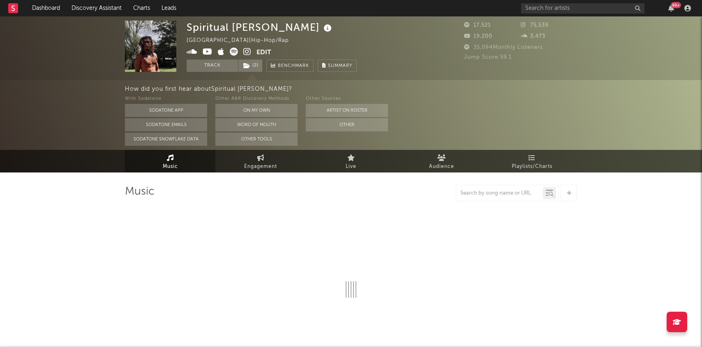
select select "6m"
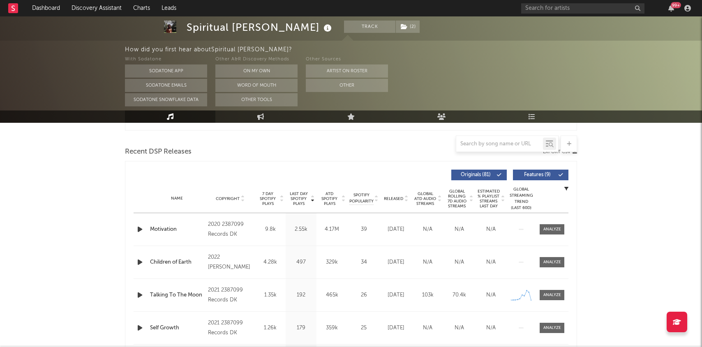
scroll to position [318, 0]
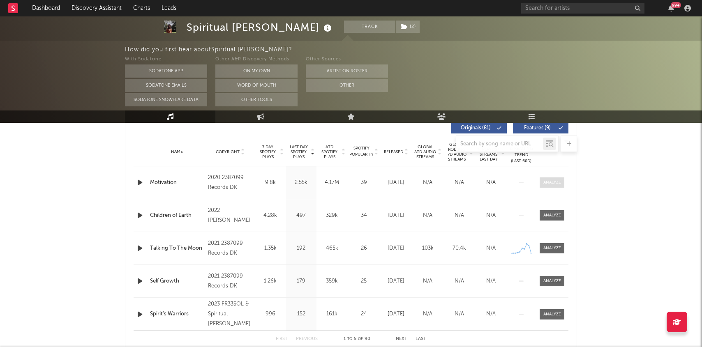
click at [552, 184] on div at bounding box center [552, 183] width 18 height 6
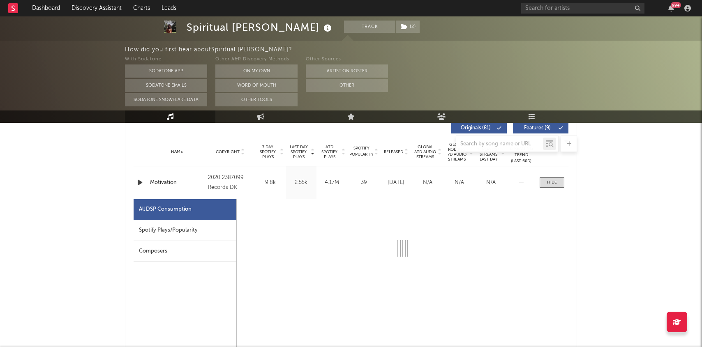
select select "6m"
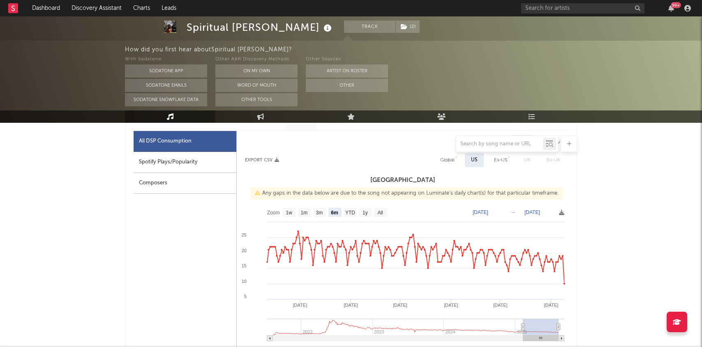
scroll to position [388, 0]
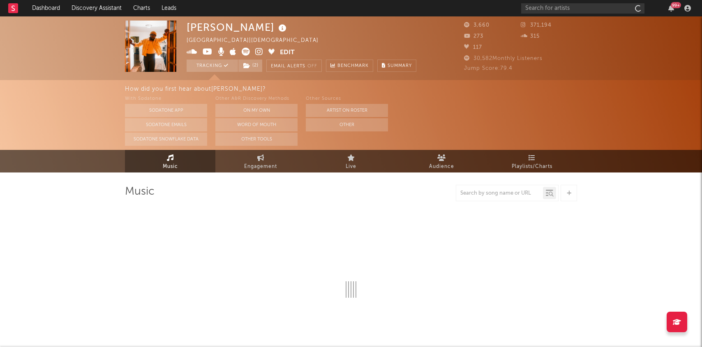
select select "1w"
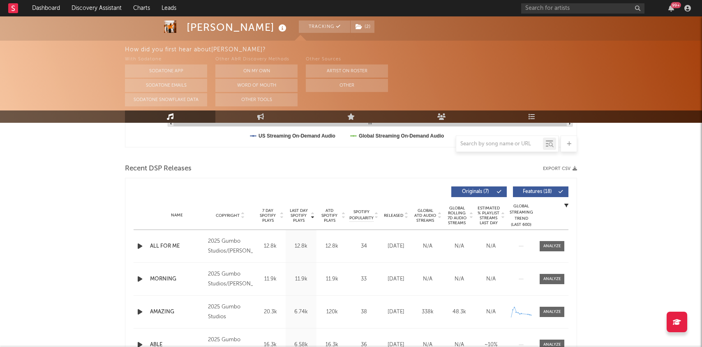
scroll to position [258, 0]
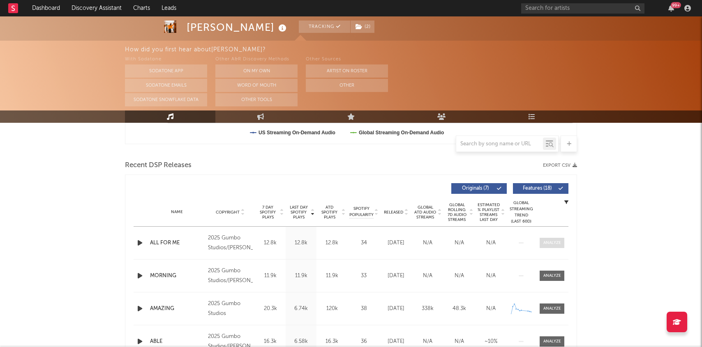
click at [558, 238] on span at bounding box center [552, 243] width 25 height 10
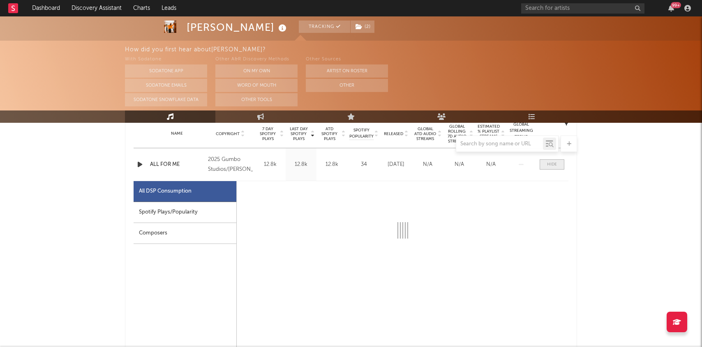
select select "1w"
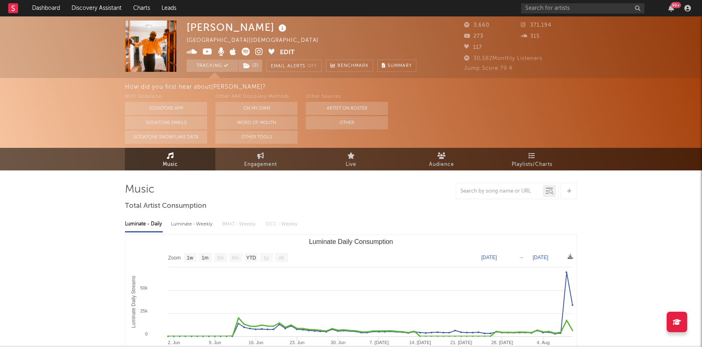
scroll to position [0, 0]
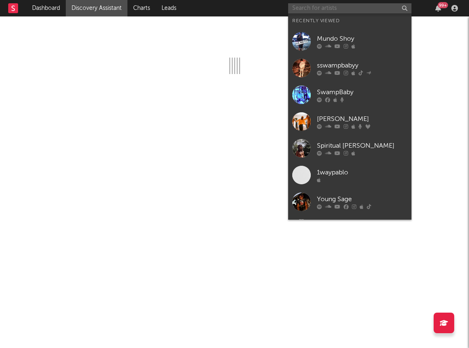
click at [342, 12] on input "text" at bounding box center [349, 8] width 123 height 10
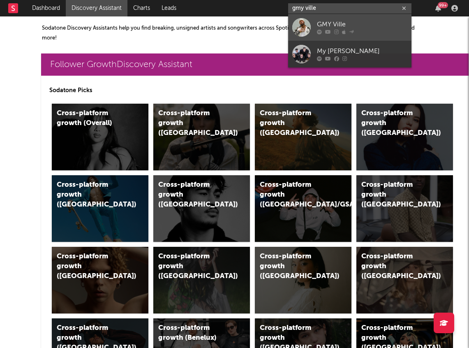
type input "gmy ville"
click at [334, 18] on link "GMY Ville" at bounding box center [349, 27] width 123 height 27
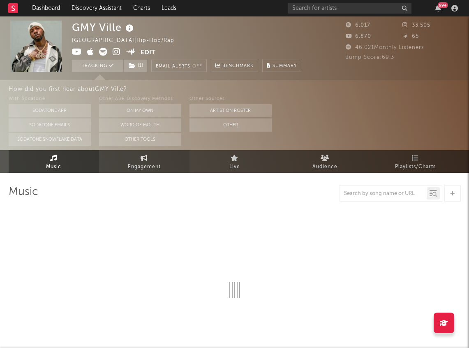
select select "6m"
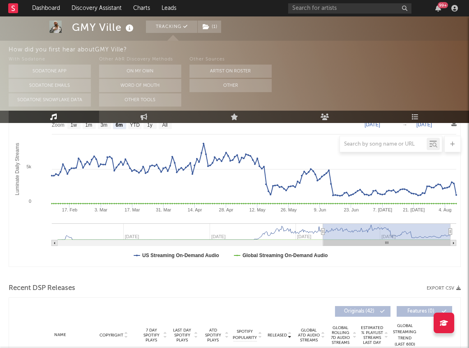
scroll to position [129, 0]
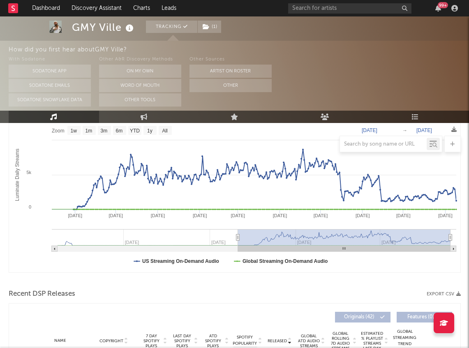
type input "2024-09-21"
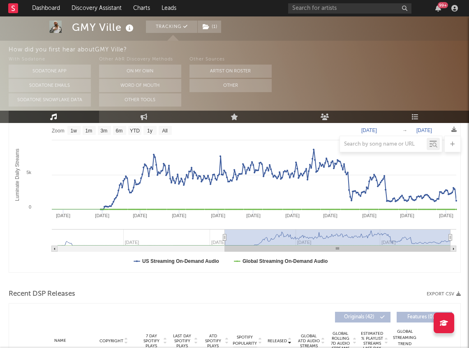
drag, startPoint x: 323, startPoint y: 238, endPoint x: 224, endPoint y: 238, distance: 98.2
click at [224, 238] on icon "Luminate Daily Consumption" at bounding box center [224, 237] width 3 height 6
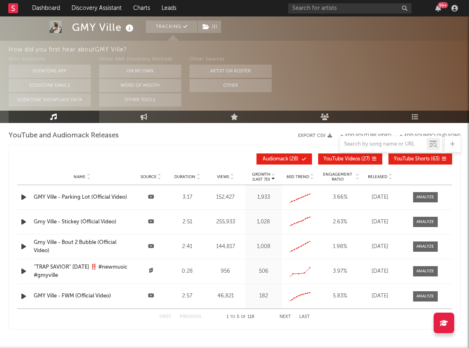
scroll to position [882, 0]
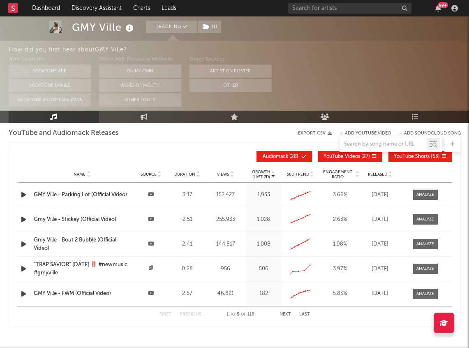
click at [384, 173] on span "Released" at bounding box center [377, 174] width 19 height 5
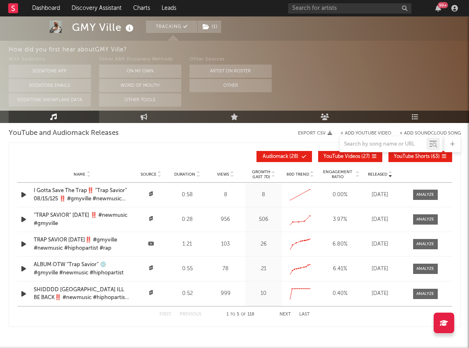
click at [279, 313] on div "First Previous 1 to 5 of 118 Next Last" at bounding box center [234, 314] width 150 height 16
click at [284, 313] on button "Next" at bounding box center [285, 314] width 12 height 5
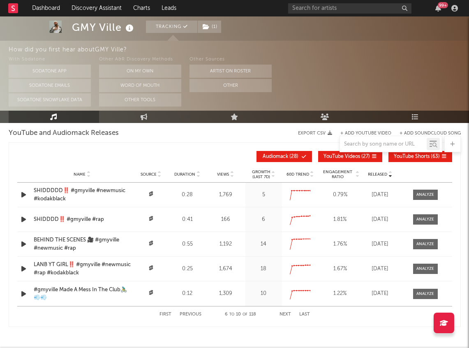
click at [284, 313] on button "Next" at bounding box center [285, 314] width 12 height 5
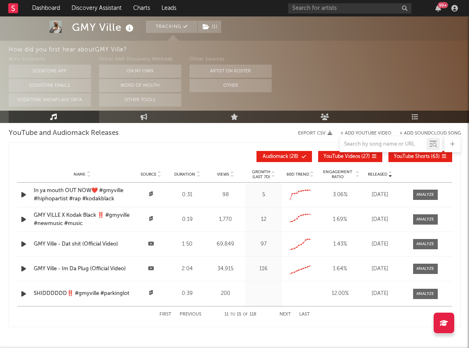
click at [282, 313] on button "Next" at bounding box center [285, 314] width 12 height 5
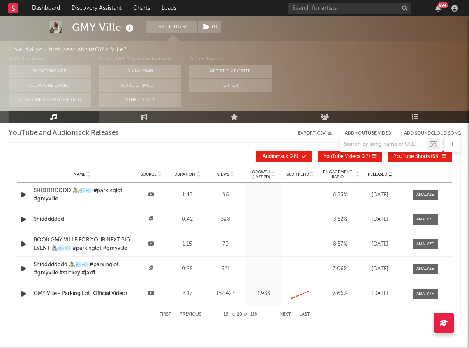
click at [282, 313] on button "Next" at bounding box center [285, 314] width 12 height 5
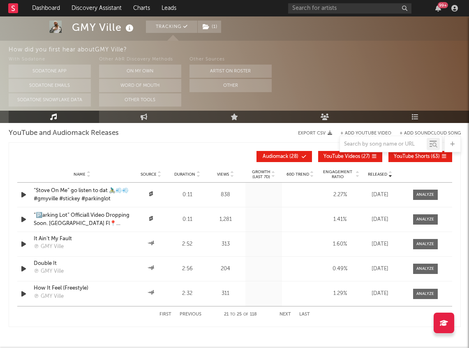
click at [167, 312] on button "First" at bounding box center [165, 314] width 12 height 5
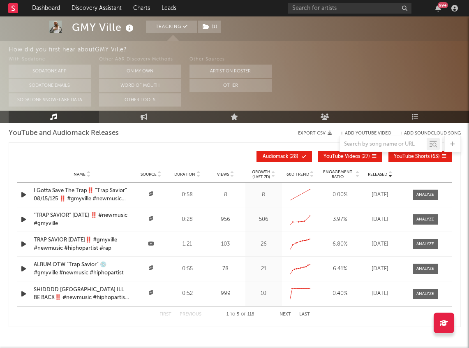
click at [267, 173] on p "Growth" at bounding box center [261, 171] width 18 height 5
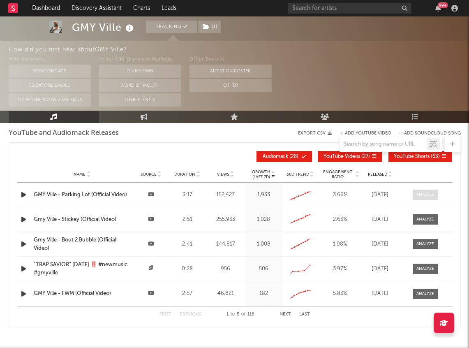
click at [424, 192] on div at bounding box center [425, 195] width 18 height 6
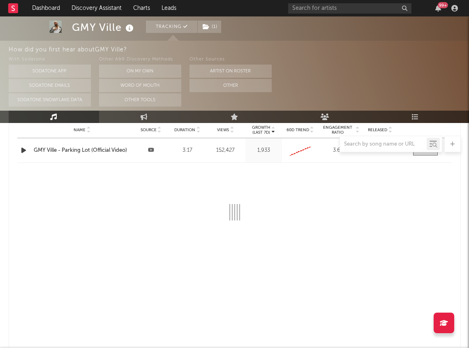
select select "6m"
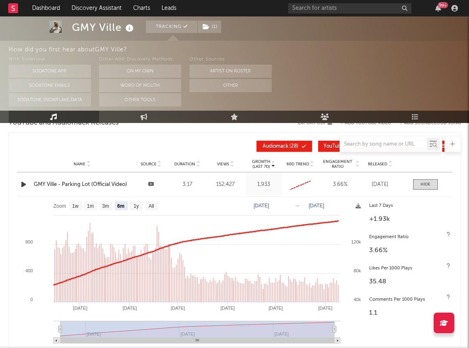
scroll to position [889, 0]
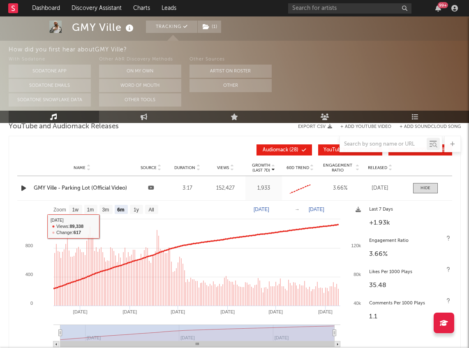
click at [71, 188] on div "GMY Ville - Parking Lot (Official Video)" at bounding box center [82, 188] width 97 height 8
click at [122, 118] on link "Engagement" at bounding box center [144, 117] width 90 height 12
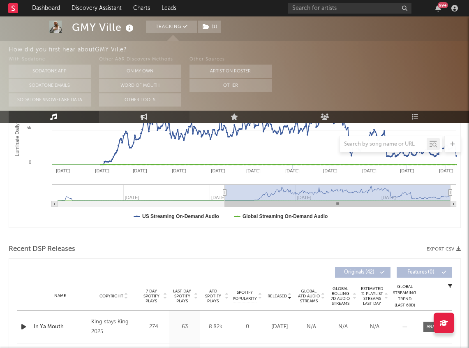
select select "1w"
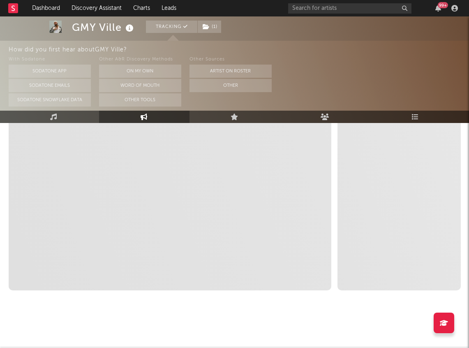
select select "1m"
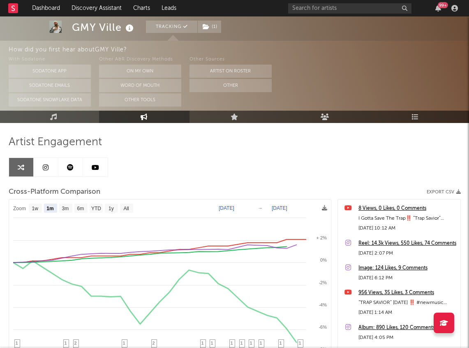
scroll to position [0, 0]
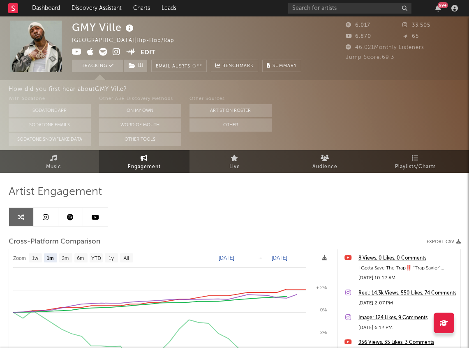
click at [119, 50] on icon at bounding box center [117, 52] width 8 height 8
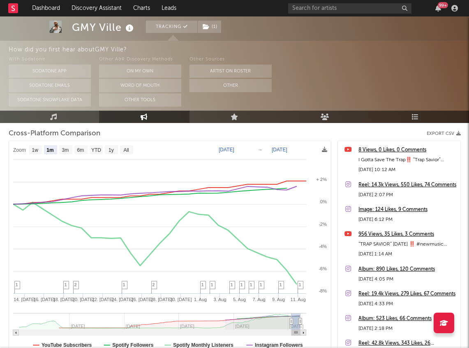
scroll to position [111, 0]
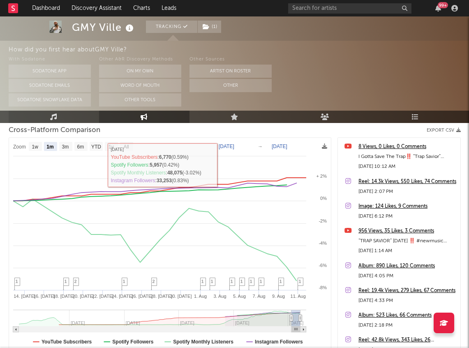
click at [51, 120] on icon at bounding box center [53, 116] width 7 height 7
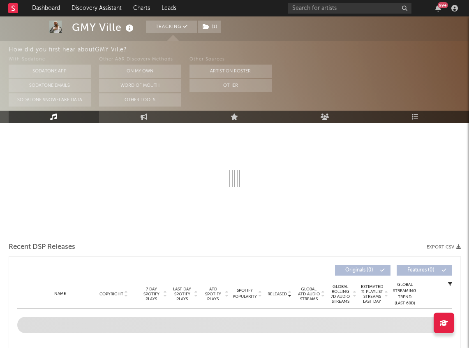
select select "6m"
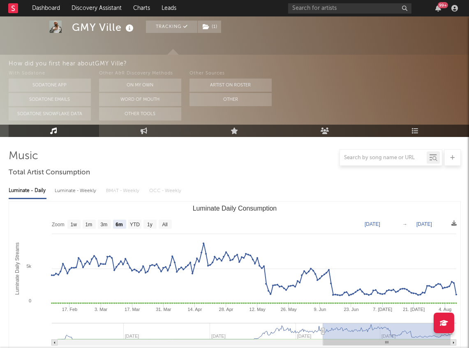
scroll to position [9, 0]
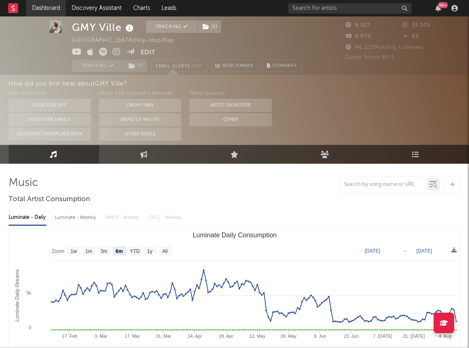
click at [54, 10] on link "Dashboard" at bounding box center [45, 8] width 39 height 16
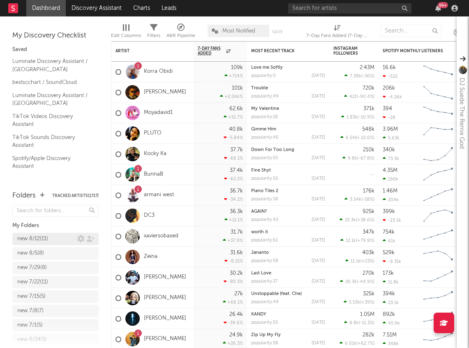
click at [53, 238] on div "new 8/12 ( 11 )" at bounding box center [47, 239] width 60 height 10
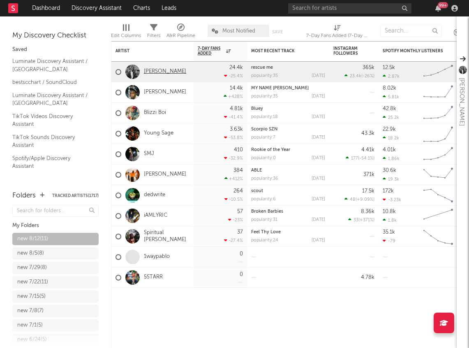
click at [176, 73] on link "[PERSON_NAME]" at bounding box center [165, 71] width 42 height 7
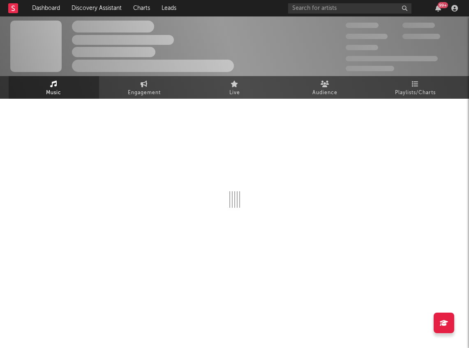
select select "6m"
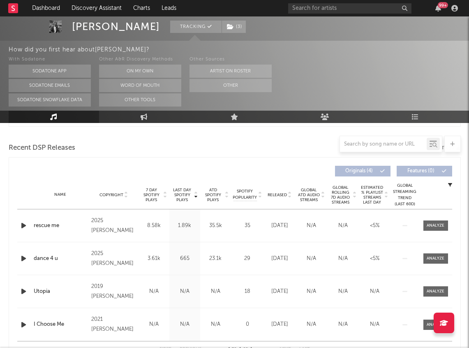
scroll to position [279, 0]
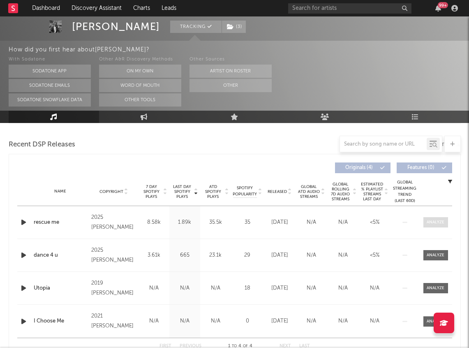
click at [438, 226] on span at bounding box center [435, 222] width 25 height 10
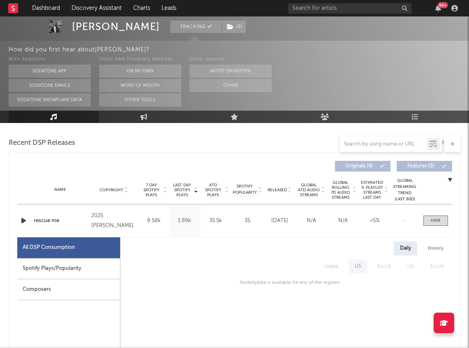
scroll to position [0, 0]
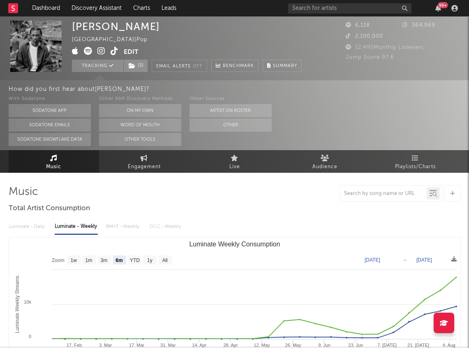
click at [101, 52] on icon at bounding box center [101, 51] width 8 height 8
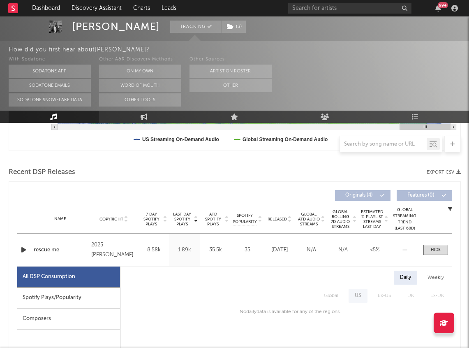
scroll to position [257, 0]
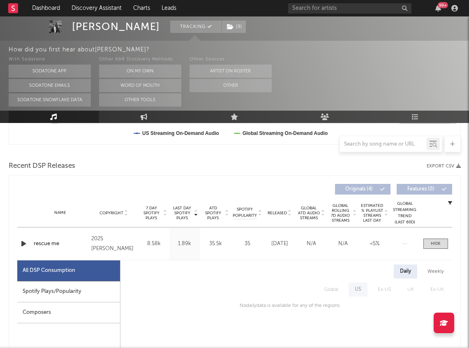
click at [21, 245] on icon "button" at bounding box center [23, 243] width 9 height 10
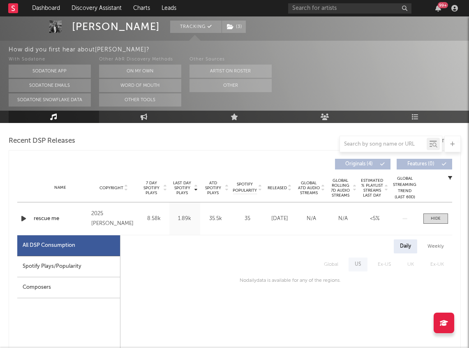
scroll to position [282, 0]
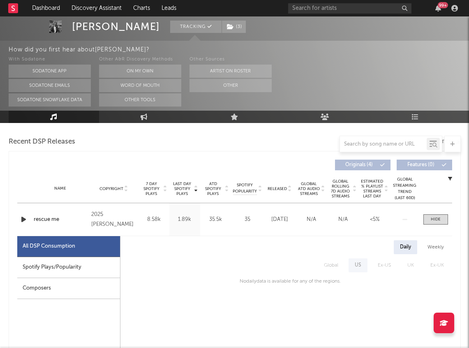
click at [433, 245] on div "Weekly" at bounding box center [435, 247] width 29 height 14
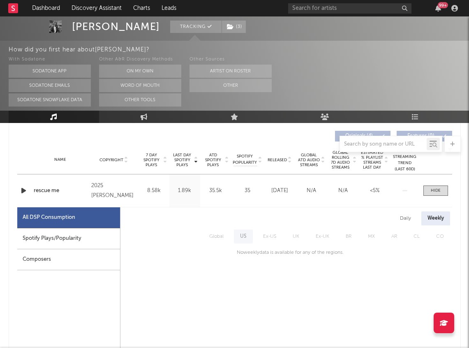
scroll to position [325, 0]
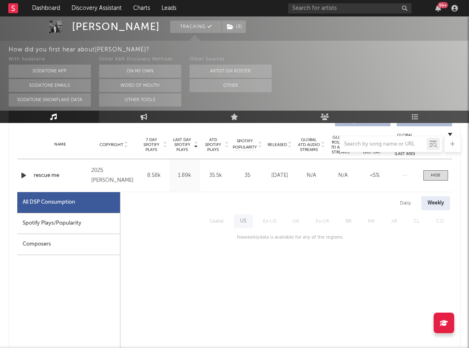
click at [402, 200] on div "Daily" at bounding box center [405, 203] width 23 height 14
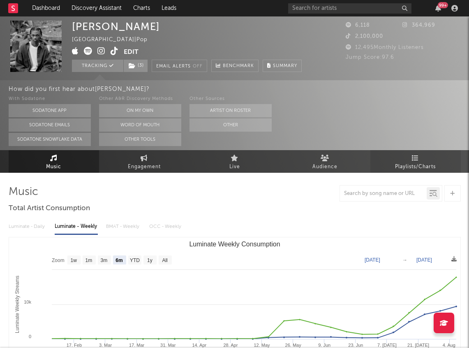
click at [395, 167] on span "Playlists/Charts" at bounding box center [415, 167] width 41 height 10
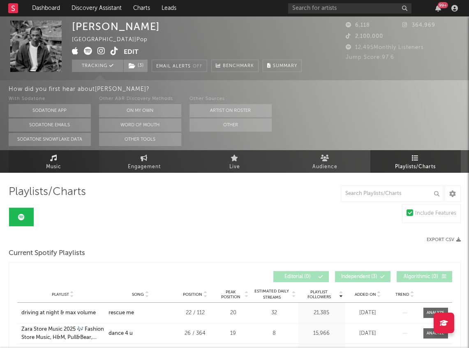
click at [60, 160] on link "Music" at bounding box center [54, 161] width 90 height 23
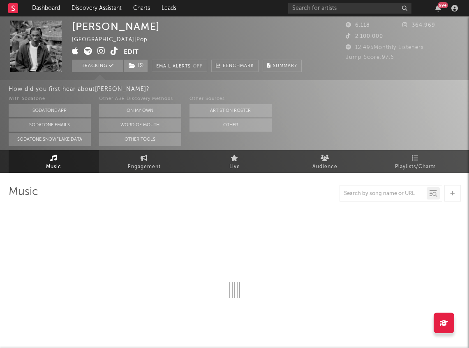
select select "6m"
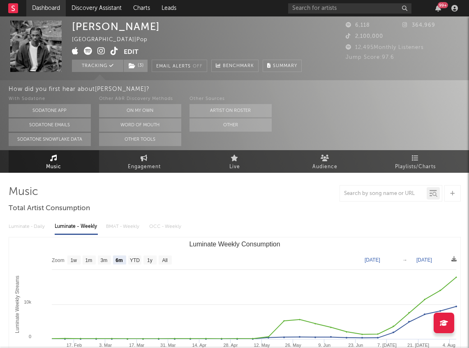
click at [38, 7] on link "Dashboard" at bounding box center [45, 8] width 39 height 16
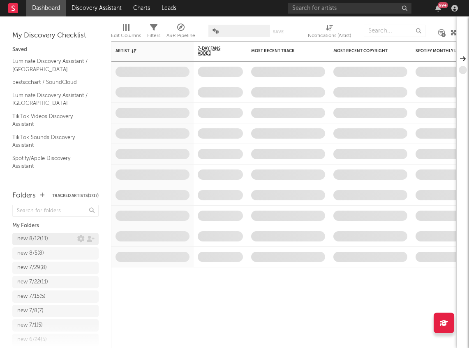
click at [36, 240] on div "new 8/12 ( 11 )" at bounding box center [32, 239] width 31 height 10
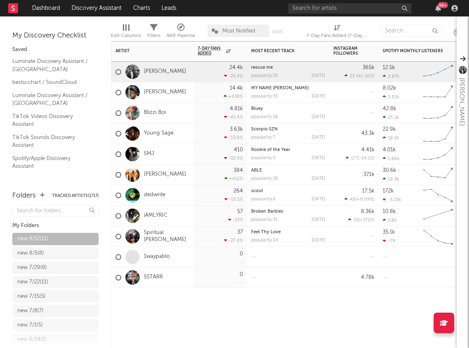
click at [153, 252] on div "1waypablo" at bounding box center [142, 257] width 54 height 24
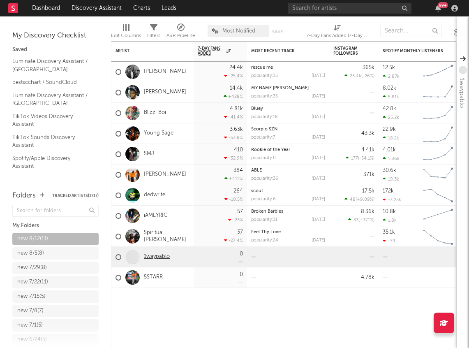
click at [153, 257] on link "1waypablo" at bounding box center [157, 256] width 26 height 7
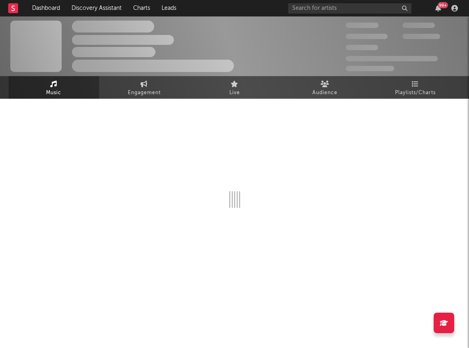
select select "1w"
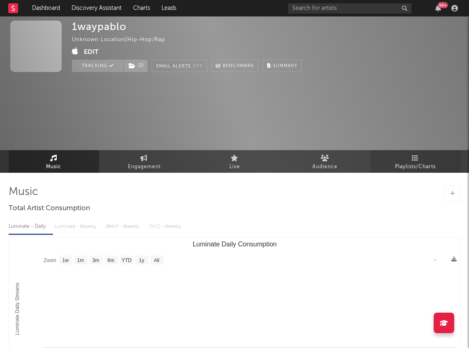
click at [403, 160] on link "Playlists/Charts" at bounding box center [415, 161] width 90 height 23
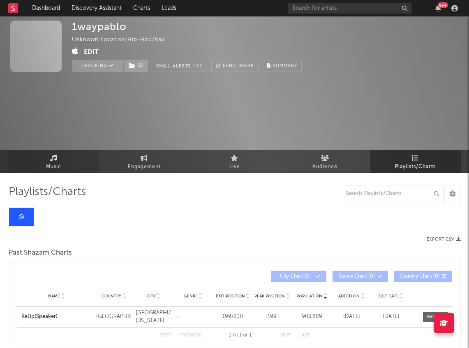
click at [58, 165] on span "Music" at bounding box center [53, 167] width 15 height 10
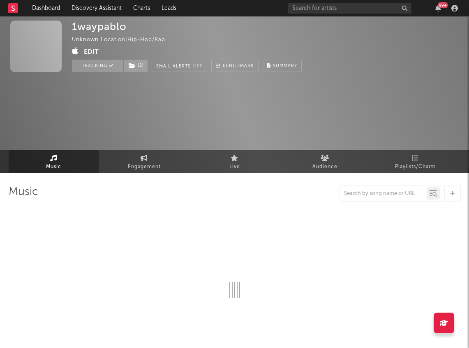
select select "1w"
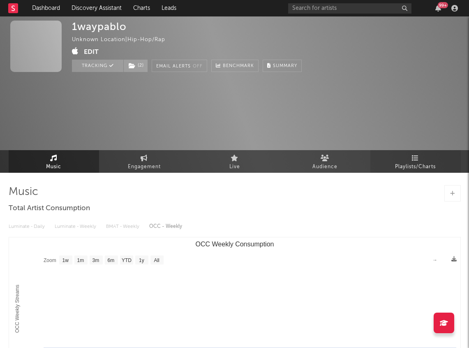
click at [434, 150] on link "Playlists/Charts" at bounding box center [415, 161] width 90 height 23
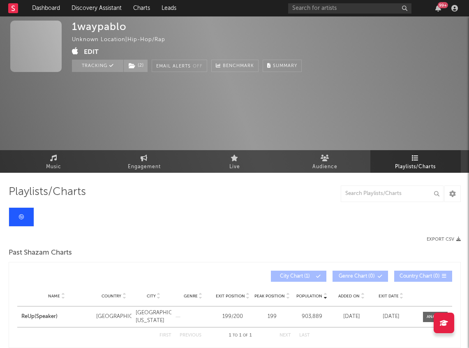
scroll to position [49, 0]
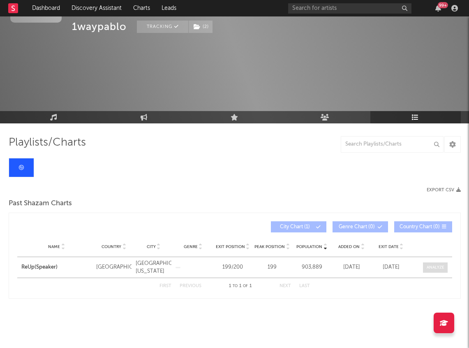
click at [442, 267] on div at bounding box center [436, 267] width 18 height 6
select select "All"
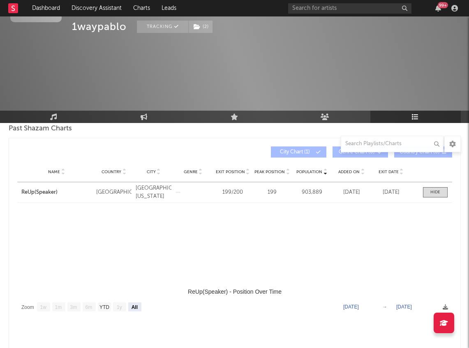
select select "1w"
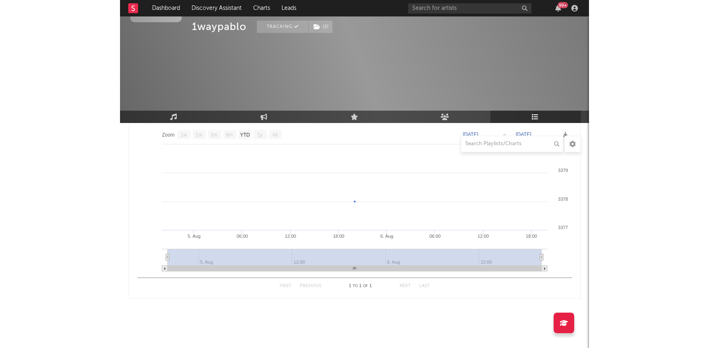
scroll to position [0, 0]
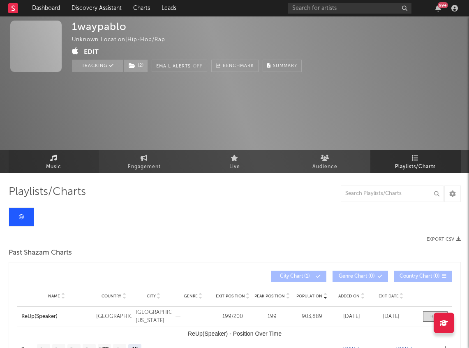
click at [52, 166] on span "Music" at bounding box center [53, 167] width 15 height 10
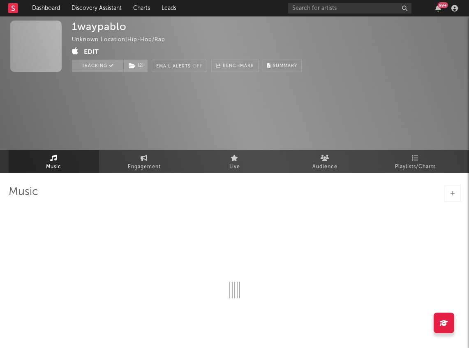
select select "1w"
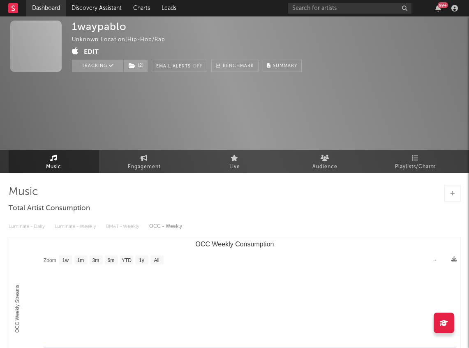
click at [58, 8] on link "Dashboard" at bounding box center [45, 8] width 39 height 16
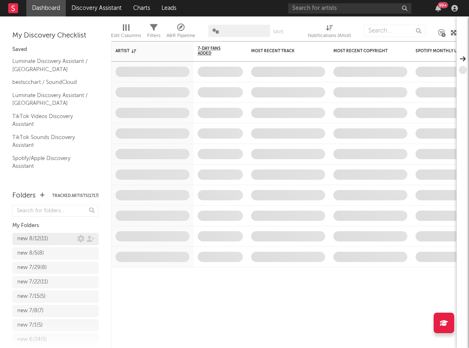
click at [46, 241] on div "new 8/12 ( 11 )" at bounding box center [32, 239] width 31 height 10
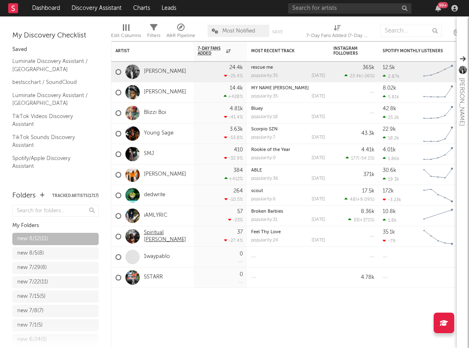
click at [169, 234] on link "Spiritual Tony" at bounding box center [167, 236] width 46 height 14
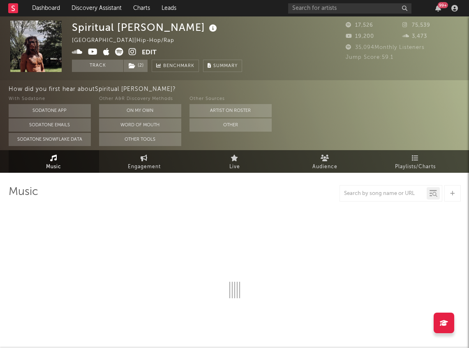
select select "6m"
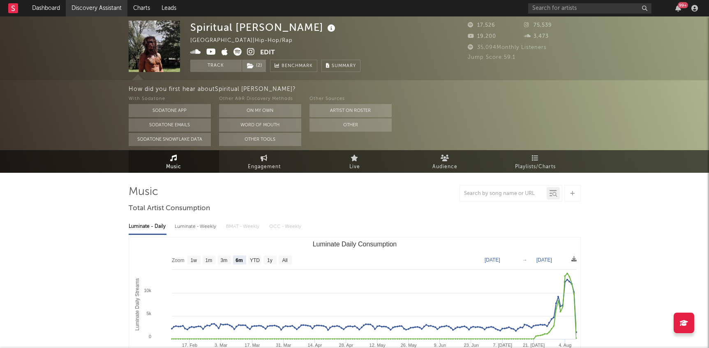
click at [101, 5] on link "Discovery Assistant" at bounding box center [97, 8] width 62 height 16
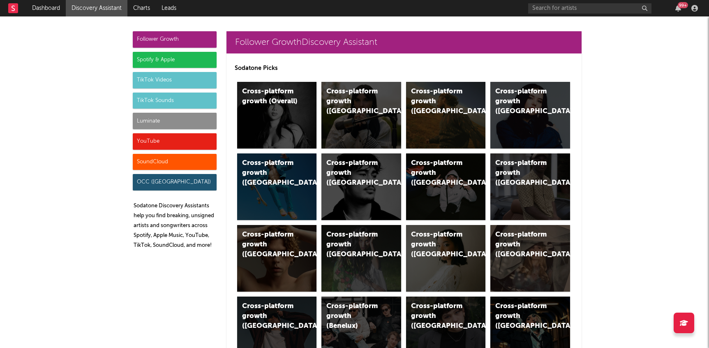
click at [188, 115] on div "Luminate" at bounding box center [175, 121] width 84 height 16
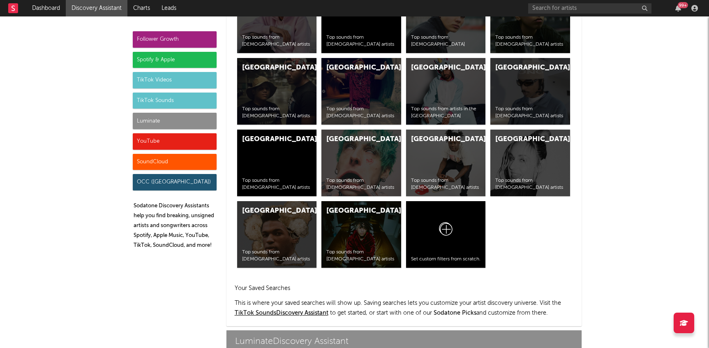
scroll to position [3648, 0]
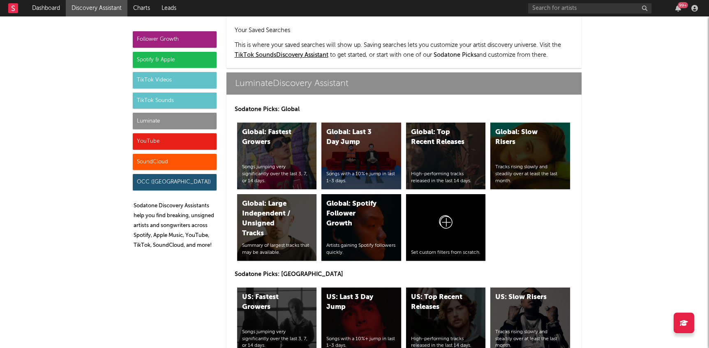
click at [348, 292] on div "US: Last 3 Day Jump" at bounding box center [354, 302] width 56 height 20
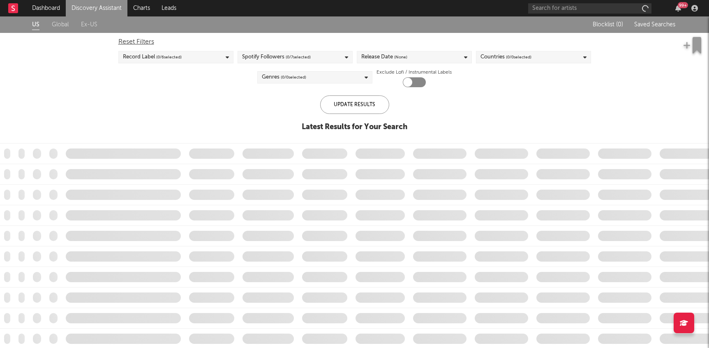
checkbox input "true"
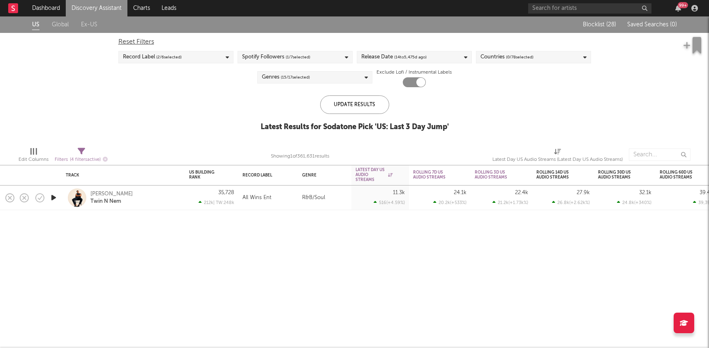
click at [100, 3] on link "Discovery Assistant" at bounding box center [97, 8] width 62 height 16
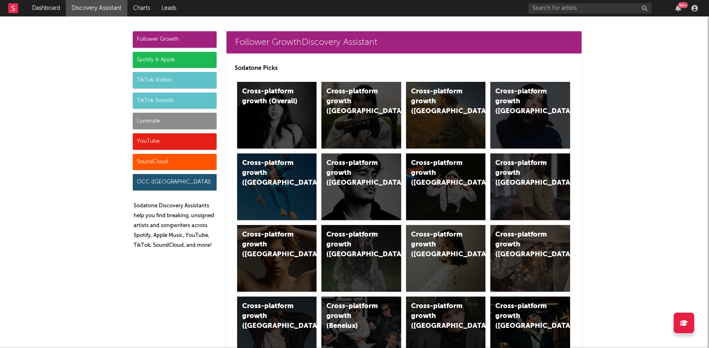
click at [157, 124] on div "Luminate" at bounding box center [175, 121] width 84 height 16
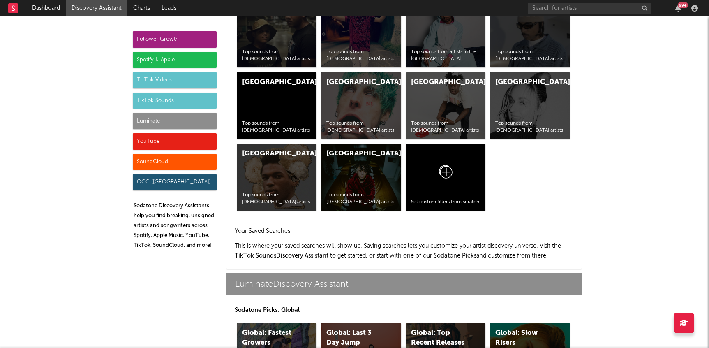
scroll to position [3648, 0]
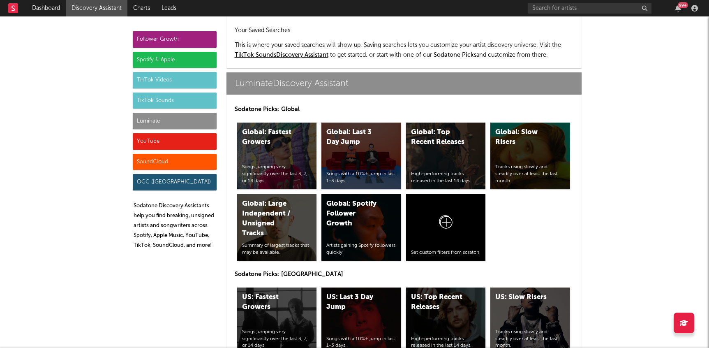
click at [413, 287] on div "US: Top Recent Releases High-performing tracks released in the last 14 days." at bounding box center [446, 320] width 80 height 67
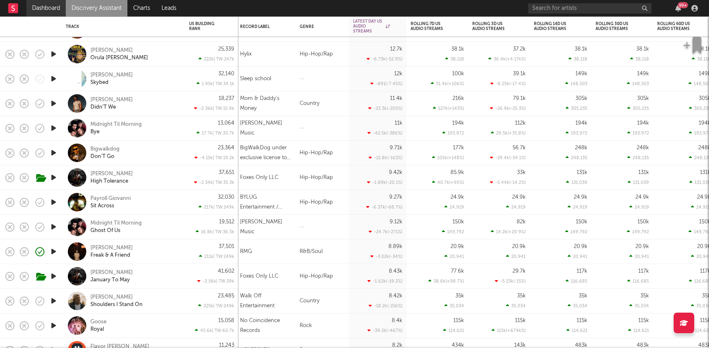
click at [29, 6] on link "Dashboard" at bounding box center [45, 8] width 39 height 16
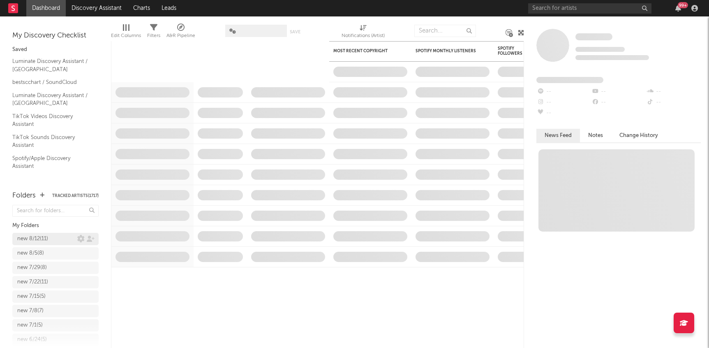
click at [43, 234] on div "new 8/12 ( 11 )" at bounding box center [32, 239] width 31 height 10
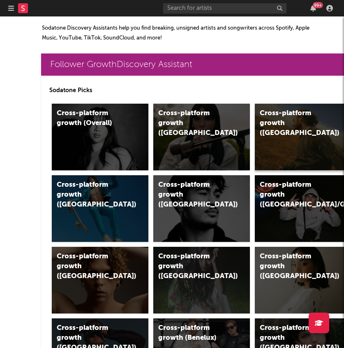
click at [280, 140] on div "Cross-platform growth ([GEOGRAPHIC_DATA])" at bounding box center [303, 137] width 97 height 67
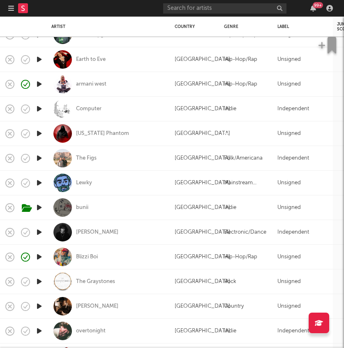
click at [24, 8] on rect at bounding box center [23, 8] width 10 height 10
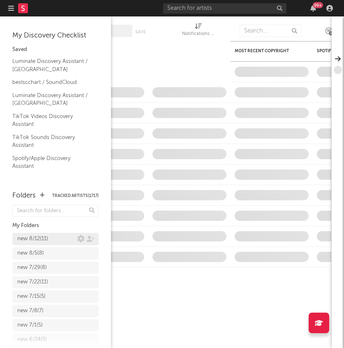
click at [46, 240] on div "new 8/12 ( 11 )" at bounding box center [32, 239] width 31 height 10
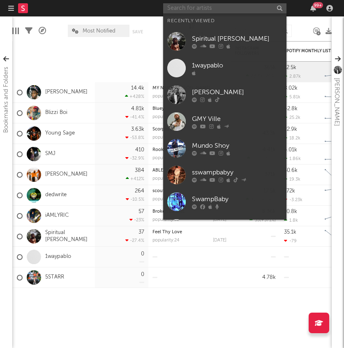
click at [217, 10] on input "text" at bounding box center [224, 8] width 123 height 10
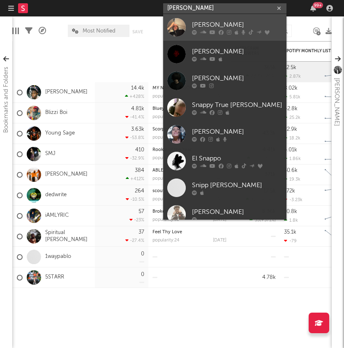
type input "snapp"
click at [180, 23] on div at bounding box center [176, 27] width 18 height 18
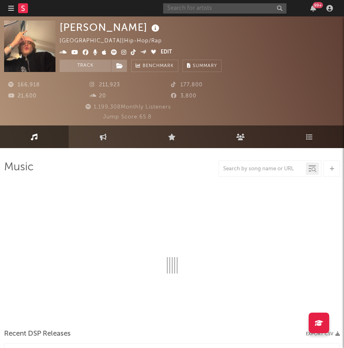
click at [183, 9] on input "text" at bounding box center [224, 8] width 123 height 10
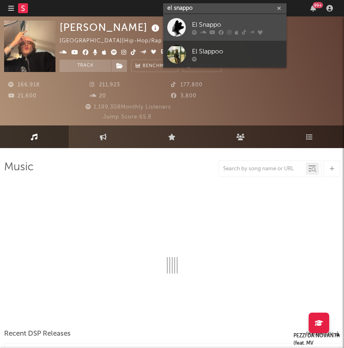
type input "el snappo"
click at [199, 24] on div "El Snappo" at bounding box center [237, 25] width 90 height 10
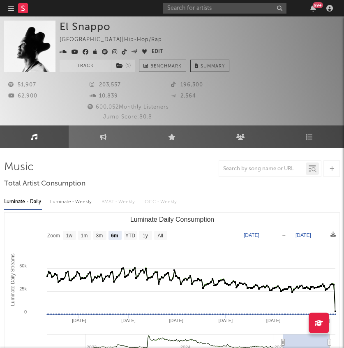
select select "6m"
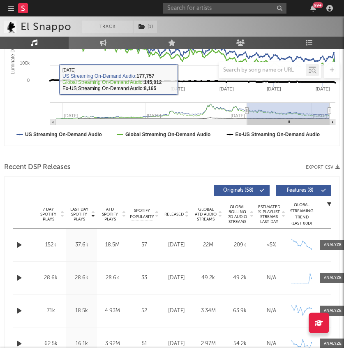
scroll to position [235, 0]
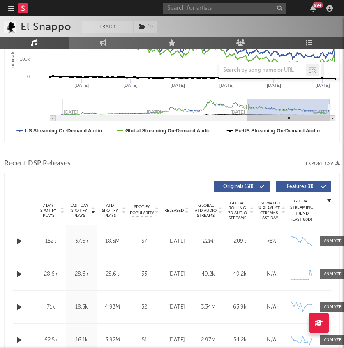
click at [178, 209] on span "Released" at bounding box center [173, 210] width 19 height 5
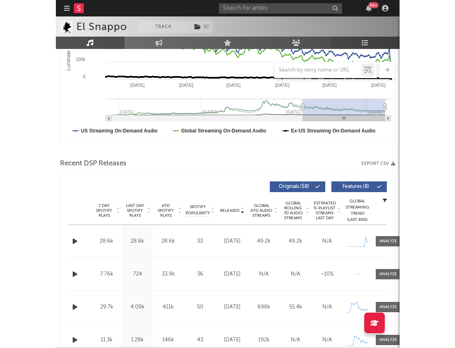
scroll to position [186, 0]
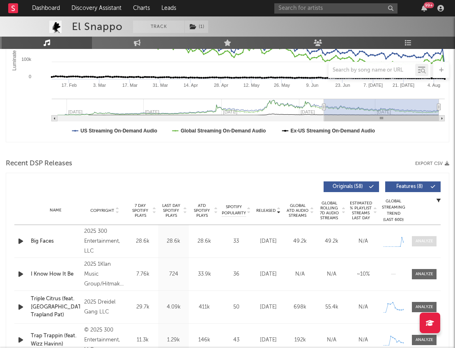
click at [344, 242] on span at bounding box center [424, 241] width 25 height 10
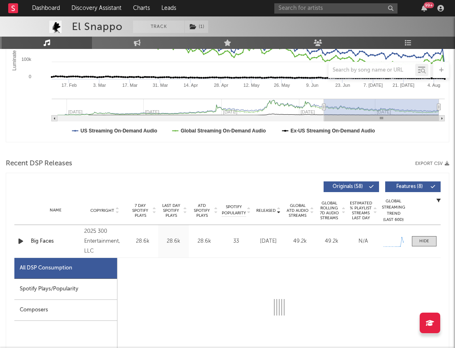
select select "1w"
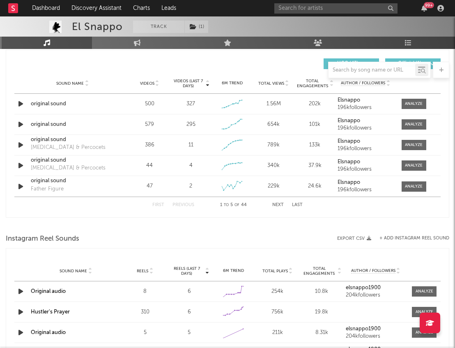
scroll to position [935, 0]
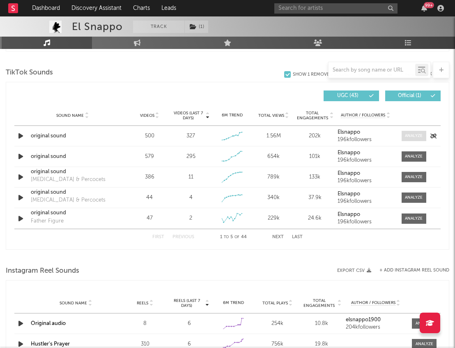
click at [344, 136] on div at bounding box center [414, 136] width 18 height 6
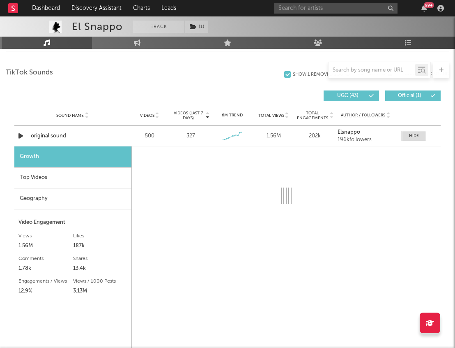
select select "1w"
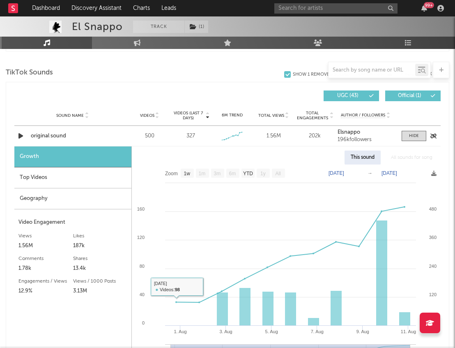
click at [57, 134] on div "original sound" at bounding box center [73, 136] width 84 height 8
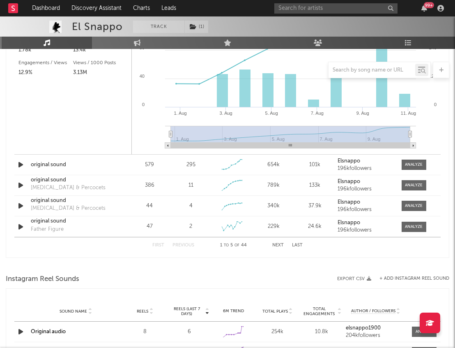
scroll to position [1528, 0]
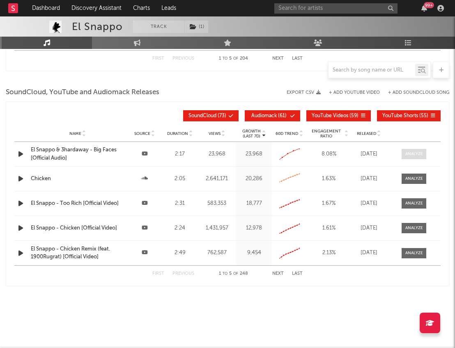
click at [344, 152] on div at bounding box center [415, 154] width 18 height 6
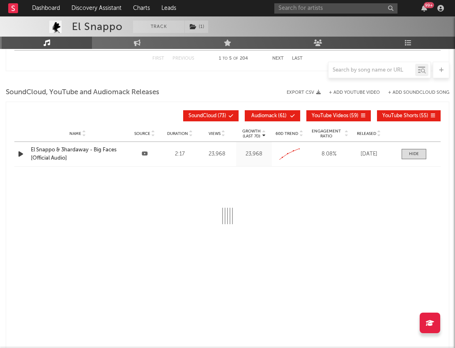
select select "All"
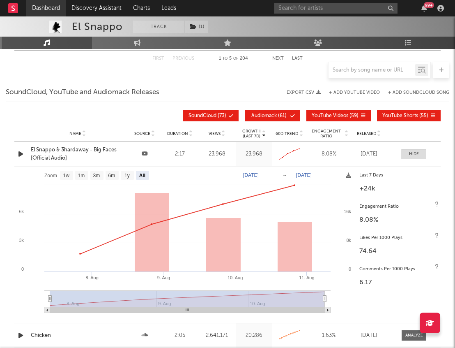
click at [47, 6] on link "Dashboard" at bounding box center [45, 8] width 39 height 16
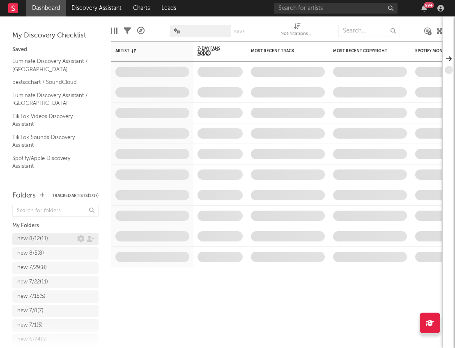
click at [46, 239] on div "new 8/12 ( 11 )" at bounding box center [32, 239] width 31 height 10
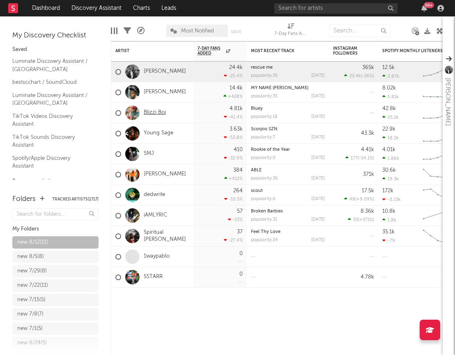
click at [154, 112] on link "Blizzi Boi" at bounding box center [155, 112] width 22 height 7
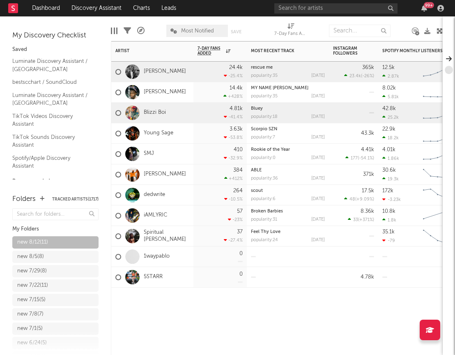
click at [159, 88] on div "Dreek Jones" at bounding box center [150, 93] width 71 height 24
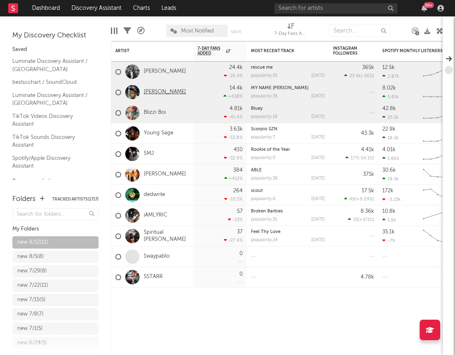
click at [159, 91] on link "Dreek Jones" at bounding box center [165, 92] width 42 height 7
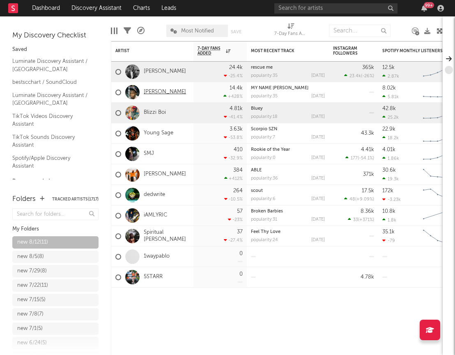
click at [165, 93] on link "Dreek Jones" at bounding box center [165, 92] width 42 height 7
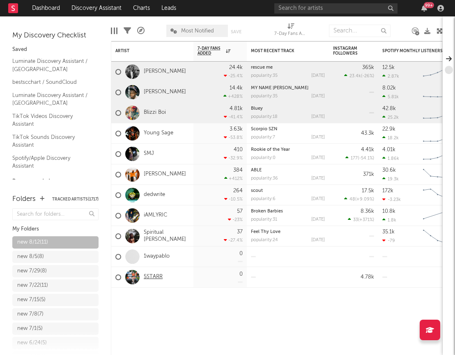
click at [158, 279] on link "5STARR" at bounding box center [153, 277] width 19 height 7
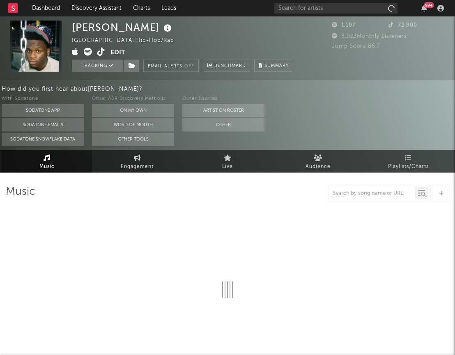
select select "1w"
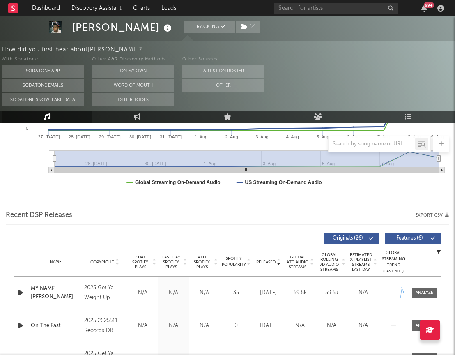
scroll to position [331, 0]
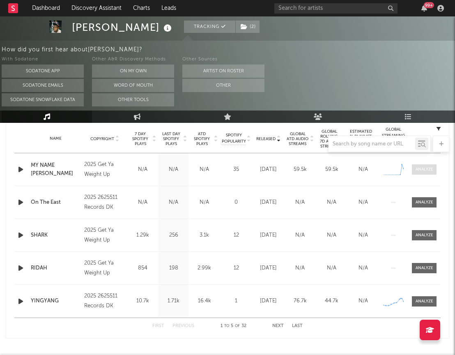
click at [424, 171] on div at bounding box center [425, 169] width 18 height 6
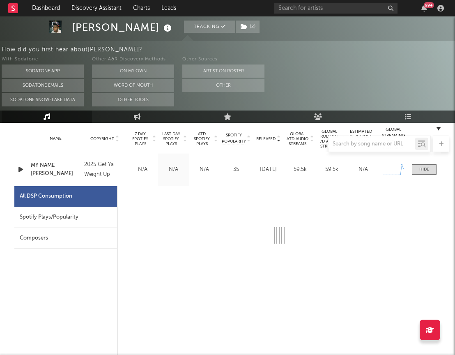
select select "1w"
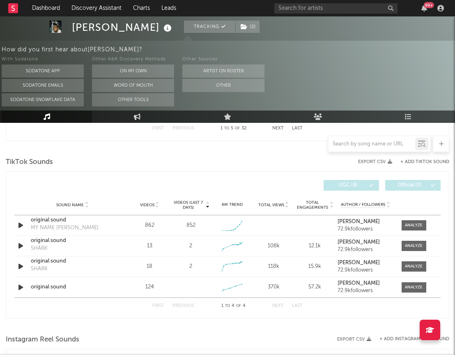
scroll to position [921, 0]
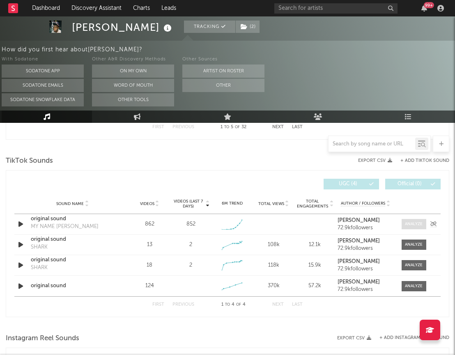
click at [406, 222] on div at bounding box center [414, 224] width 18 height 6
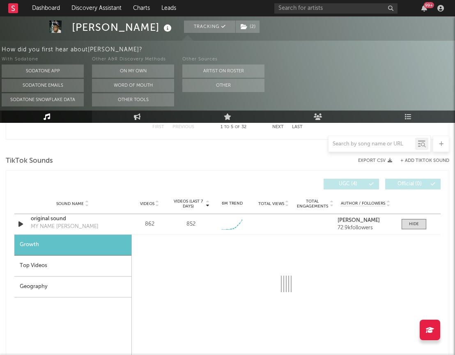
select select "1w"
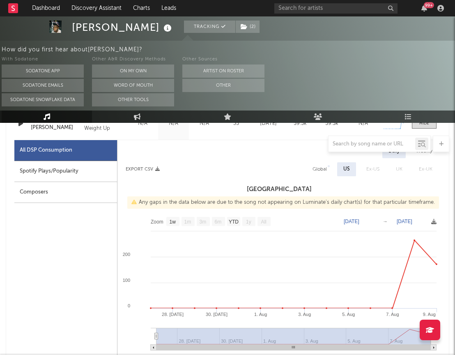
scroll to position [0, 0]
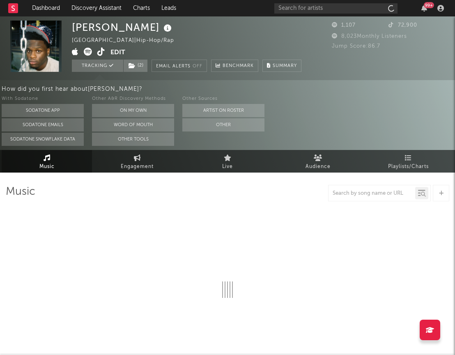
select select "1w"
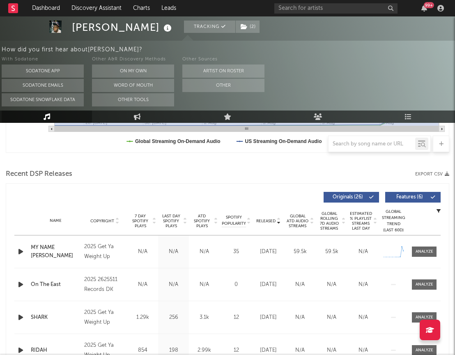
scroll to position [259, 0]
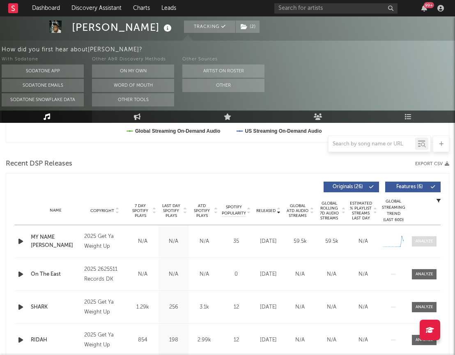
click at [424, 240] on div at bounding box center [425, 241] width 18 height 6
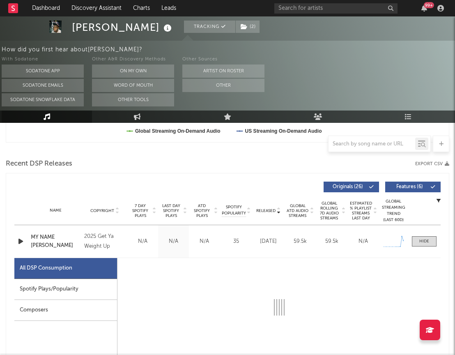
select select "1w"
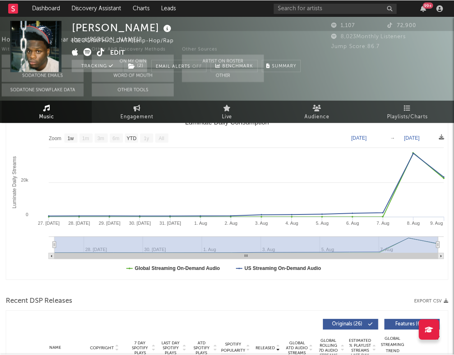
scroll to position [0, 0]
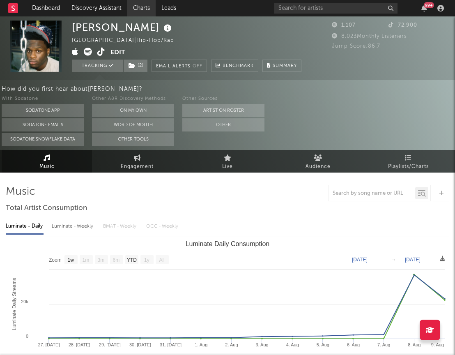
click at [137, 0] on link "Charts" at bounding box center [141, 8] width 28 height 16
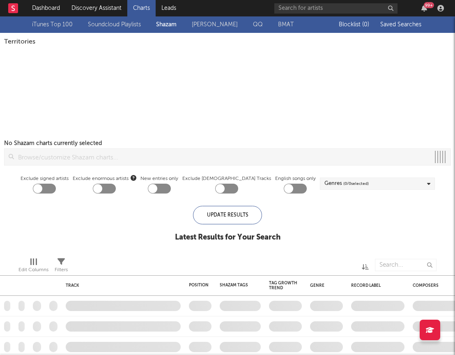
checkbox input "true"
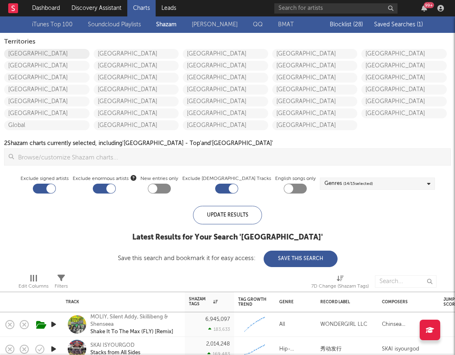
click at [21, 50] on link "[GEOGRAPHIC_DATA]" at bounding box center [46, 54] width 85 height 10
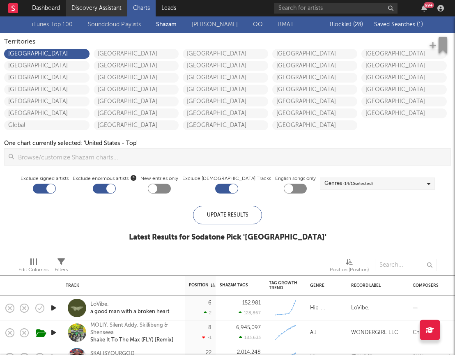
click at [88, 6] on link "Discovery Assistant" at bounding box center [97, 8] width 62 height 16
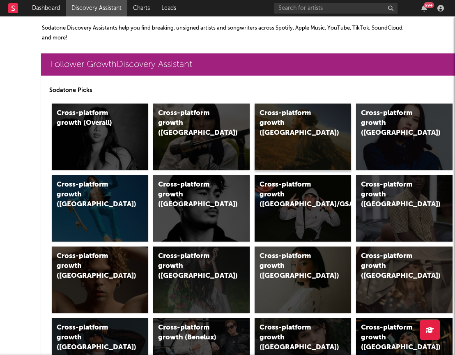
click at [314, 143] on div "Cross-platform growth ([GEOGRAPHIC_DATA])" at bounding box center [303, 137] width 97 height 67
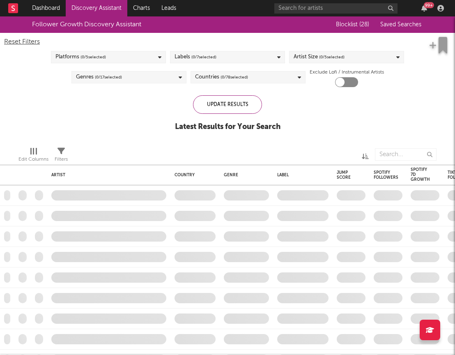
checkbox input "true"
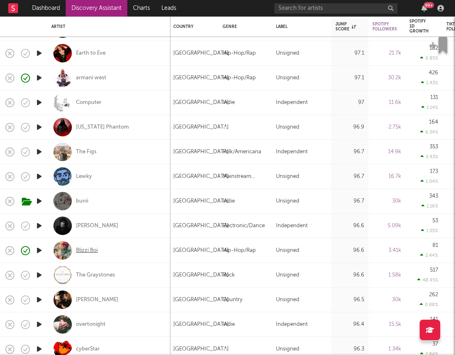
click at [88, 249] on div "Blizzi Boi" at bounding box center [87, 250] width 22 height 7
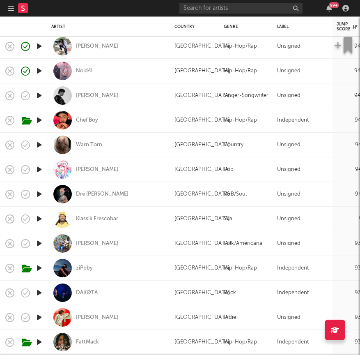
click at [13, 9] on icon "button" at bounding box center [11, 8] width 6 height 7
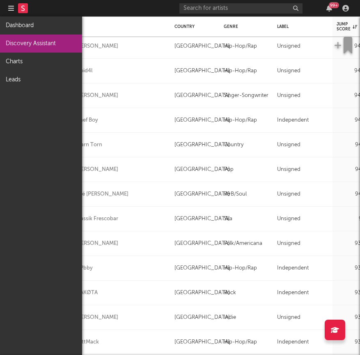
click at [31, 44] on link "Discovery Assistant" at bounding box center [41, 44] width 82 height 18
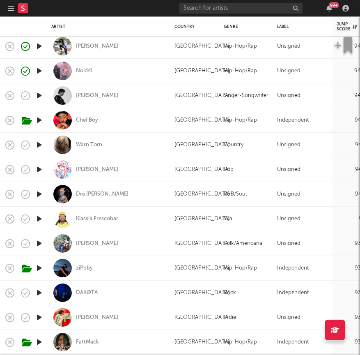
click at [10, 9] on icon "button" at bounding box center [11, 8] width 6 height 7
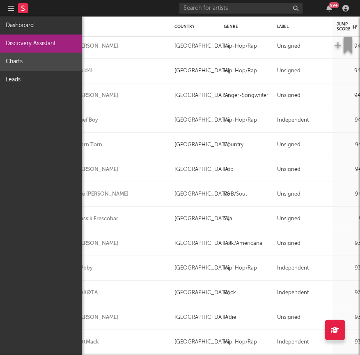
click at [24, 57] on link "Charts" at bounding box center [41, 62] width 82 height 18
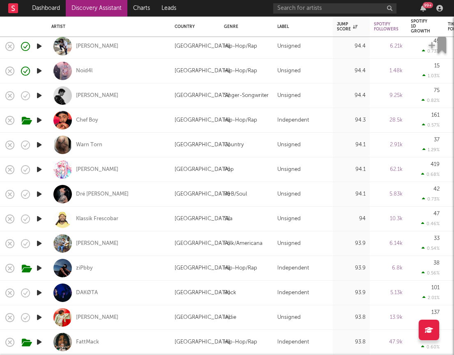
click at [86, 8] on link "Discovery Assistant" at bounding box center [97, 8] width 62 height 16
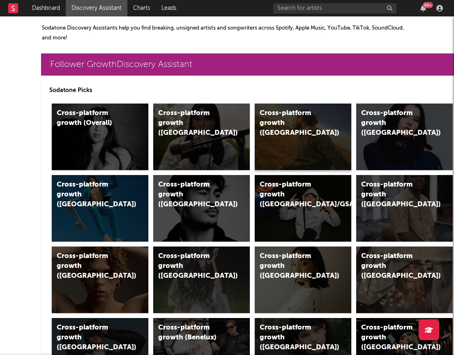
click at [304, 135] on div "Cross-platform growth ([GEOGRAPHIC_DATA])" at bounding box center [303, 137] width 97 height 67
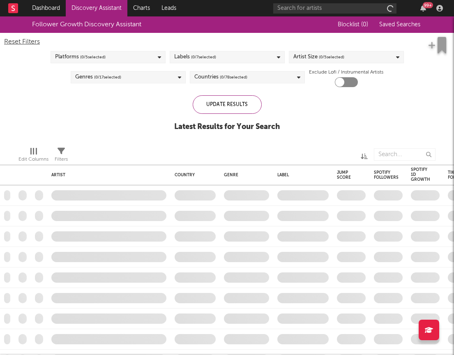
checkbox input "true"
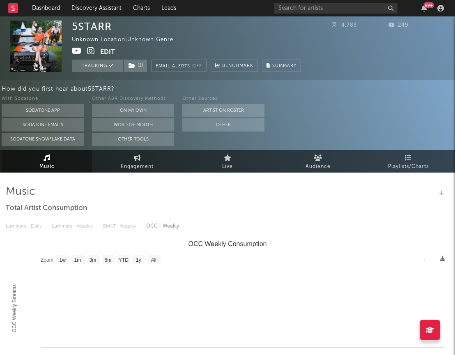
select select "1w"
click at [389, 149] on div "How did you first hear about 5STARR ? With Sodatone Sodatone App Sodatone Email…" at bounding box center [229, 115] width 454 height 70
click at [395, 157] on link "Playlists/Charts" at bounding box center [408, 161] width 90 height 23
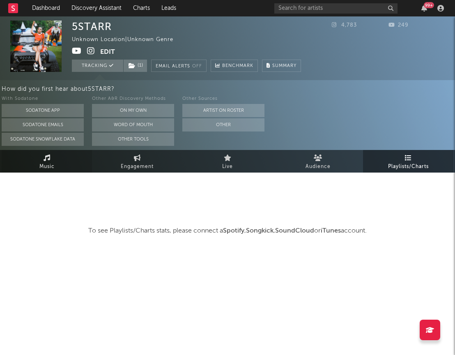
click at [47, 162] on span "Music" at bounding box center [46, 167] width 15 height 10
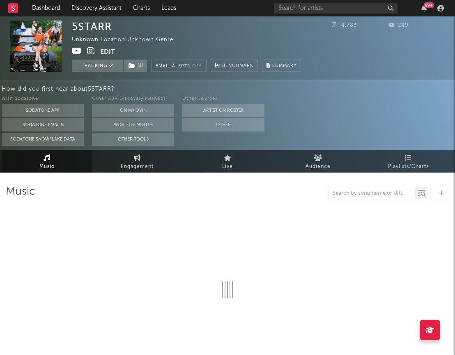
select select "1w"
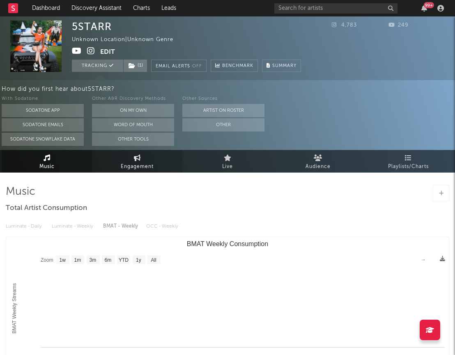
click at [137, 159] on icon at bounding box center [137, 158] width 7 height 7
select select "1w"
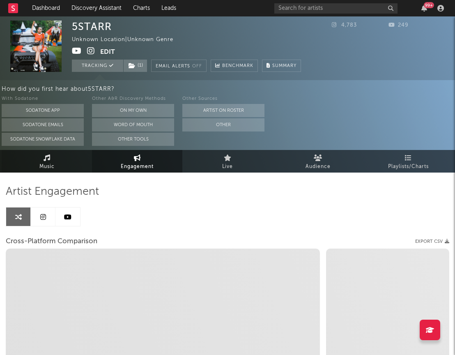
select select "1m"
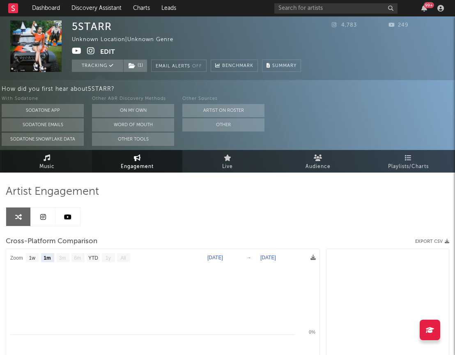
click at [58, 162] on link "Music" at bounding box center [47, 161] width 90 height 23
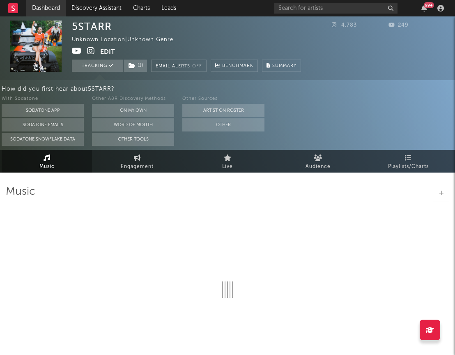
select select "1w"
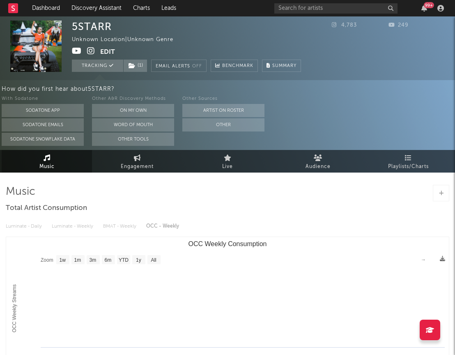
click at [79, 48] on icon at bounding box center [77, 51] width 10 height 8
click at [417, 167] on span "Playlists/Charts" at bounding box center [408, 167] width 41 height 10
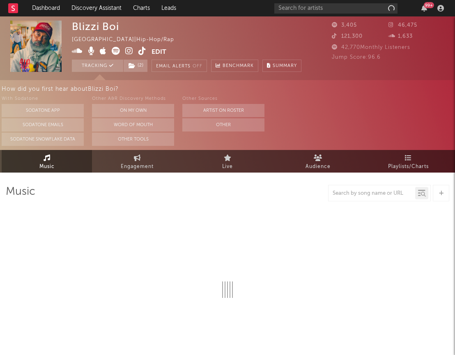
select select "1w"
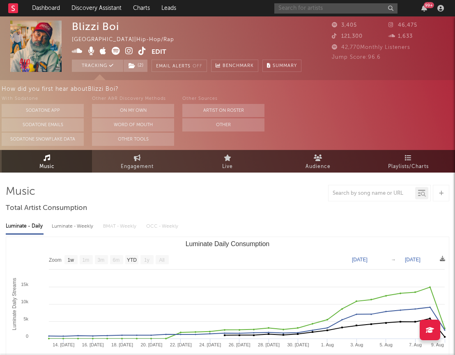
click at [345, 12] on input "text" at bounding box center [336, 8] width 123 height 10
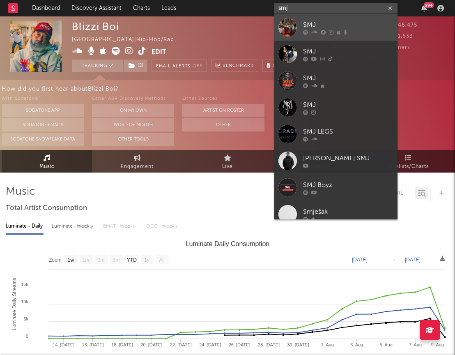
type input "smj"
click at [337, 29] on div "SMJ" at bounding box center [348, 25] width 90 height 10
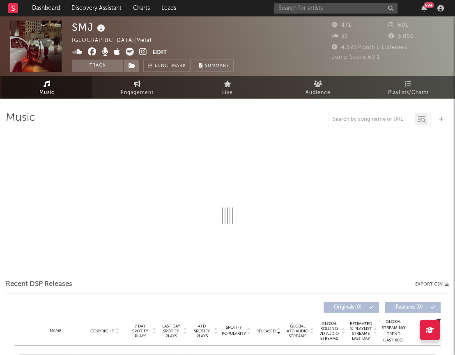
select select "1w"
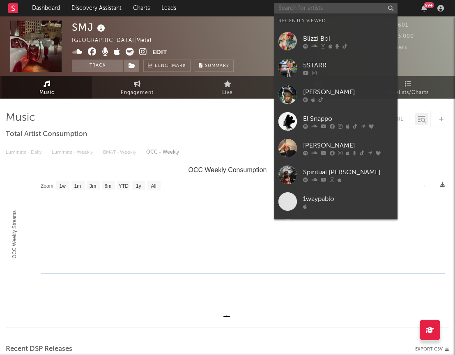
click at [339, 11] on input "text" at bounding box center [336, 8] width 123 height 10
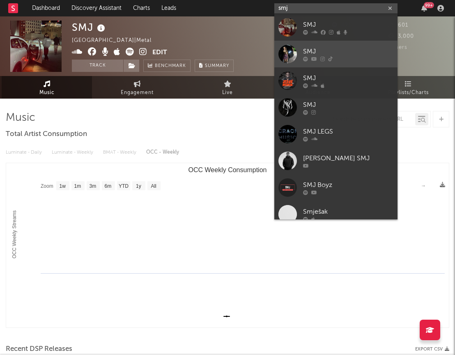
type input "smj"
click at [317, 55] on div "SMJ" at bounding box center [348, 51] width 90 height 10
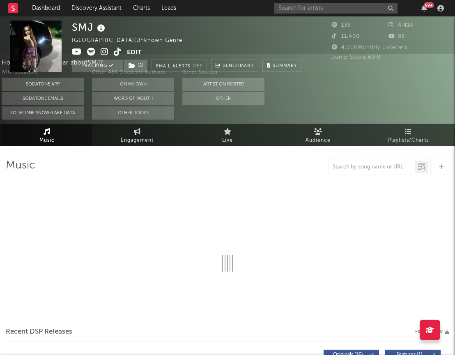
select select "1w"
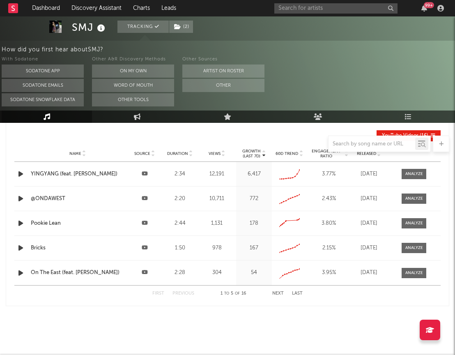
scroll to position [977, 0]
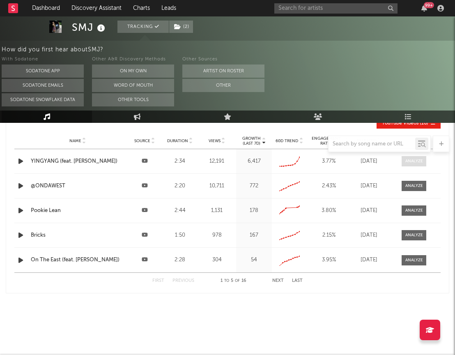
click at [406, 161] on div at bounding box center [415, 161] width 18 height 6
select select "3m"
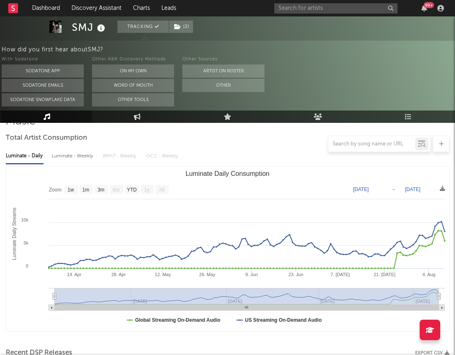
scroll to position [0, 0]
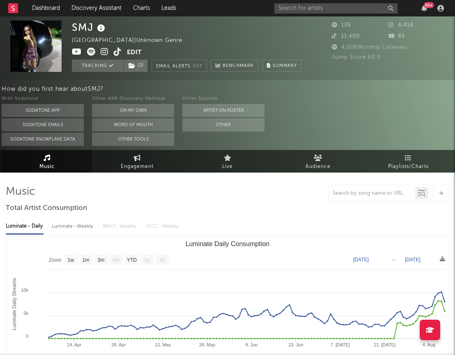
click at [145, 169] on span "Engagement" at bounding box center [137, 167] width 33 height 10
select select "1w"
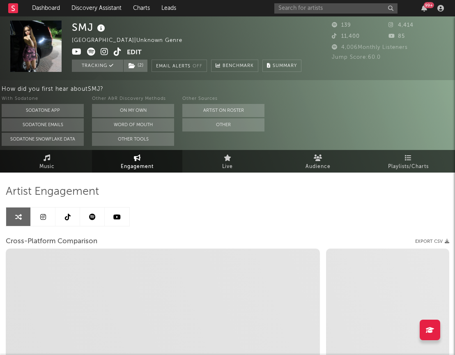
select select "1m"
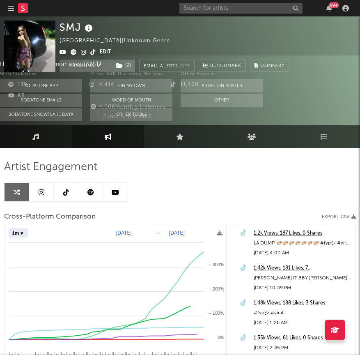
select select "1m"
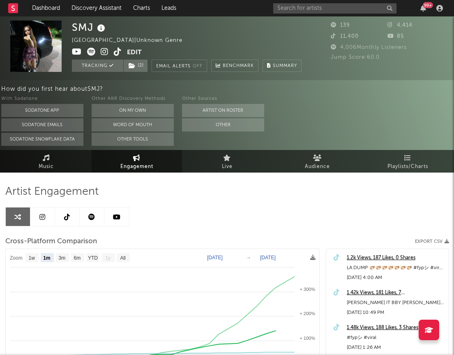
select select "1m"
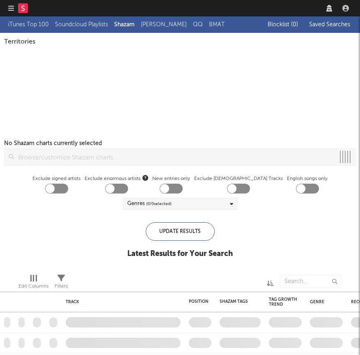
checkbox input "true"
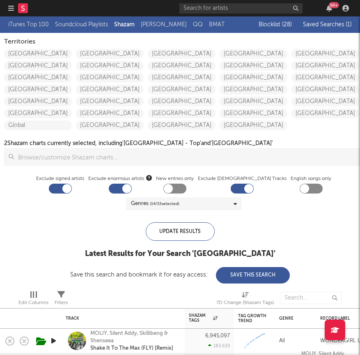
click at [344, 24] on span "Saved Searches ( 1 )" at bounding box center [327, 25] width 49 height 6
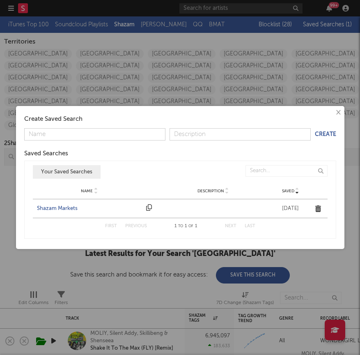
click at [69, 207] on div "Shazam Markets" at bounding box center [90, 209] width 106 height 8
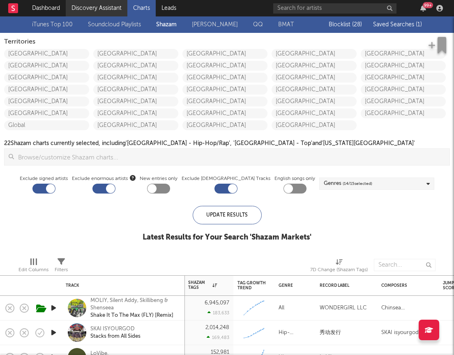
click at [85, 9] on link "Discovery Assistant" at bounding box center [97, 8] width 62 height 16
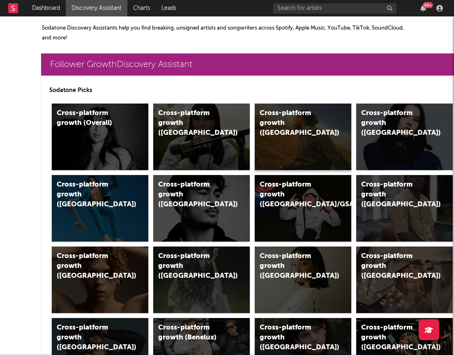
click at [292, 132] on div "Cross-platform growth ([GEOGRAPHIC_DATA])" at bounding box center [303, 137] width 97 height 67
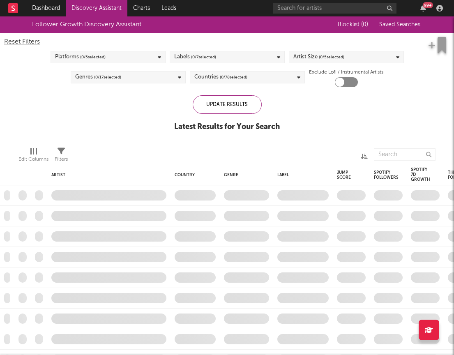
checkbox input "true"
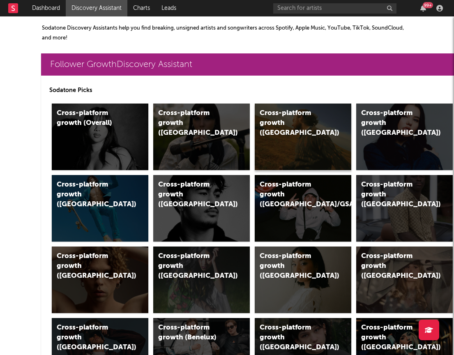
click at [280, 136] on div "Cross-platform growth ([GEOGRAPHIC_DATA])" at bounding box center [303, 137] width 97 height 67
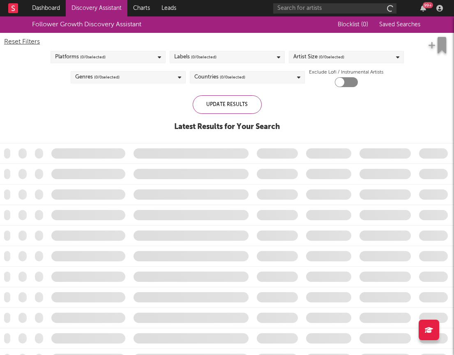
checkbox input "true"
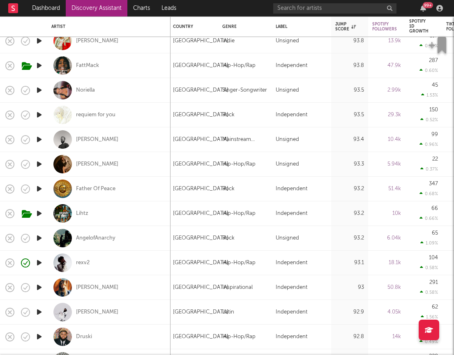
click at [78, 12] on link "Discovery Assistant" at bounding box center [97, 8] width 62 height 16
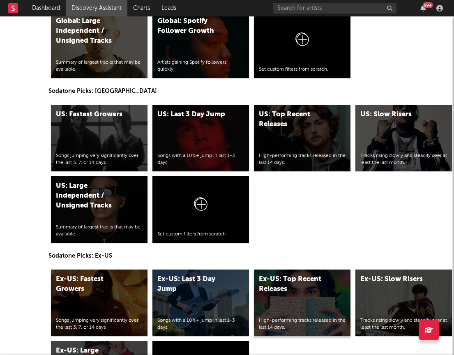
scroll to position [3815, 1]
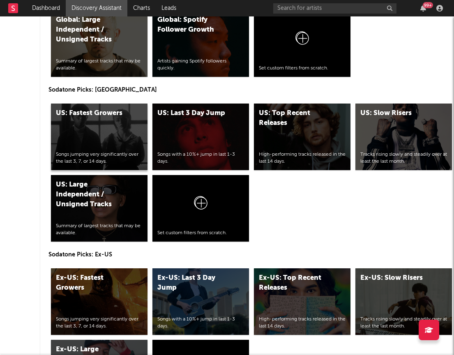
click at [115, 146] on div "US: Fastest Growers Songs jumping very significantly over the last 3, 7, or 14 …" at bounding box center [99, 137] width 97 height 67
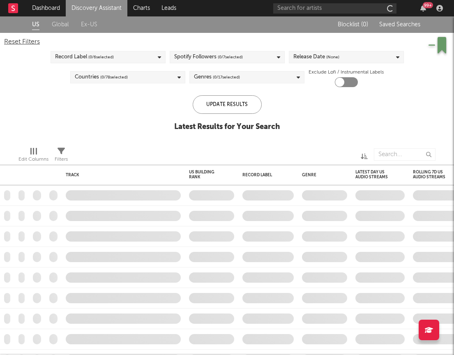
checkbox input "true"
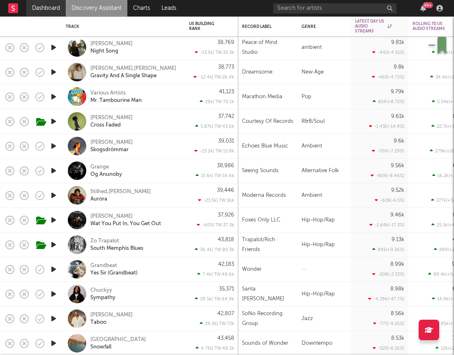
click at [39, 6] on link "Dashboard" at bounding box center [45, 8] width 39 height 16
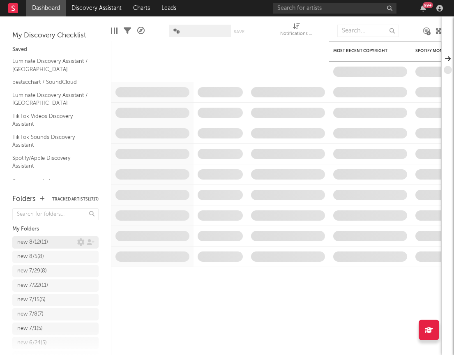
click at [67, 246] on div "new 8/12 ( 11 )" at bounding box center [47, 243] width 60 height 10
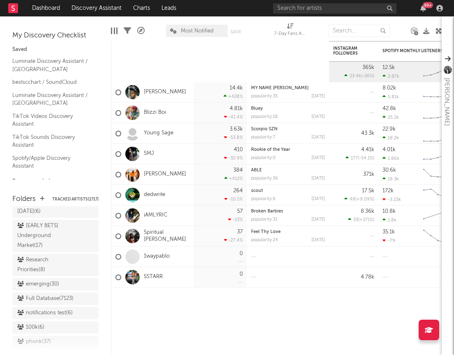
scroll to position [658, 0]
click at [39, 259] on div "Research Priorities ( 8 )" at bounding box center [46, 266] width 58 height 20
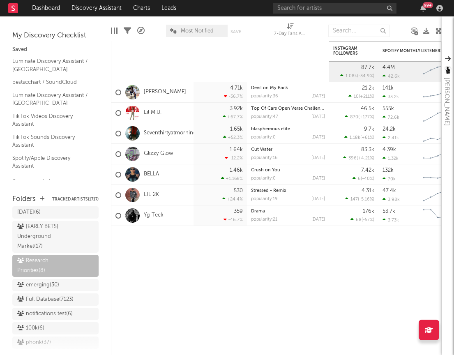
click at [146, 172] on link "BELLA" at bounding box center [151, 174] width 15 height 7
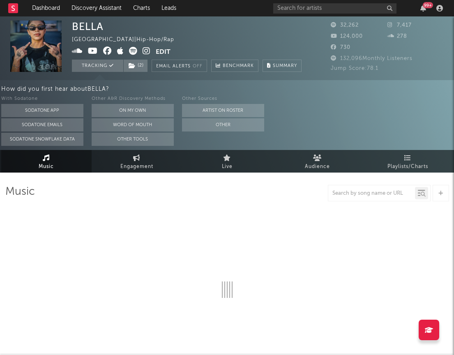
select select "6m"
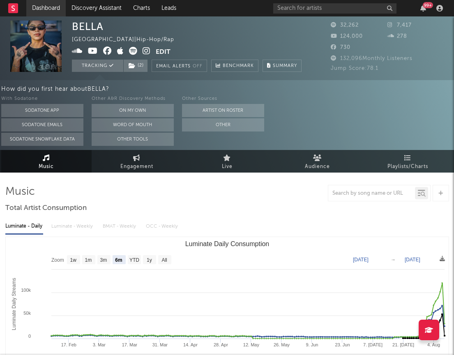
click at [37, 15] on link "Dashboard" at bounding box center [45, 8] width 39 height 16
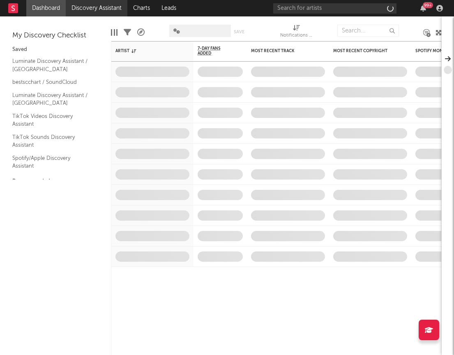
click at [116, 11] on link "Discovery Assistant" at bounding box center [97, 8] width 62 height 16
